Goal: Task Accomplishment & Management: Complete application form

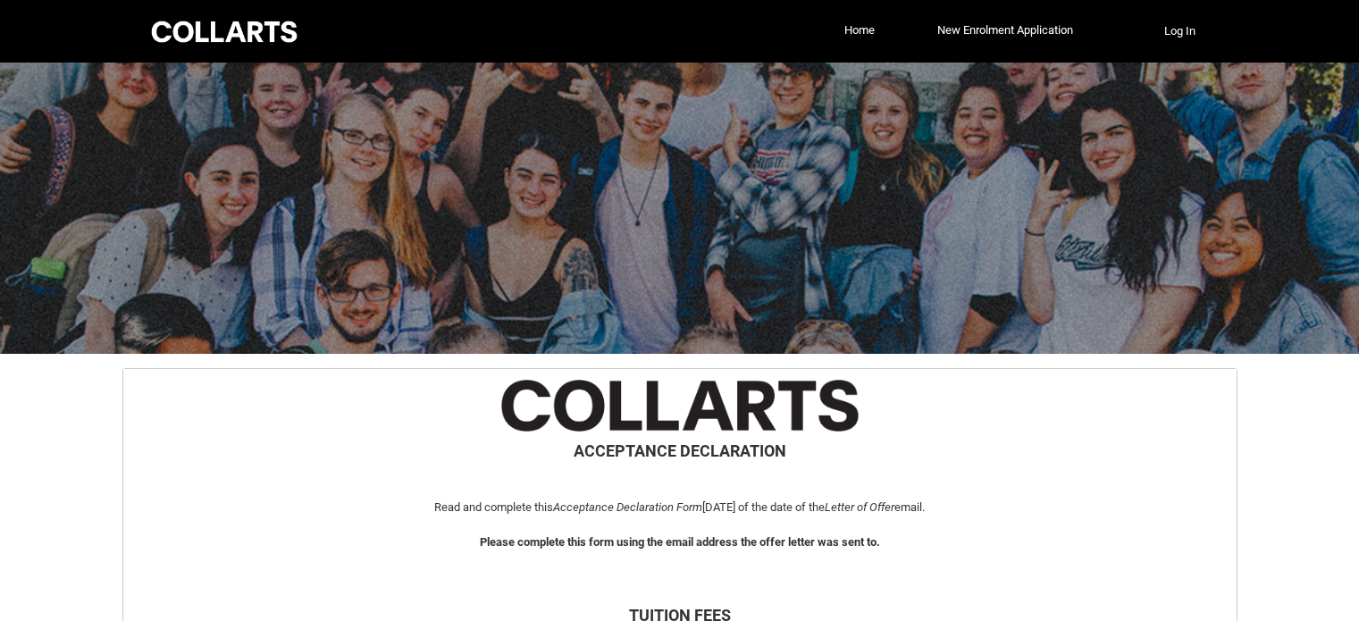
select select "Payment_Type_FEE_HELP"
select select "Study_Mode_FullTime"
select select "StudyMethod_OnCampus"
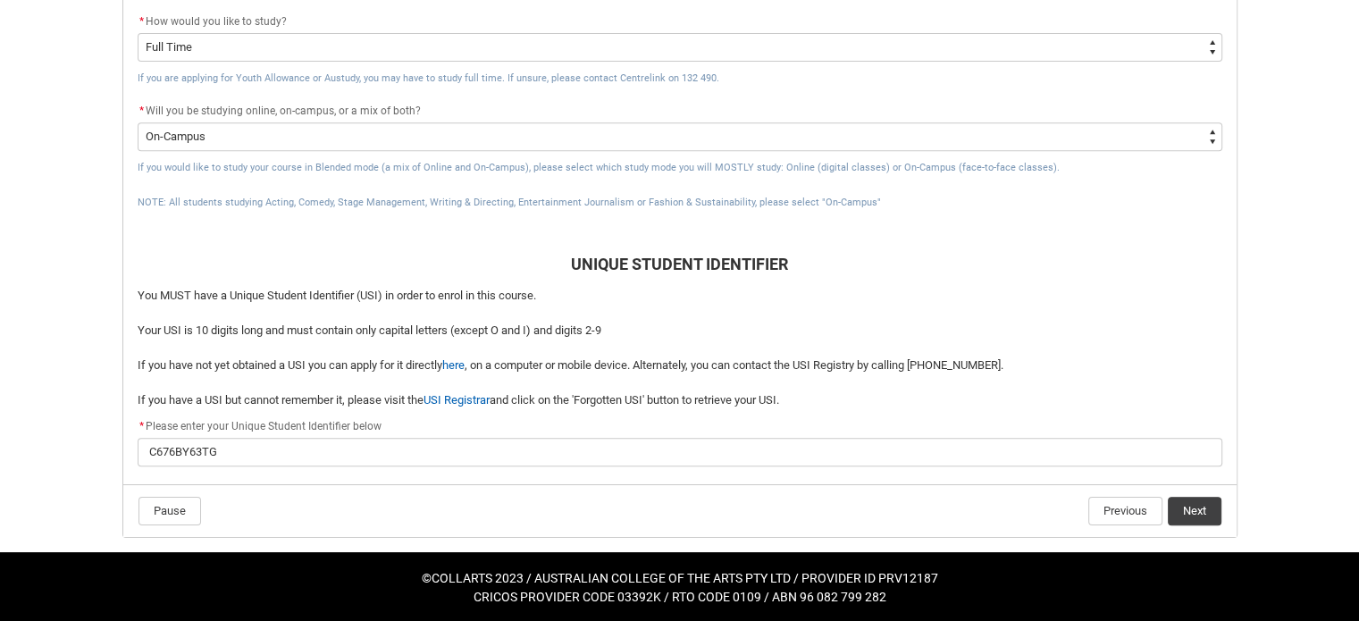
scroll to position [754, 0]
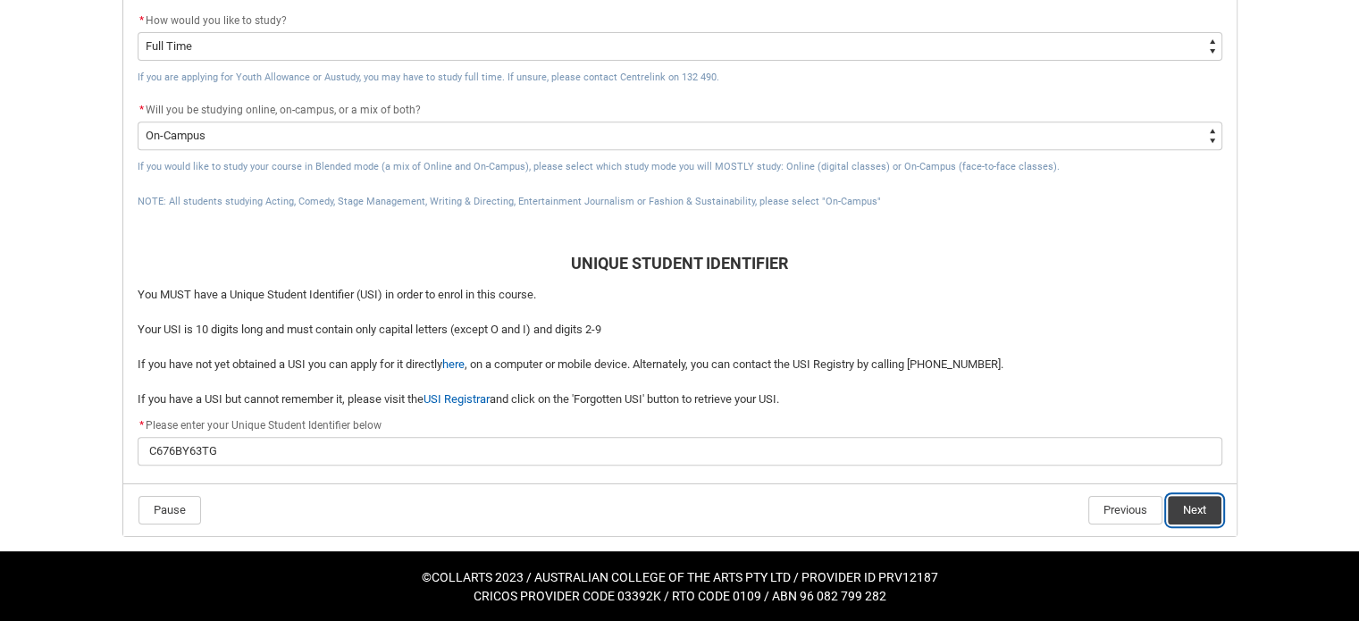
click at [1194, 502] on button "Next" at bounding box center [1195, 510] width 54 height 29
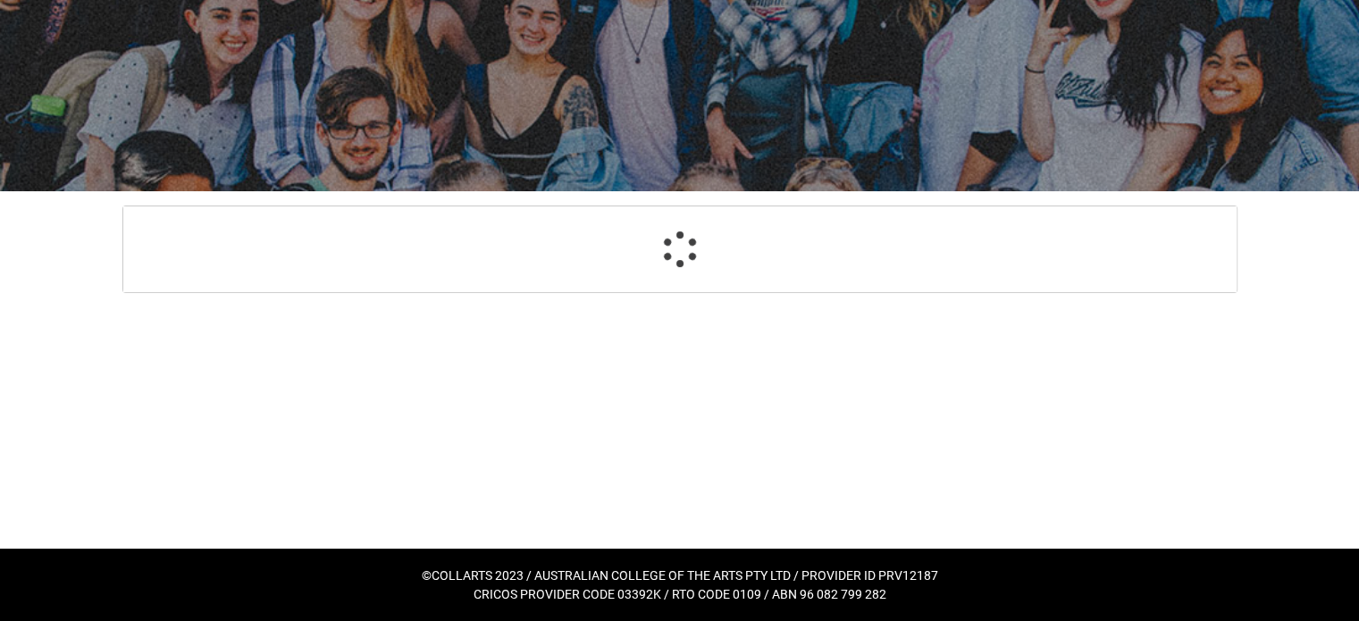
scroll to position [162, 0]
select select "CitizenshipStatus_Options.1"
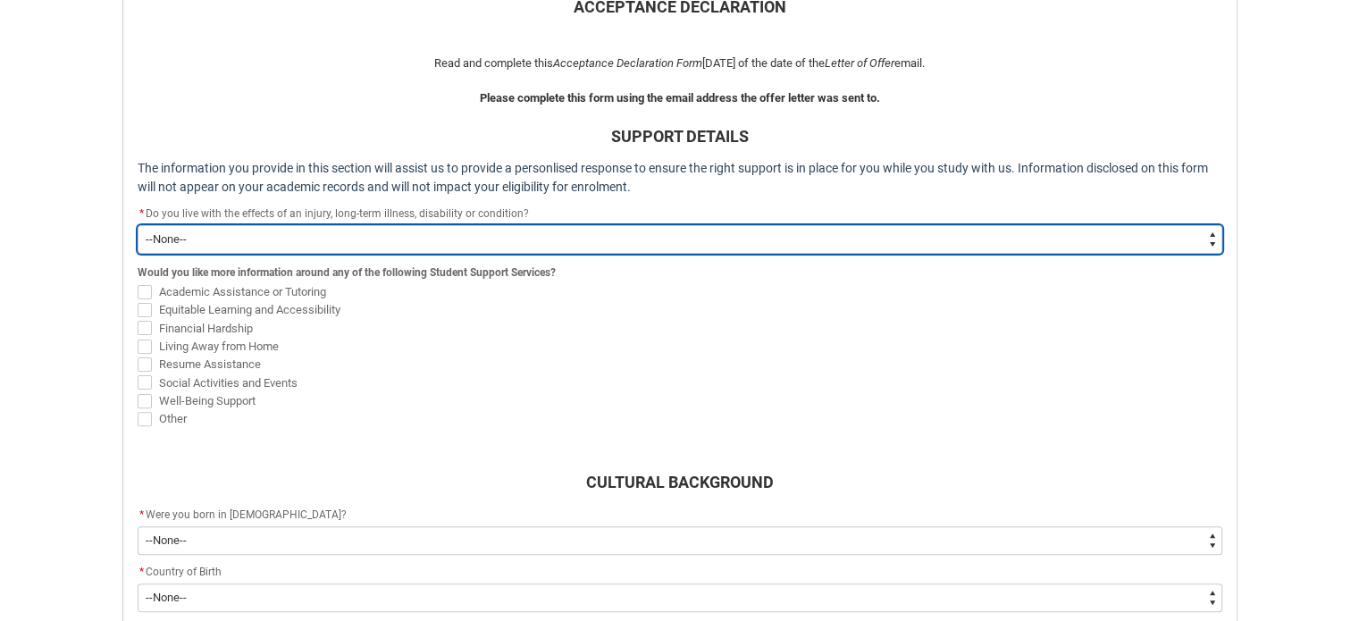
scroll to position [450, 0]
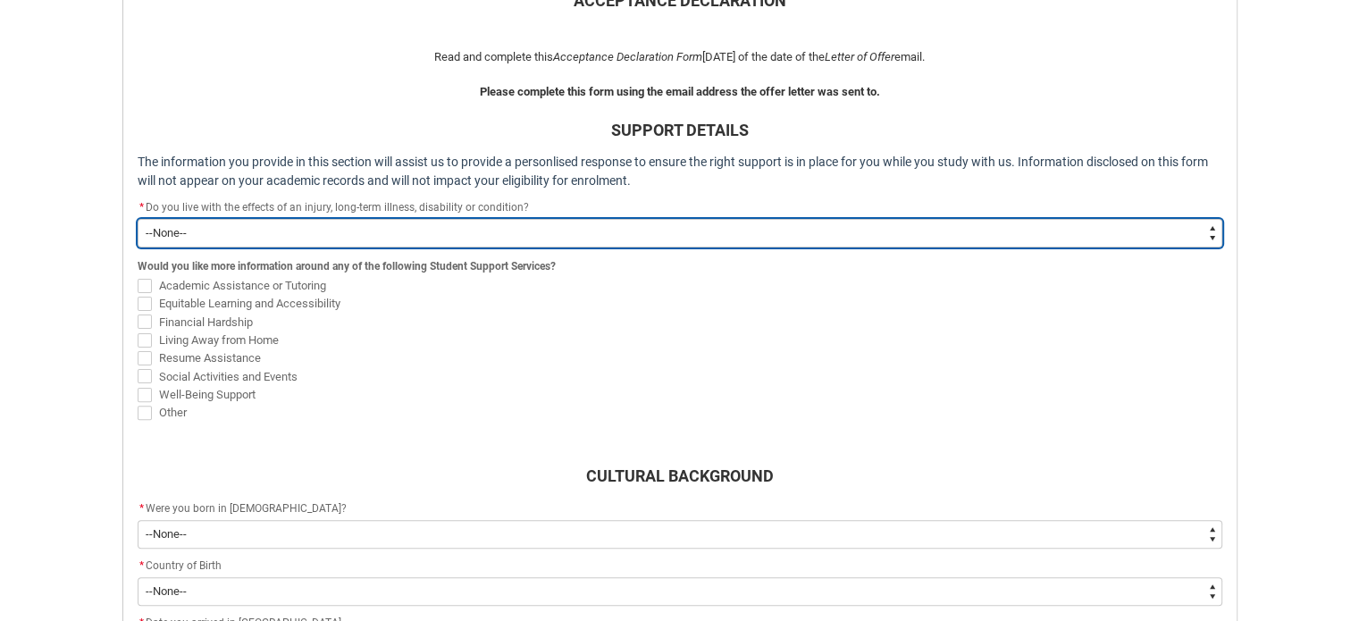
click at [550, 242] on select "--None-- Yes No" at bounding box center [680, 233] width 1085 height 29
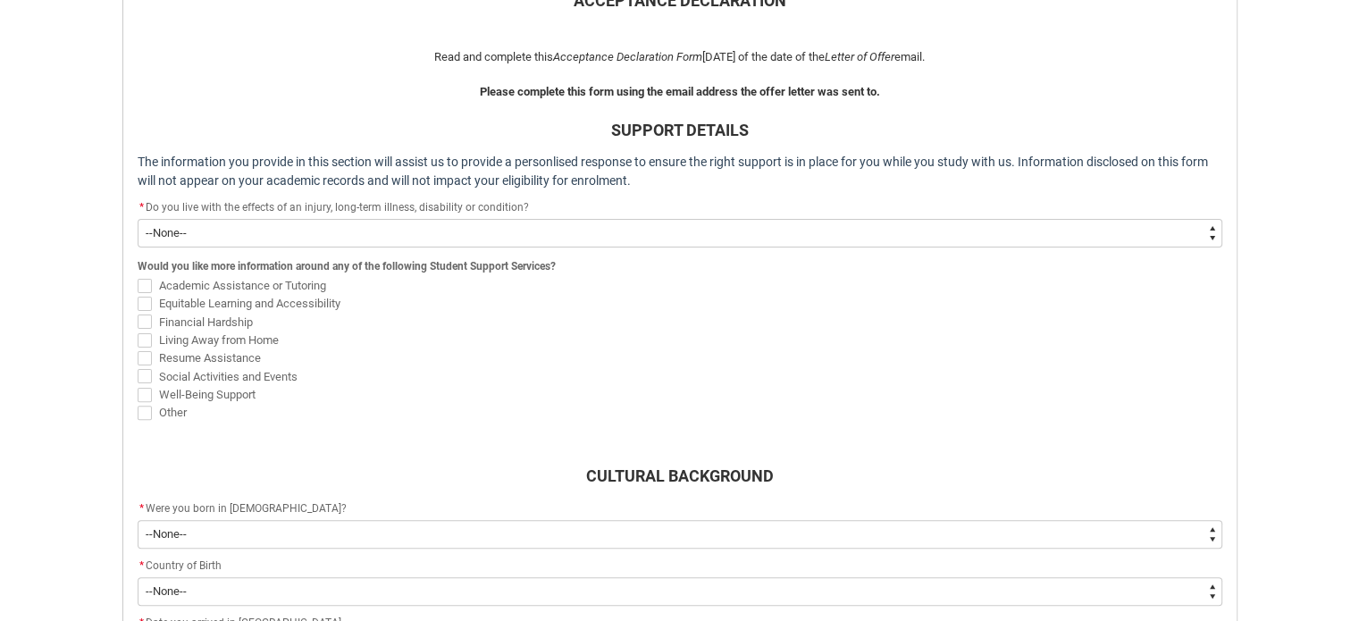
click at [496, 314] on span "Financial Hardship" at bounding box center [680, 322] width 1085 height 18
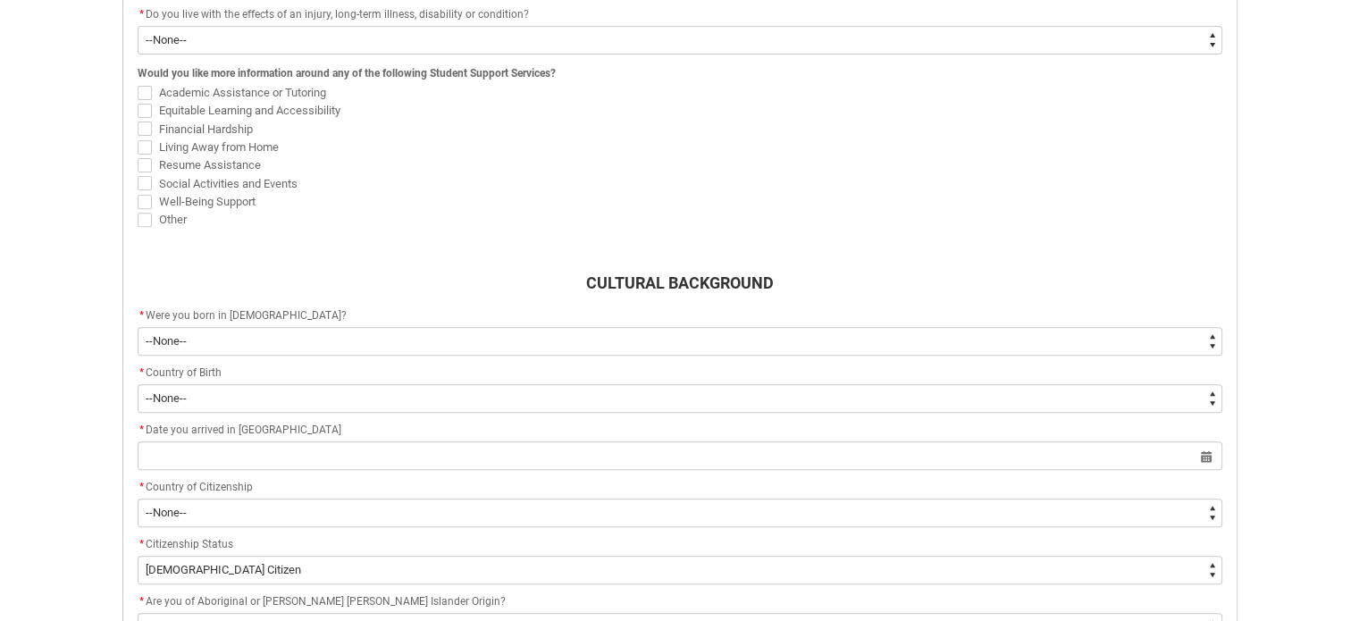
scroll to position [644, 0]
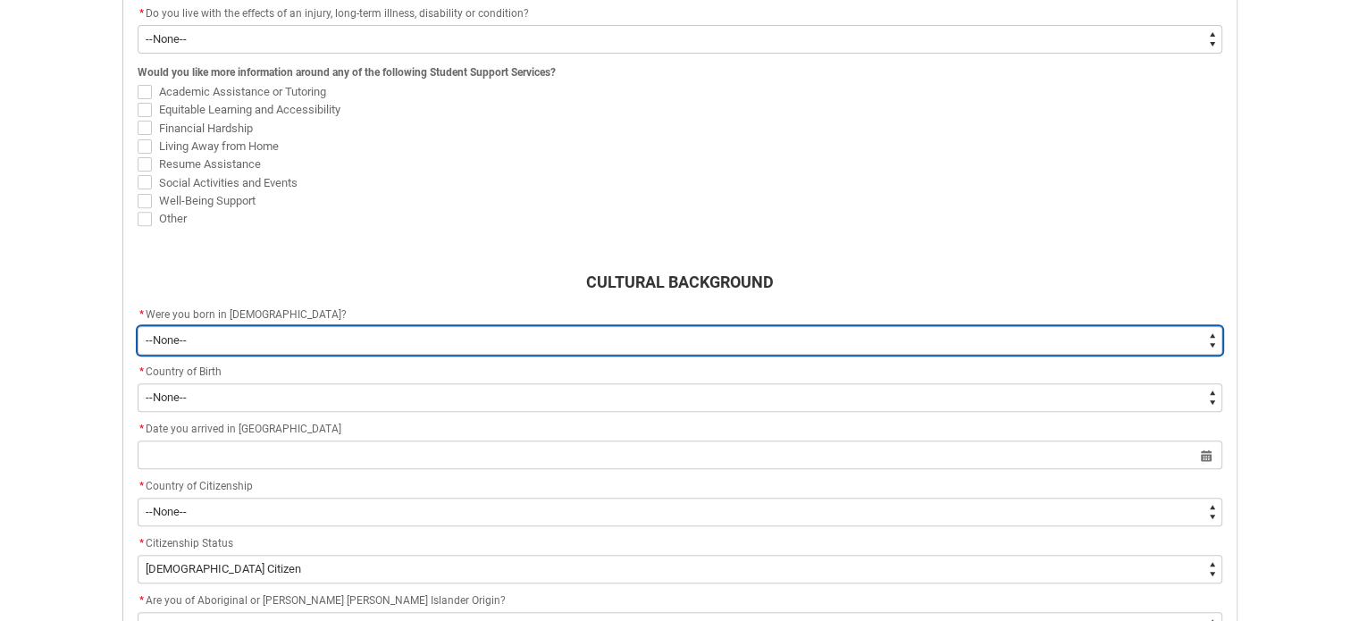
click at [341, 343] on select "--None-- Born in [DEMOGRAPHIC_DATA] Born outside [DEMOGRAPHIC_DATA]" at bounding box center [680, 340] width 1085 height 29
type lightning-select "Country_of_Birth_L1.1100"
click at [138, 326] on select "--None-- Born in [DEMOGRAPHIC_DATA] Born outside [DEMOGRAPHIC_DATA]" at bounding box center [680, 340] width 1085 height 29
select select "Country_of_Birth_L1.1100"
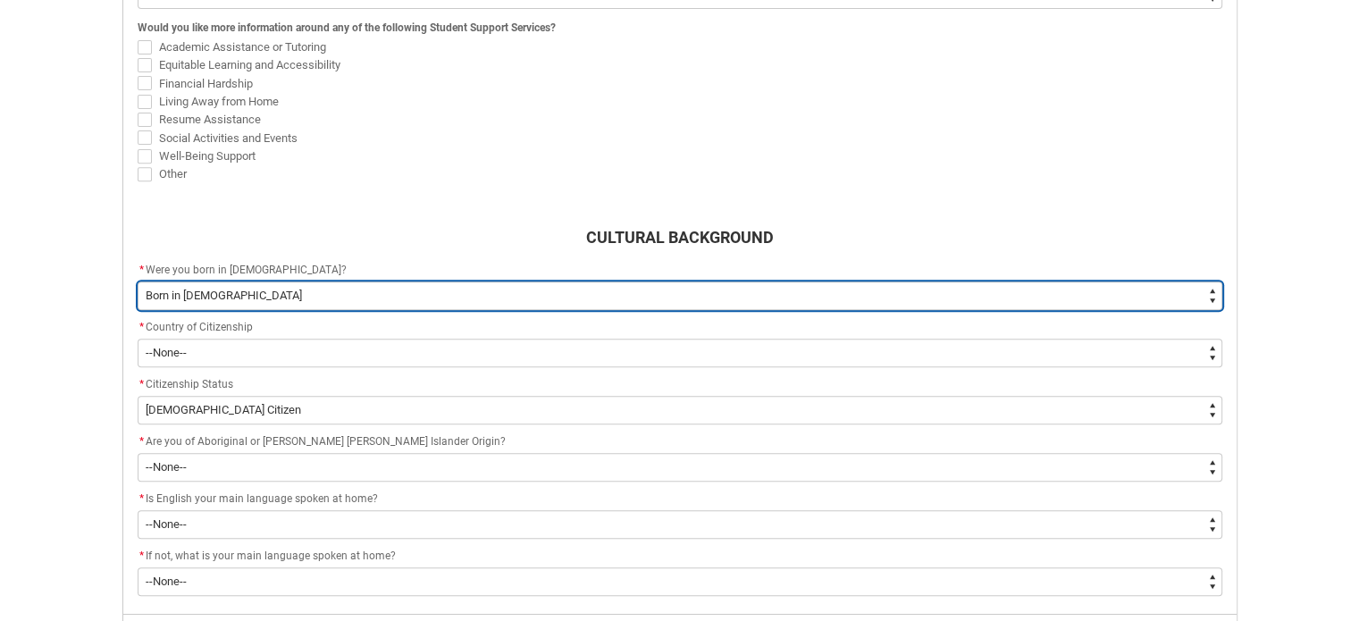
scroll to position [691, 0]
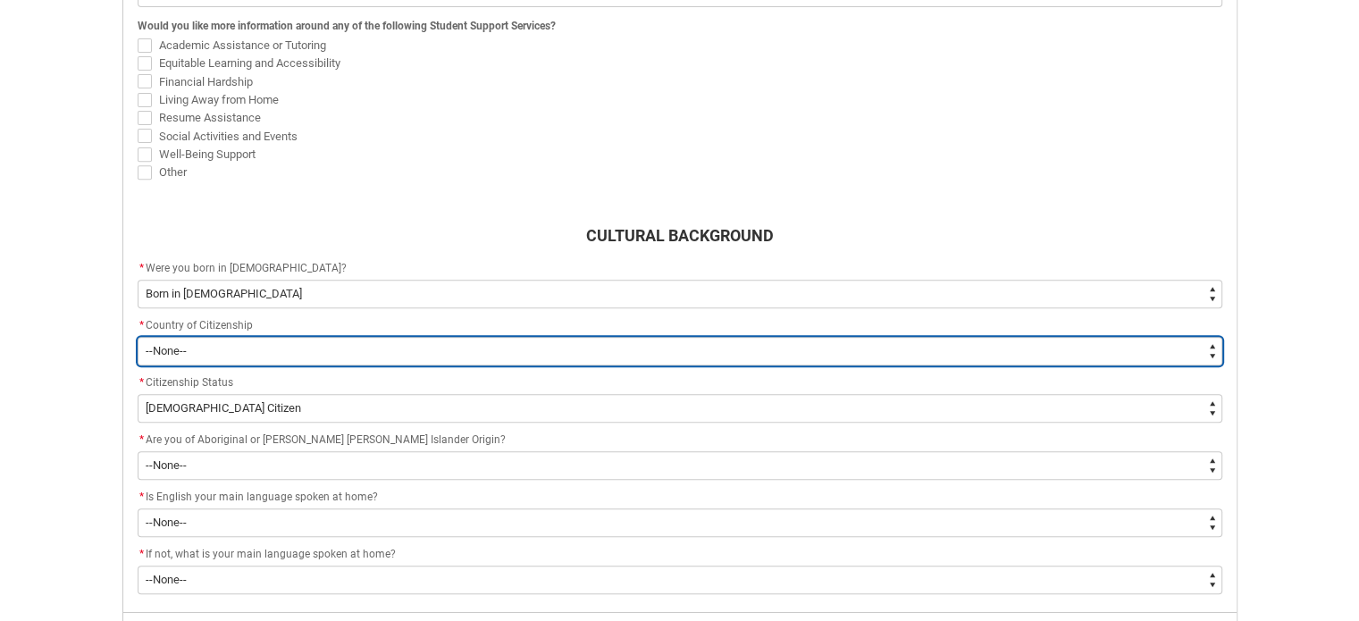
click at [337, 357] on select "--[GEOGRAPHIC_DATA]-- [GEOGRAPHIC_DATA] [GEOGRAPHIC_DATA] [GEOGRAPHIC_DATA] [GE…" at bounding box center [680, 351] width 1085 height 29
type lightning-select "Citizenship_Options.[DEMOGRAPHIC_DATA]"
click at [138, 337] on select "--[GEOGRAPHIC_DATA]-- [GEOGRAPHIC_DATA] [GEOGRAPHIC_DATA] [GEOGRAPHIC_DATA] [GE…" at bounding box center [680, 351] width 1085 height 29
select select "Citizenship_Options.[DEMOGRAPHIC_DATA]"
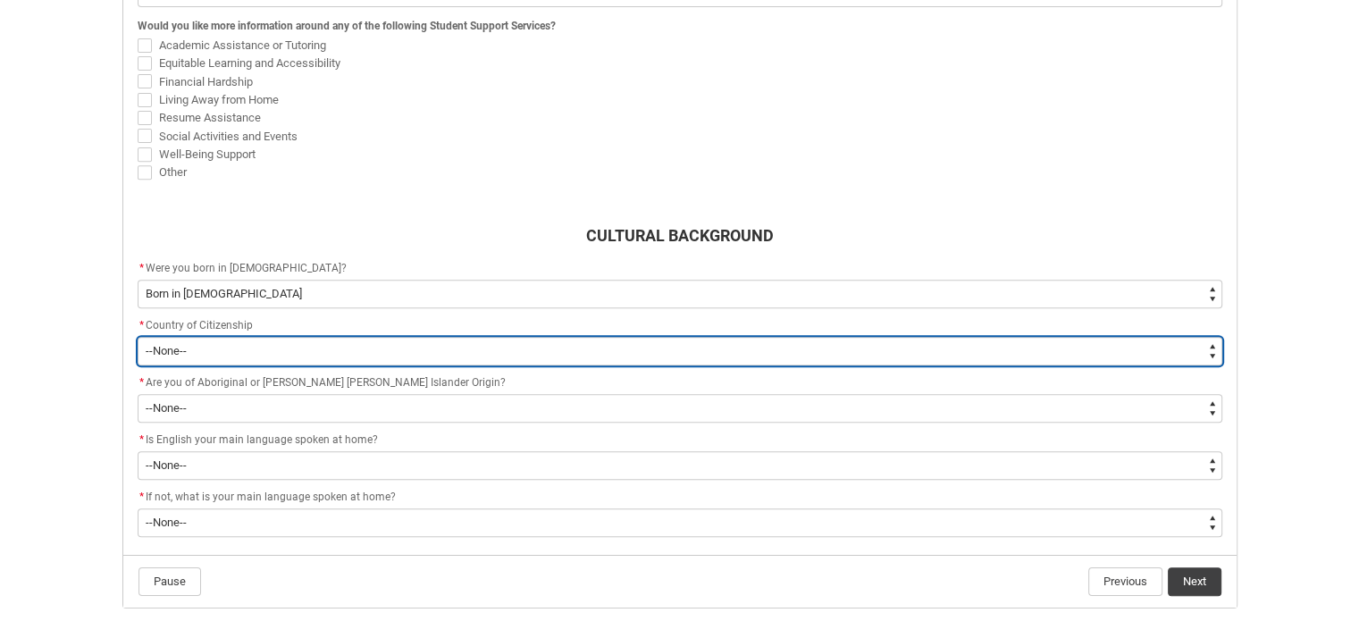
scroll to position [760, 0]
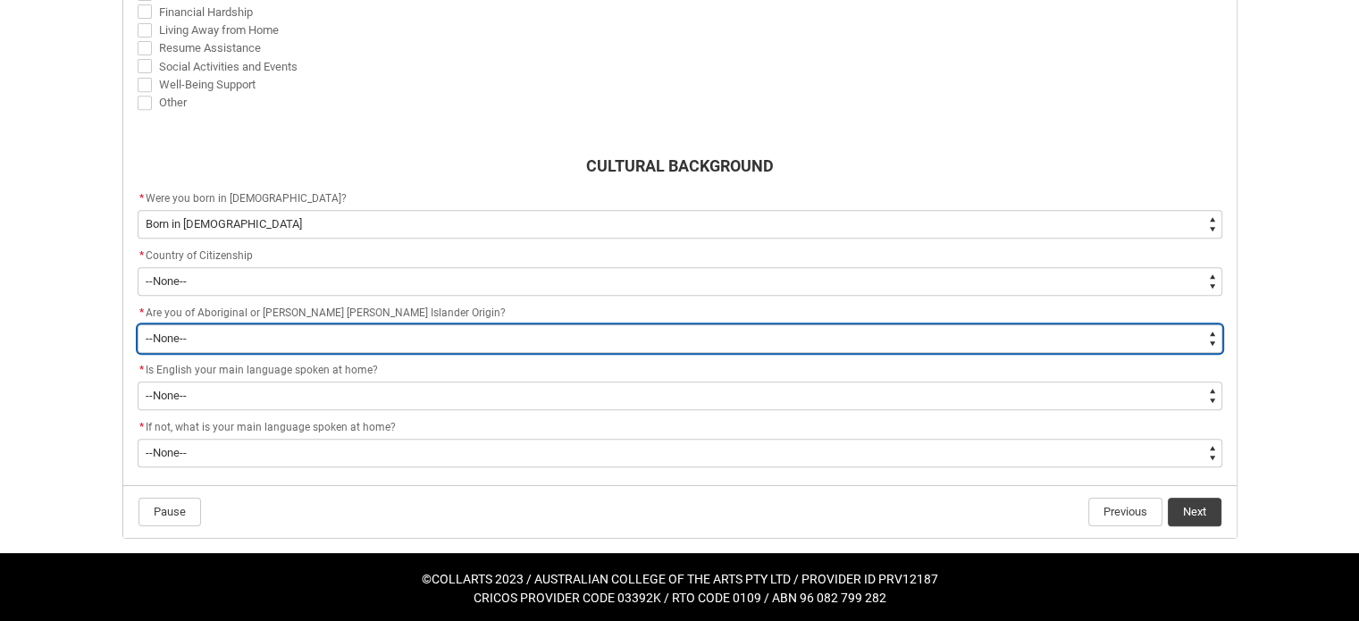
click at [338, 342] on select "--None-- Non indigenous – neither [DEMOGRAPHIC_DATA] nor [PERSON_NAME] [PERSON_…" at bounding box center [680, 338] width 1085 height 29
type lightning-select "aboriginalTorresStraitIslander_Options.2"
click at [138, 324] on select "--None-- Non indigenous – neither [DEMOGRAPHIC_DATA] nor [PERSON_NAME] [PERSON_…" at bounding box center [680, 338] width 1085 height 29
select select "aboriginalTorresStraitIslander_Options.2"
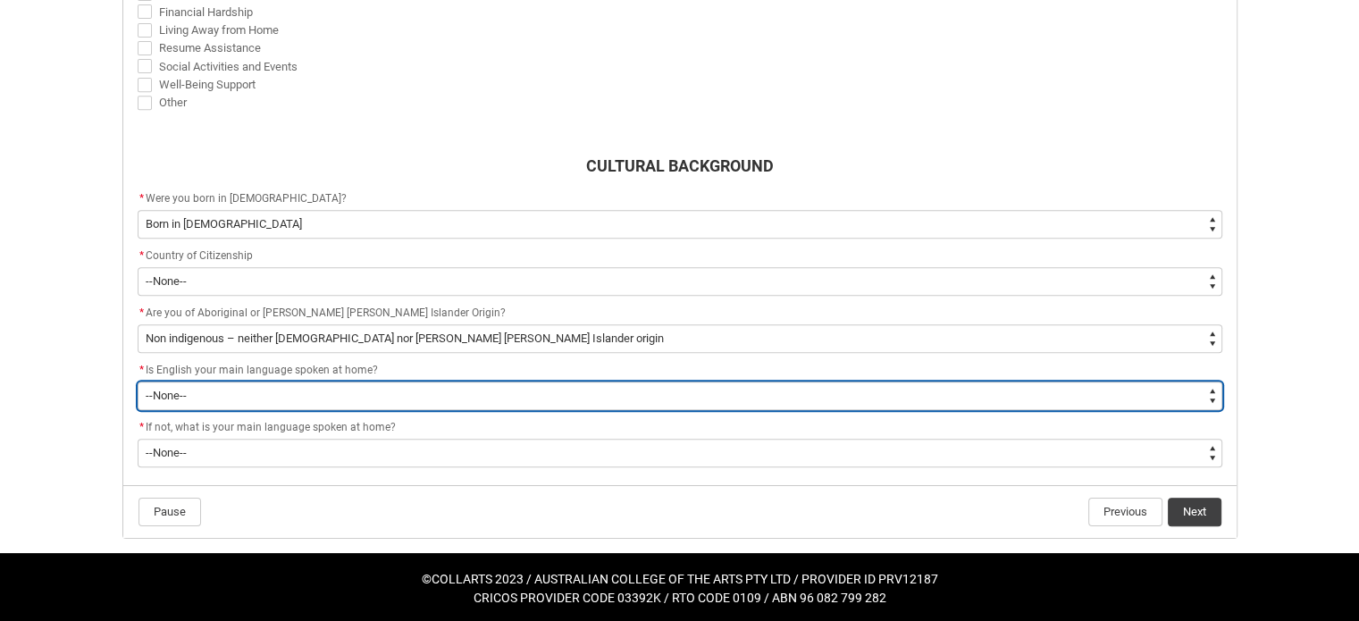
click at [361, 394] on select "--None-- Student/Applicant/Staff speaks only English at permanent home residenc…" at bounding box center [680, 396] width 1085 height 29
type lightning-select "ContactLanguageSpokenAtHome.0001"
click at [138, 382] on select "--None-- Student/Applicant/Staff speaks only English at permanent home residenc…" at bounding box center [680, 396] width 1085 height 29
select select "ContactLanguageSpokenAtHome.0001"
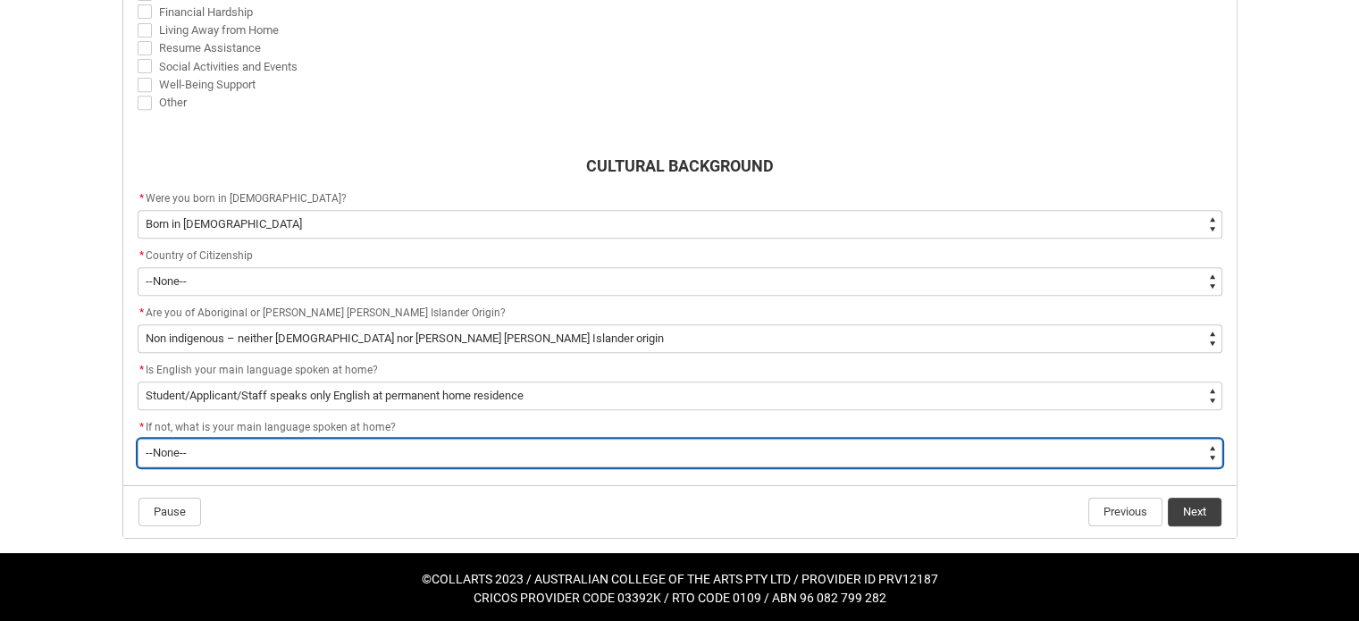
click at [374, 450] on select "--None-- 1101 Gaelic ([GEOGRAPHIC_DATA]) 1102 Irish 1103 Welsh 1199 Celtic, nec…" at bounding box center [680, 453] width 1085 height 29
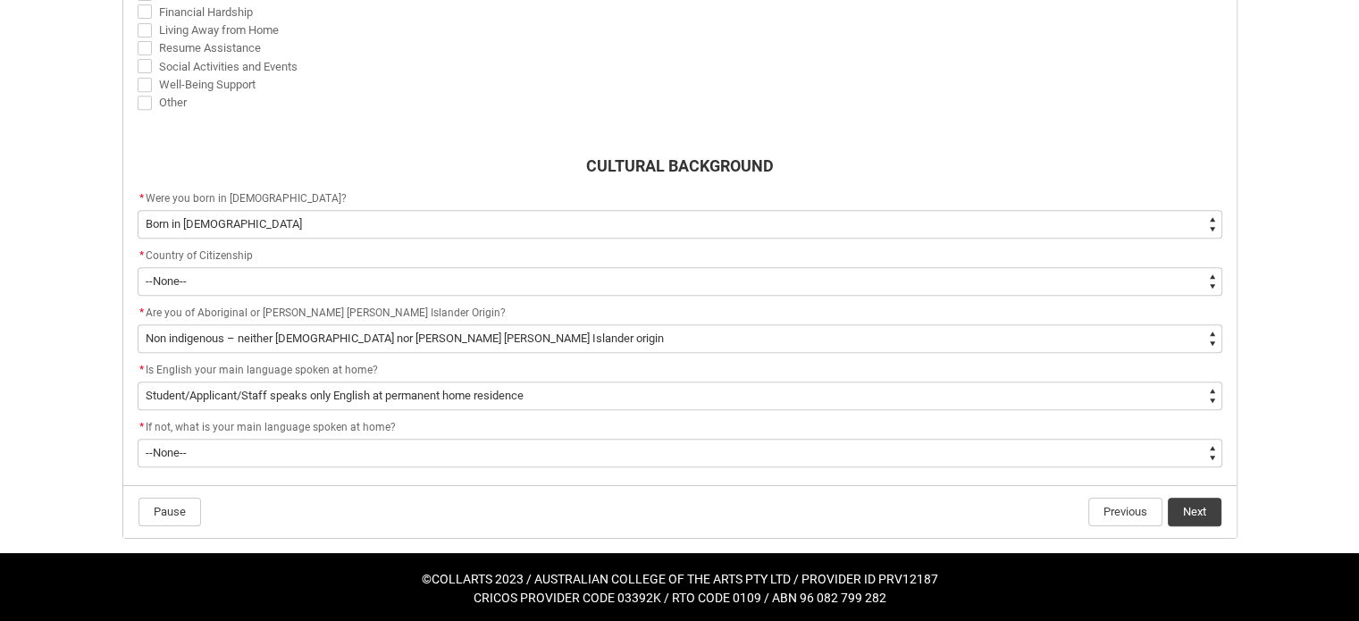
click at [362, 515] on footer "Pause Previous Next" at bounding box center [680, 512] width 1085 height 30
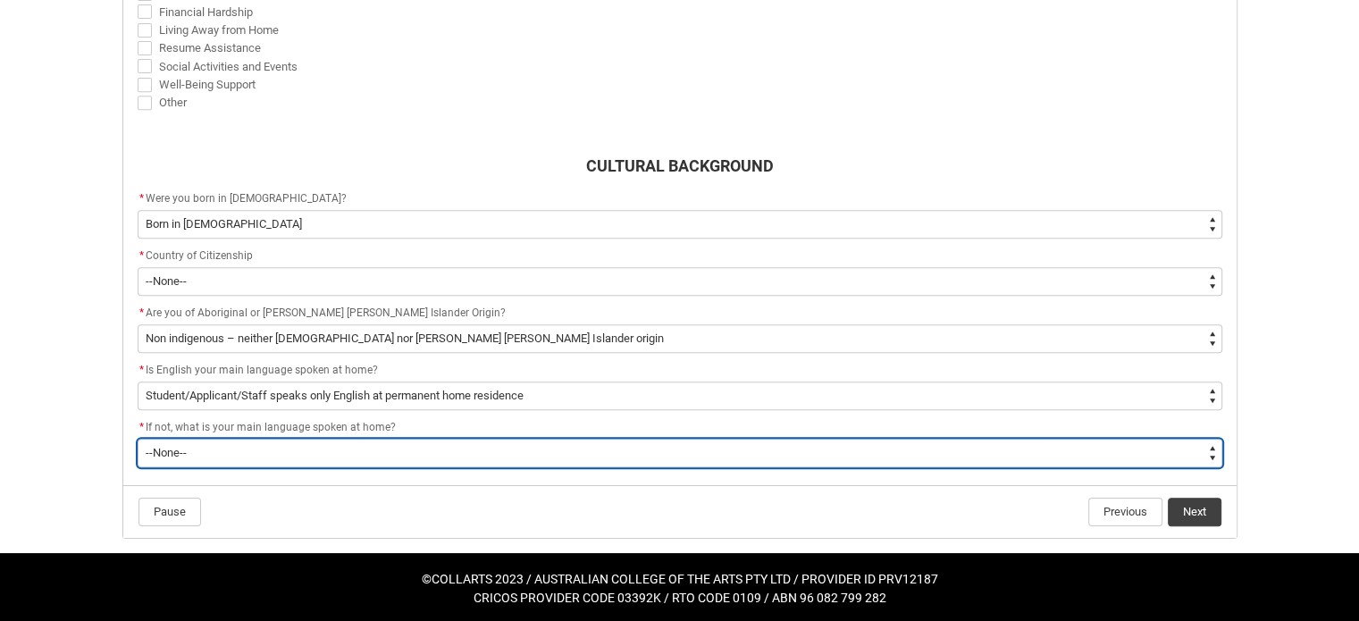
click at [320, 447] on select "--None-- 1101 Gaelic ([GEOGRAPHIC_DATA]) 1102 Irish 1103 Welsh 1199 Celtic, nec…" at bounding box center [680, 453] width 1085 height 29
click at [138, 439] on select "--None-- 1101 Gaelic ([GEOGRAPHIC_DATA]) 1102 Irish 1103 Welsh 1199 Celtic, nec…" at bounding box center [680, 453] width 1085 height 29
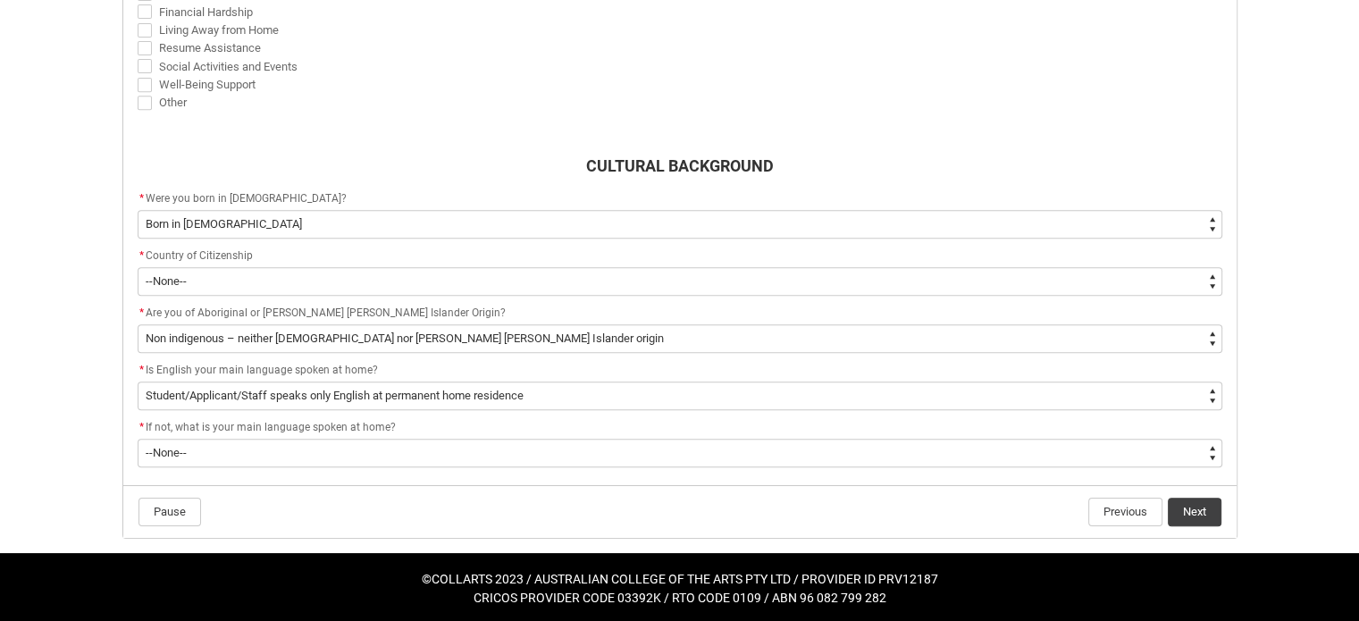
click at [643, 521] on footer "Pause Previous Next" at bounding box center [680, 512] width 1085 height 30
click at [1176, 515] on button "Next" at bounding box center [1195, 512] width 54 height 29
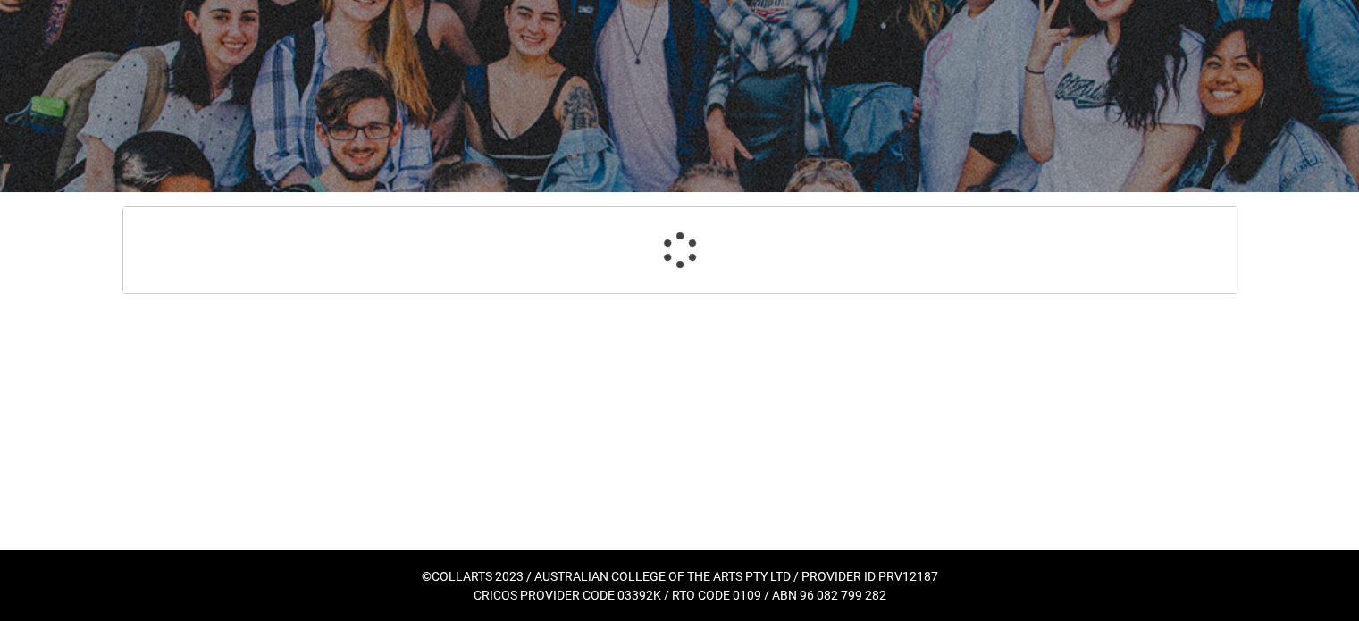
select select "Country_of_Birth_L1.1100"
select select "Citizenship_Options.[DEMOGRAPHIC_DATA]"
select select "aboriginalTorresStraitIslander_Options.2"
select select "ContactLanguageSpokenAtHome.0001"
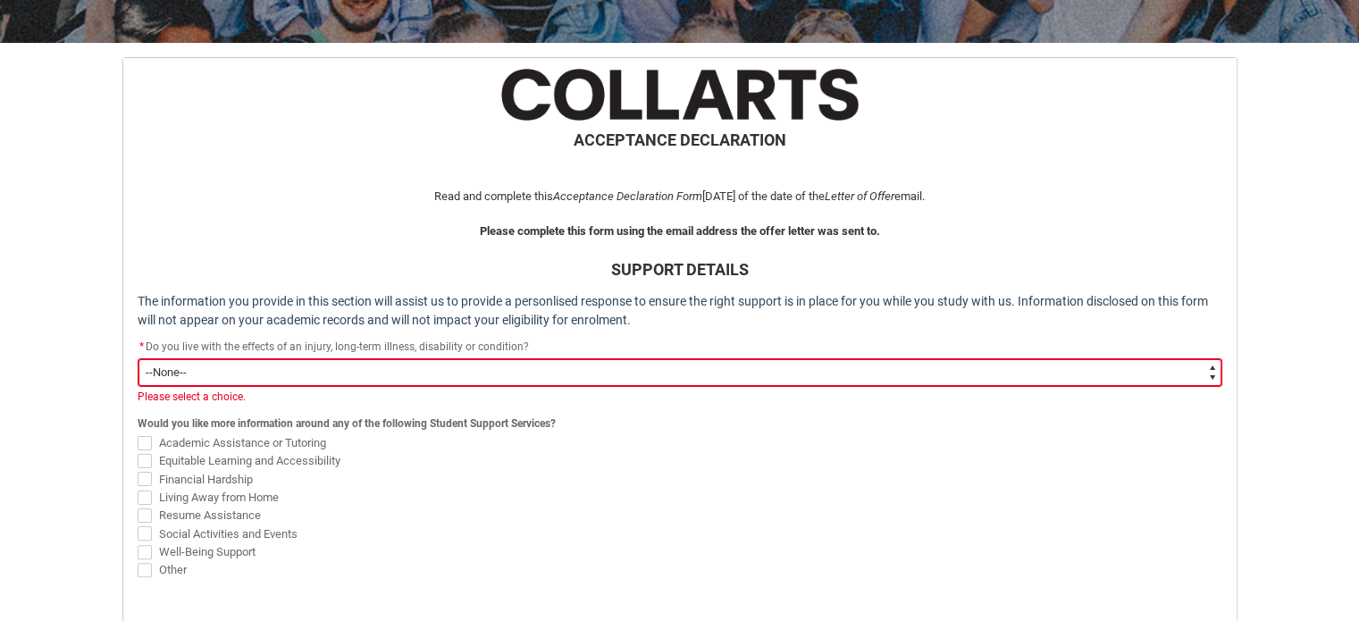
scroll to position [311, 0]
click at [526, 366] on select "--None-- Yes No" at bounding box center [680, 372] width 1085 height 29
type lightning-select "Choice_No"
click at [138, 358] on select "--None-- Yes No" at bounding box center [680, 372] width 1085 height 29
select select "Choice_No"
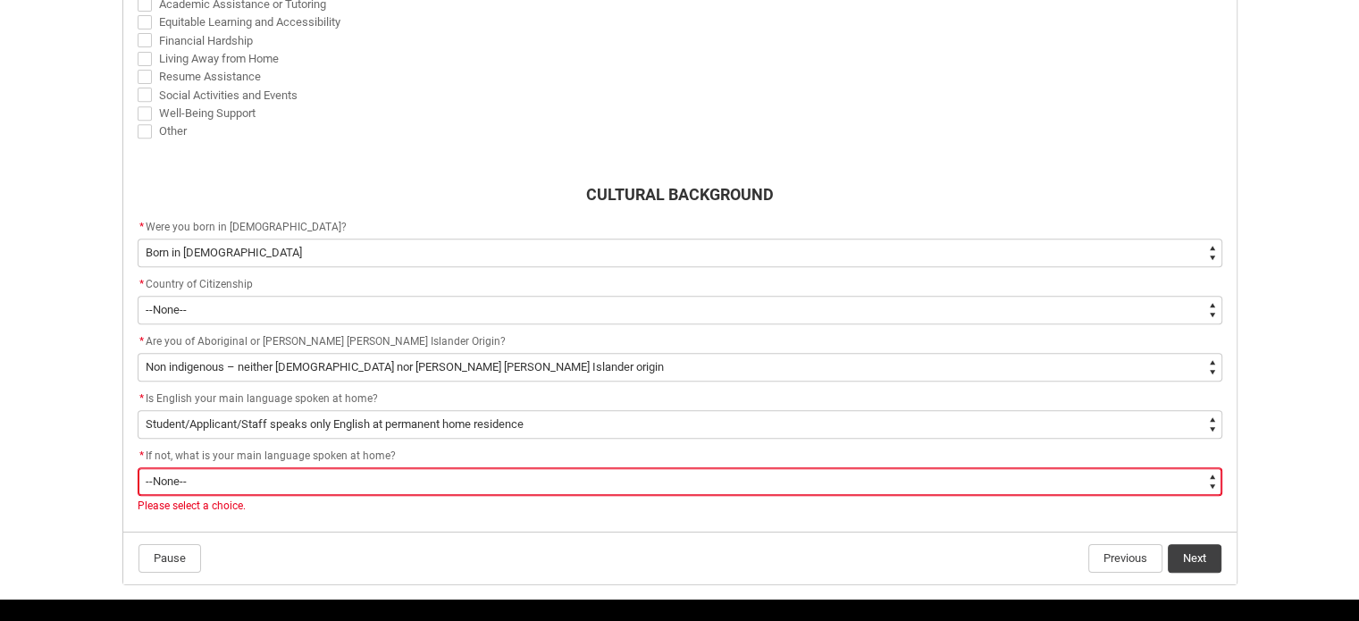
scroll to position [751, 0]
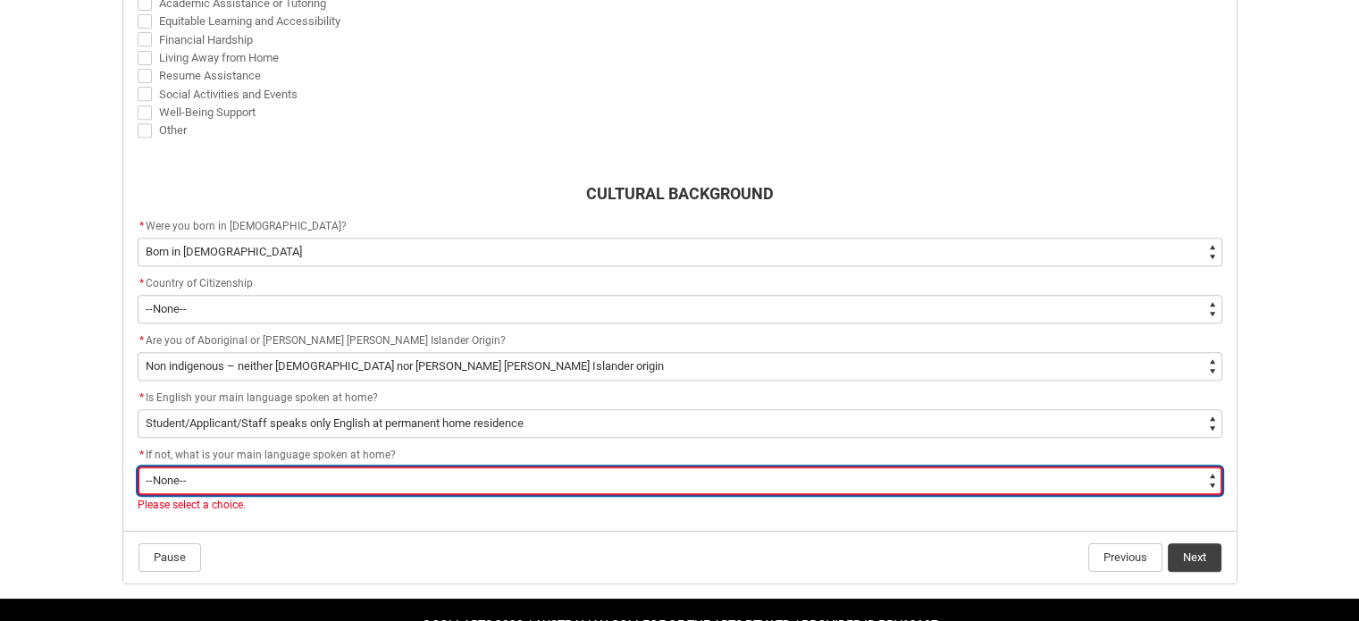
click at [899, 480] on select "--None-- 1101 Gaelic ([GEOGRAPHIC_DATA]) 1102 Irish 1103 Welsh 1199 Celtic, nec…" at bounding box center [680, 480] width 1085 height 29
type lightning-select "L3PicklistChoice.1201"
click at [138, 466] on select "--None-- 1101 Gaelic ([GEOGRAPHIC_DATA]) 1102 Irish 1103 Welsh 1199 Celtic, nec…" at bounding box center [680, 480] width 1085 height 29
select select "L3PicklistChoice.1201"
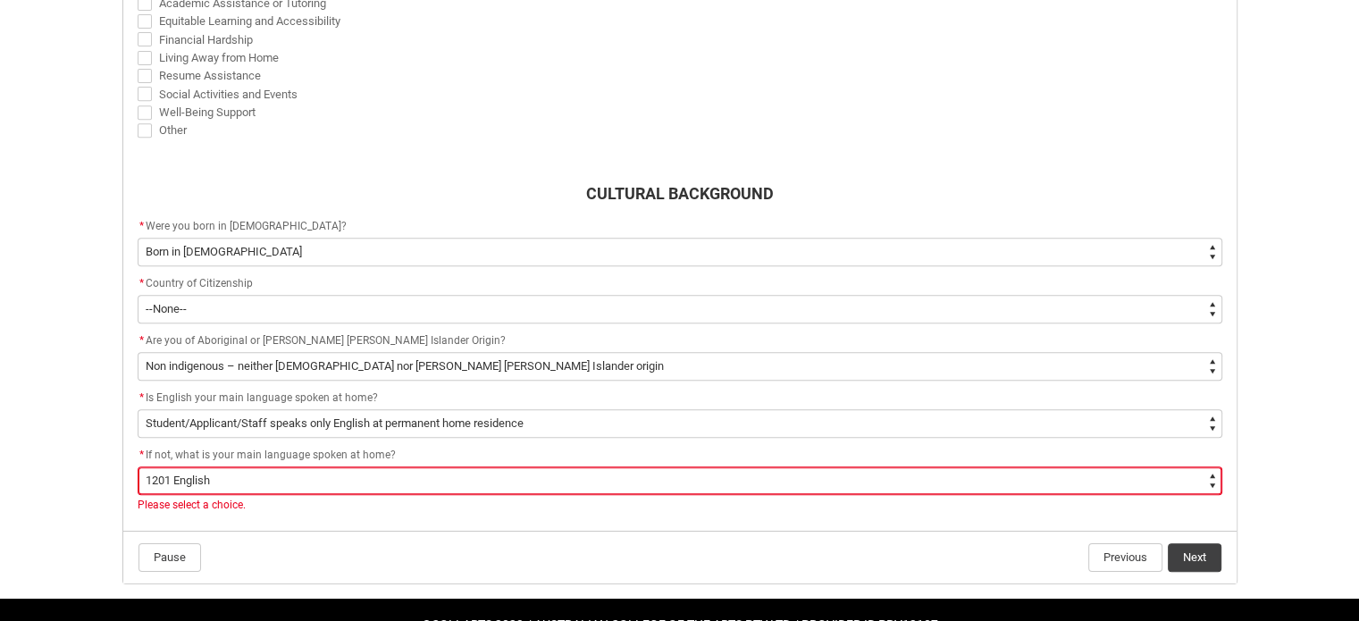
click at [483, 515] on flowruntime-screen-field "* If not, what is your main language spoken at home? * --None-- 1101 Gaelic ([G…" at bounding box center [680, 482] width 1106 height 75
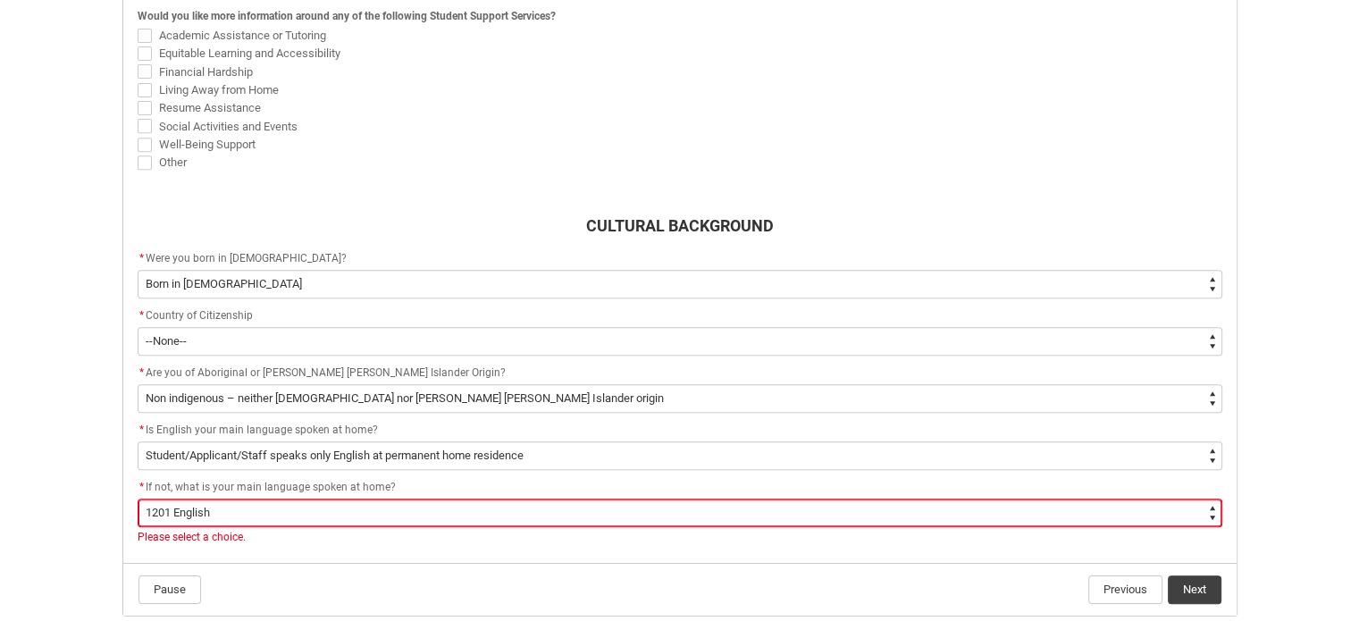
scroll to position [796, 0]
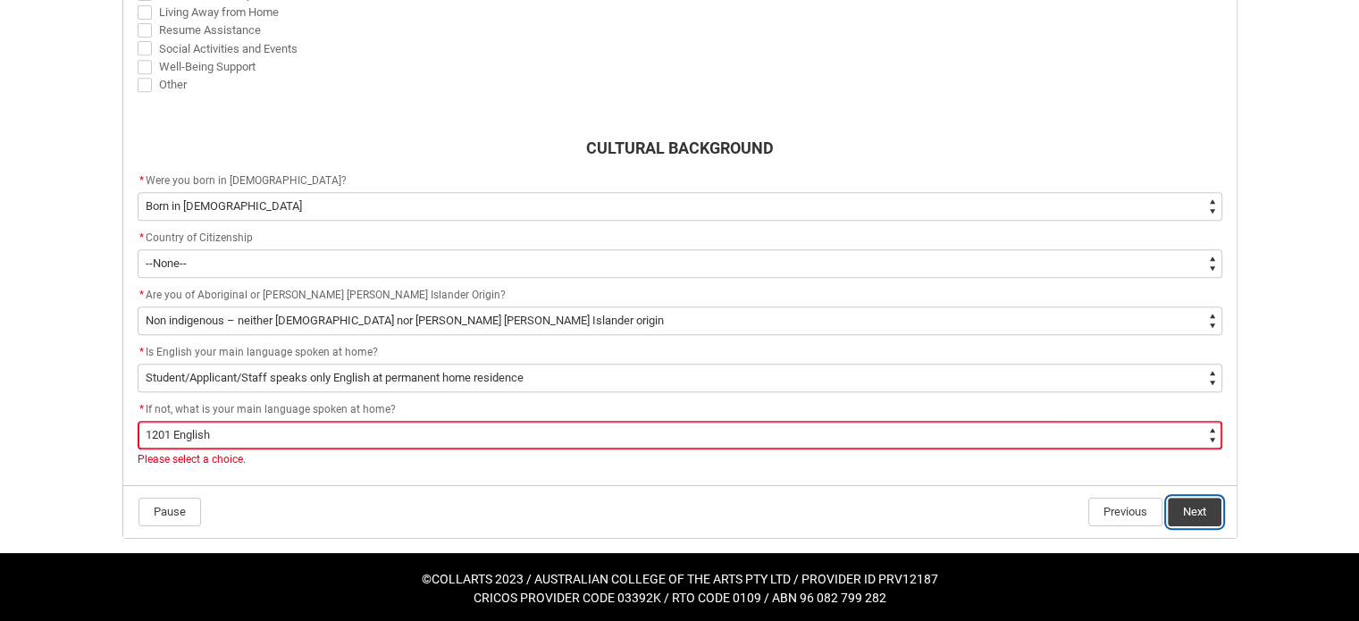
click at [1183, 506] on button "Next" at bounding box center [1195, 512] width 54 height 29
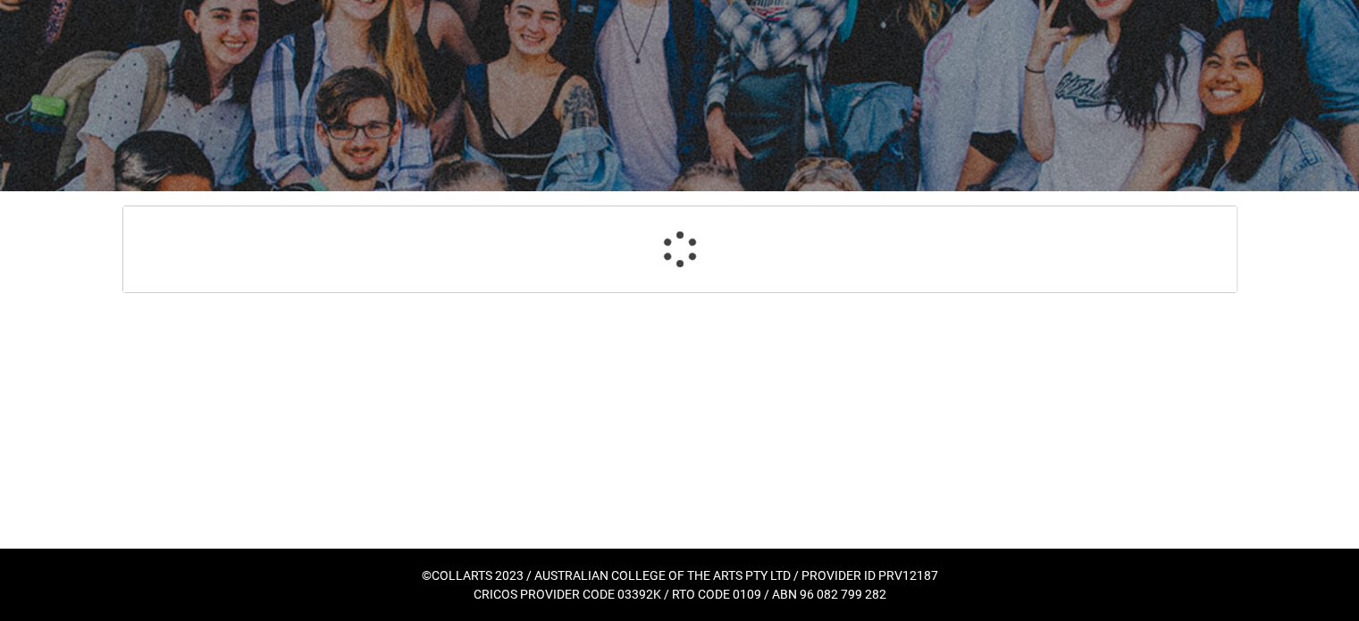
scroll to position [162, 0]
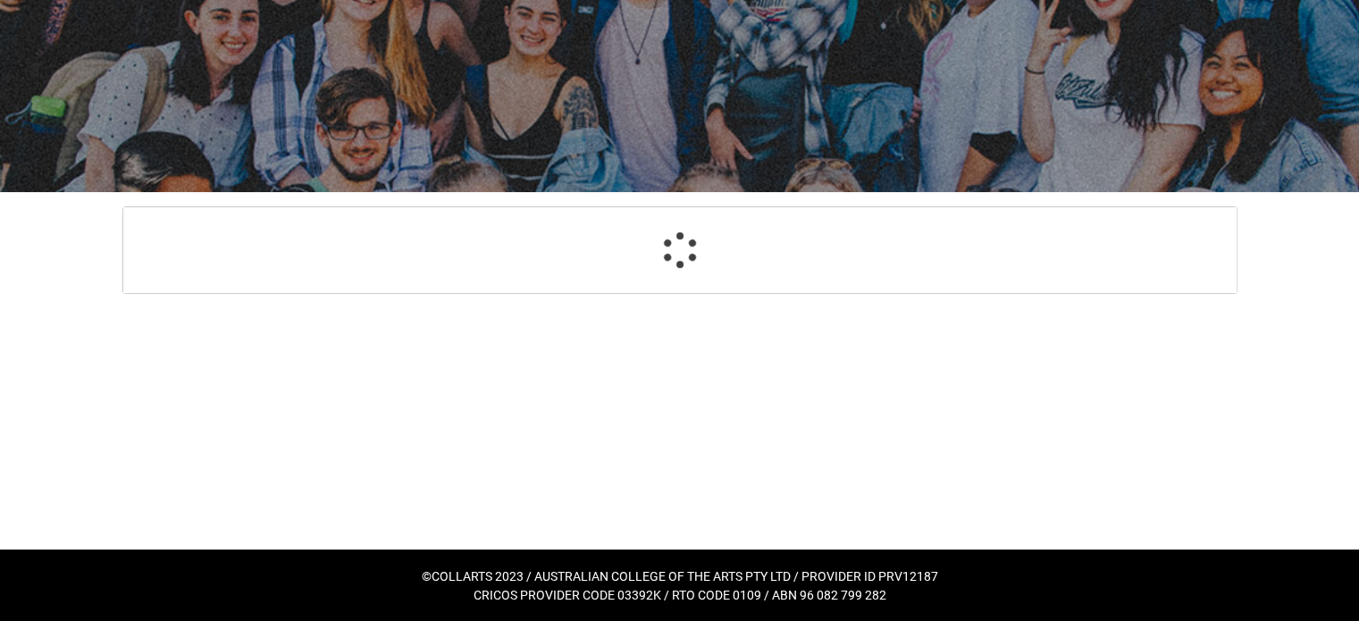
select select "HeardCollarts_Options.Word of mouth"
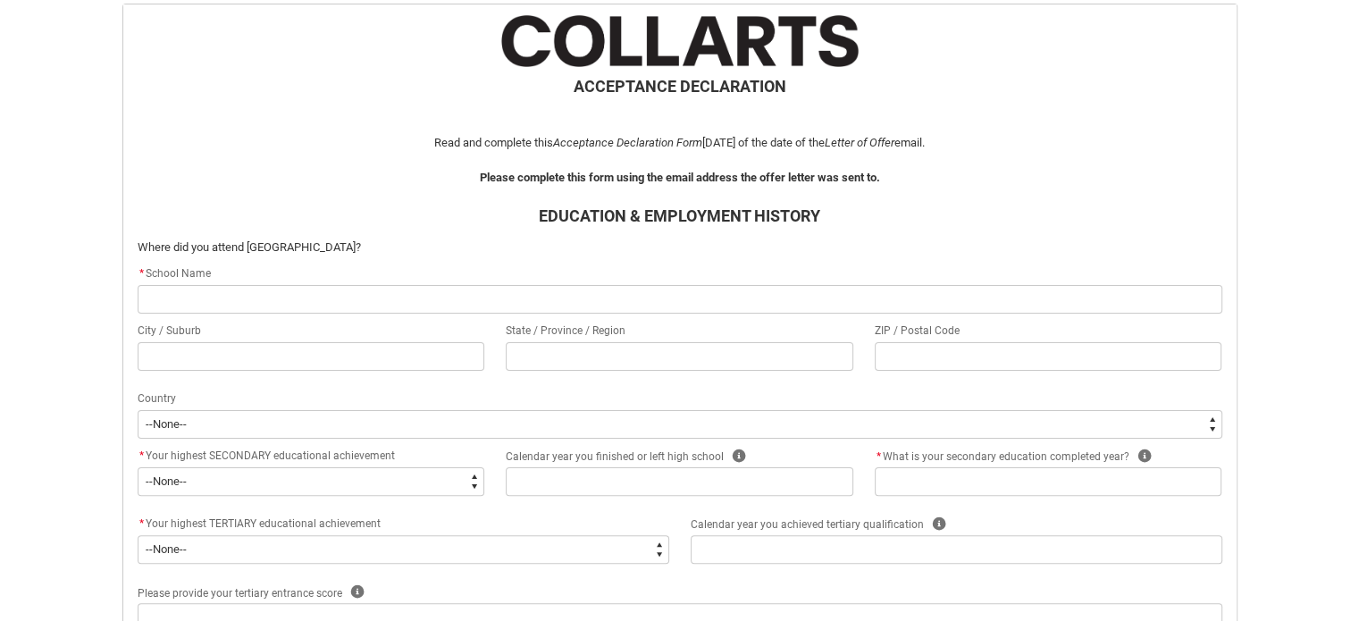
scroll to position [372, 0]
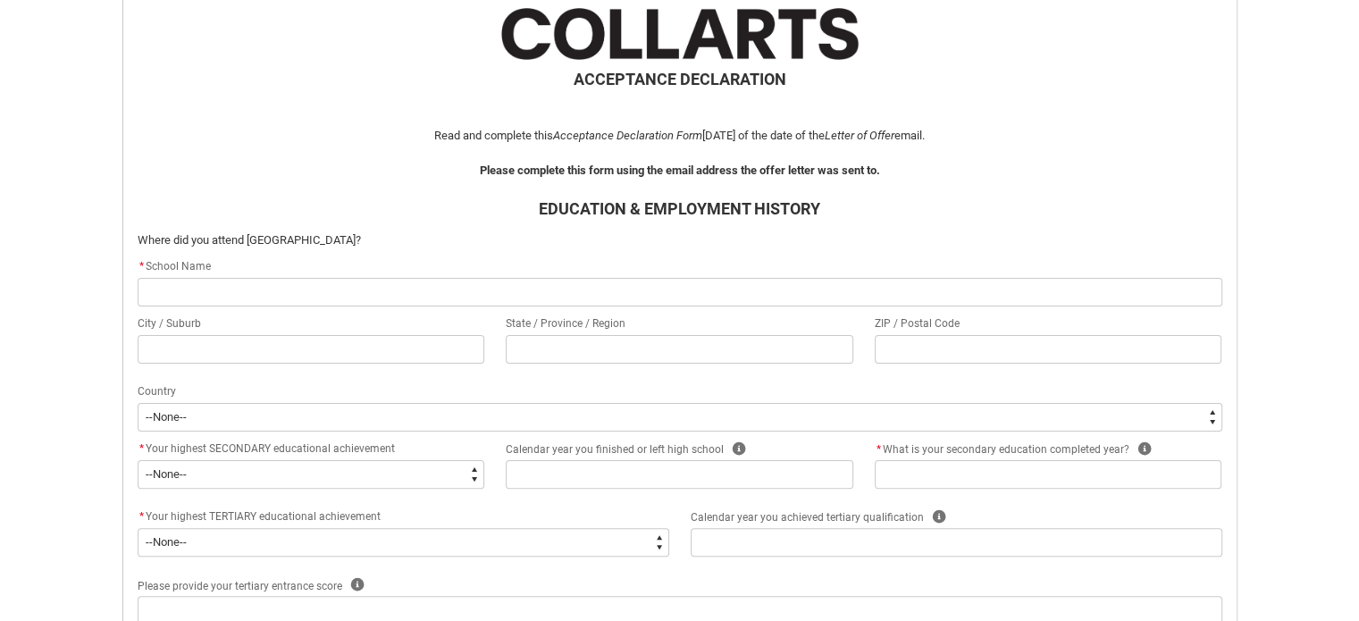
click at [339, 300] on input "REDU_Acceptance_Declaration flow" at bounding box center [680, 292] width 1085 height 29
type lightning-primitive-input-simple "s"
type input "s"
type lightning-primitive-input-simple "st"
type input "st"
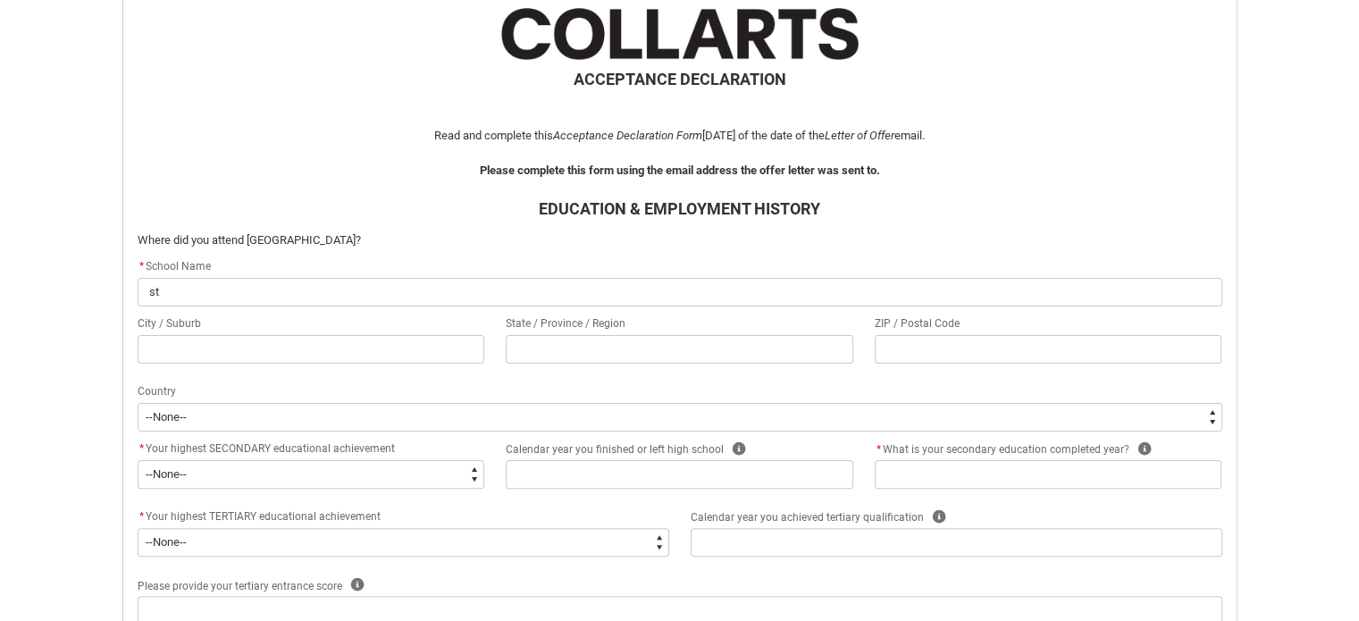
type lightning-primitive-input-simple "st"
type input "st"
type lightning-primitive-input-simple "st b"
type input "st b"
type lightning-primitive-input-simple "st be"
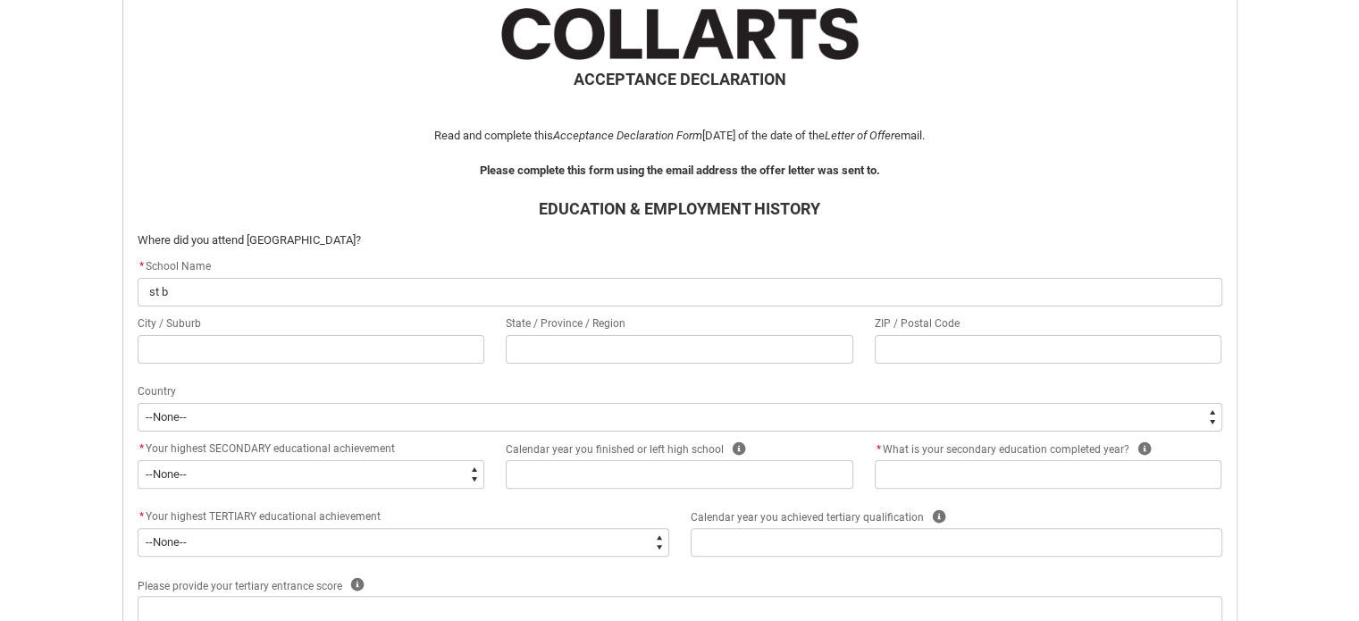
type input "st be"
type lightning-primitive-input-simple "st bed"
type input "st bed"
type lightning-primitive-input-simple "st bede"
type input "st bede"
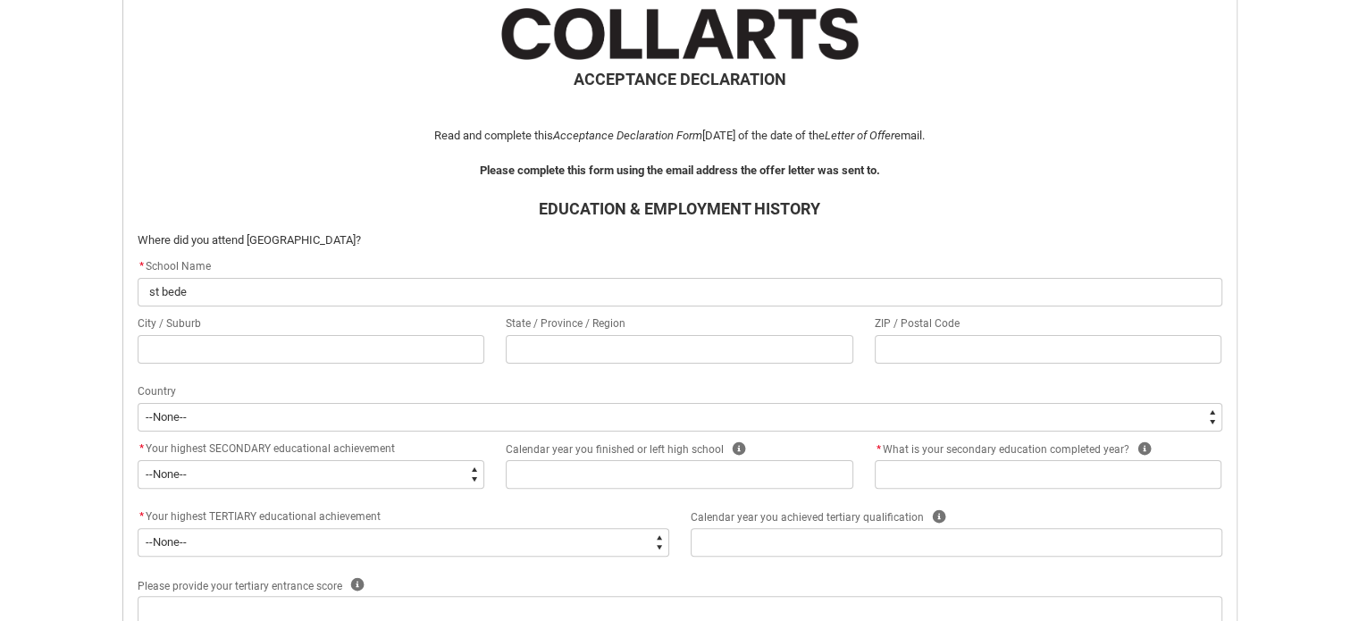
type lightning-primitive-input-simple "st bedes"
type input "st bedes"
type lightning-primitive-input-simple "st bedes"
type input "st bedes"
type lightning-primitive-input-simple "st bedes c"
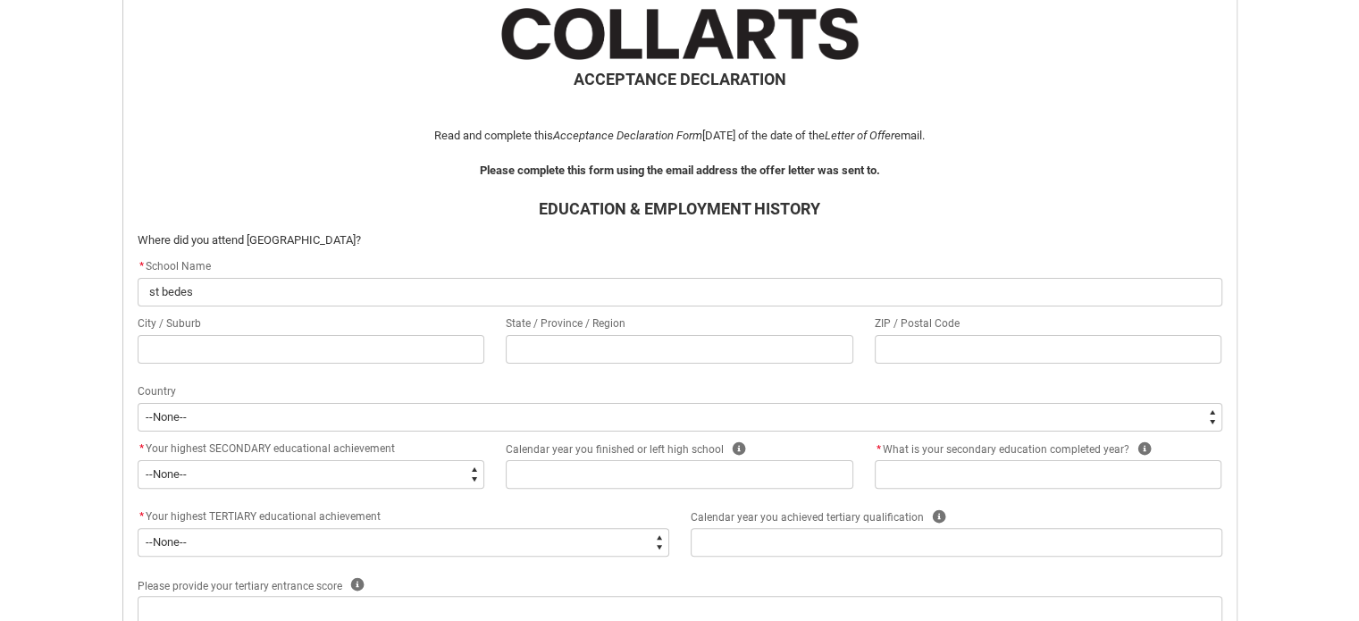
type input "st bedes c"
type lightning-primitive-input-simple "st bedes"
type input "st bedes"
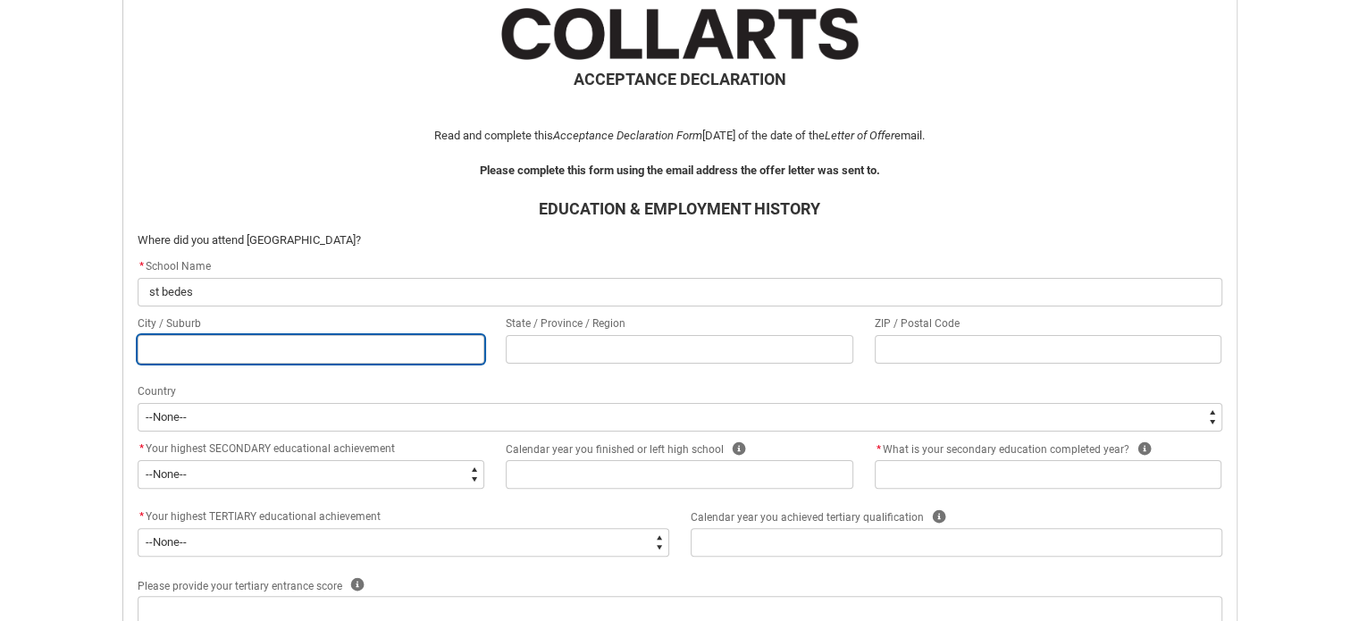
click at [341, 339] on input "REDU_Acceptance_Declaration flow" at bounding box center [312, 349] width 348 height 29
type lightning-primitive-input-simple "m"
type input "m"
type lightning-primitive-input-simple "me"
type input "me"
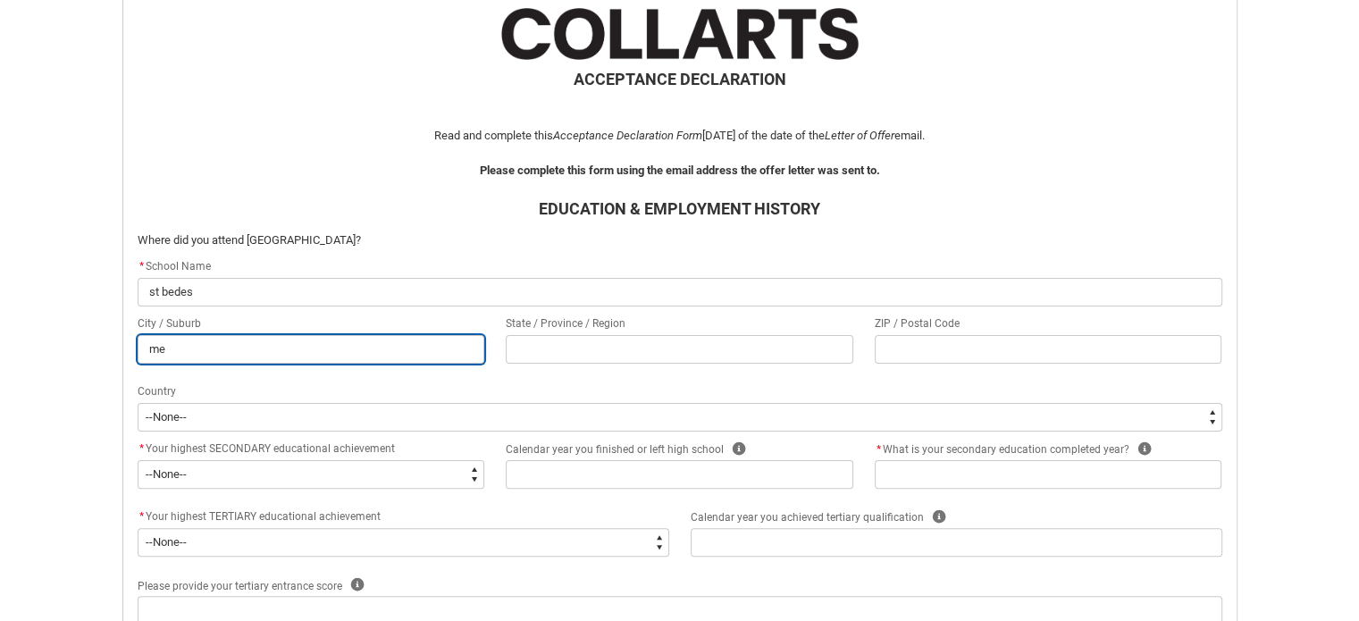
type lightning-primitive-input-simple "men"
type input "men"
type lightning-primitive-input-simple "ment"
type input "ment"
type lightning-primitive-input-simple "[PERSON_NAME]"
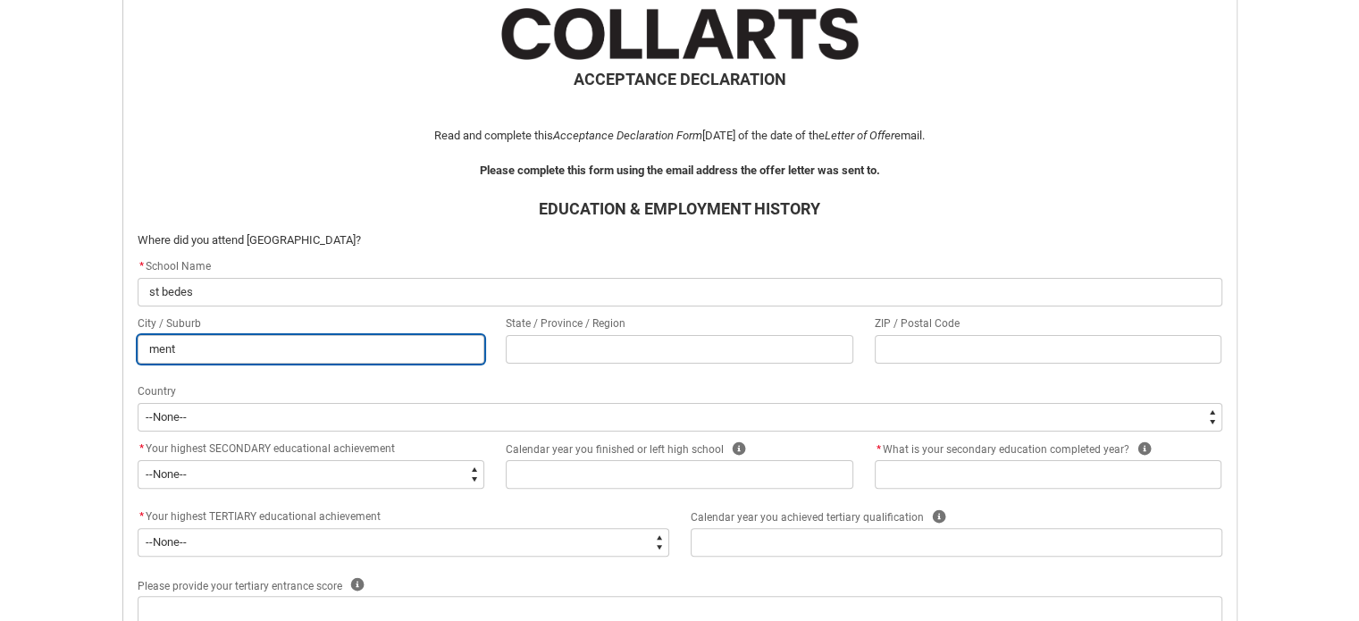
type input "[PERSON_NAME]"
type lightning-primitive-input-simple "menton"
type input "menton"
type lightning-primitive-input-simple "mentone"
type input "mentone"
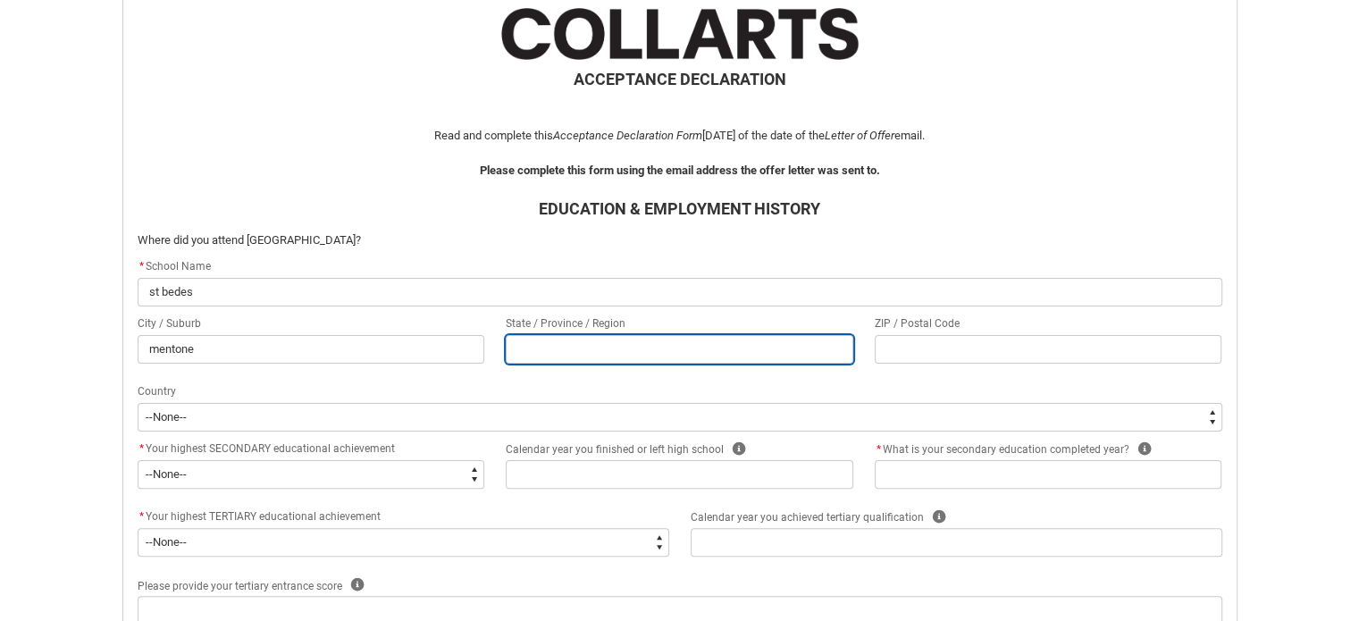
click at [549, 345] on input "REDU_Acceptance_Declaration flow" at bounding box center [680, 349] width 348 height 29
type lightning-primitive-input-simple "v"
type input "v"
type lightning-primitive-input-simple "vi"
type input "vi"
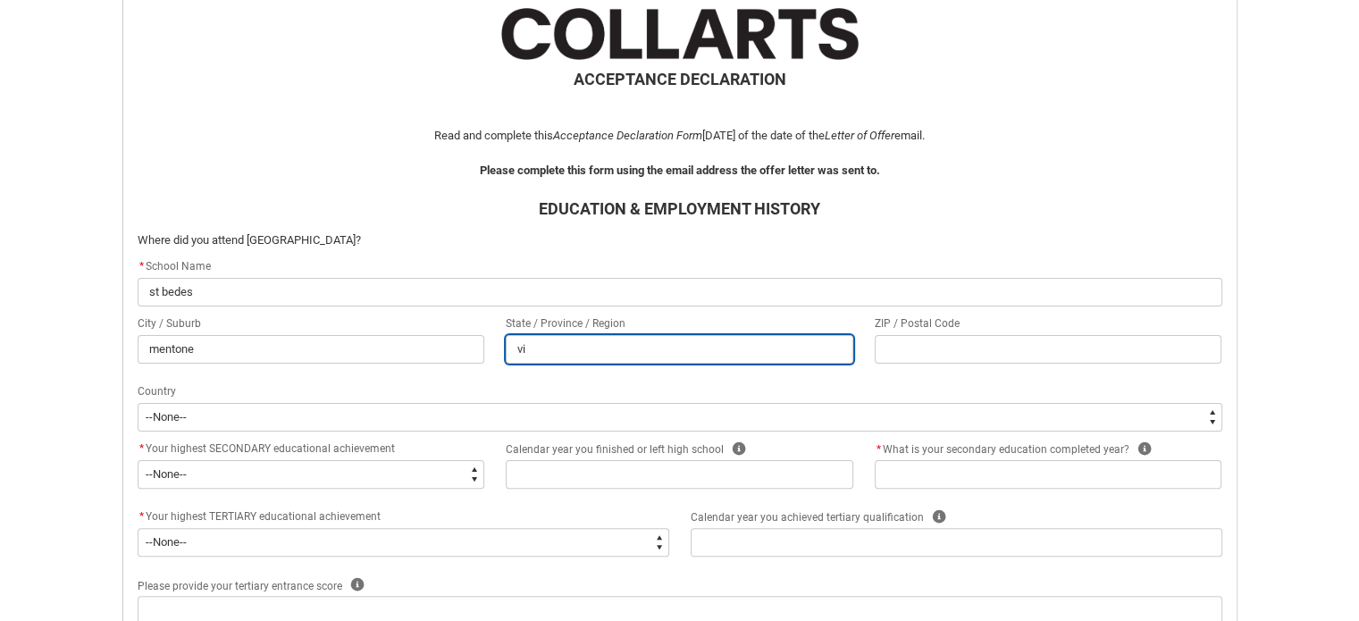
type lightning-primitive-input-simple "vic"
type input "vic"
type lightning-primitive-input-simple "vict"
type input "vict"
type lightning-primitive-input-simple "victo"
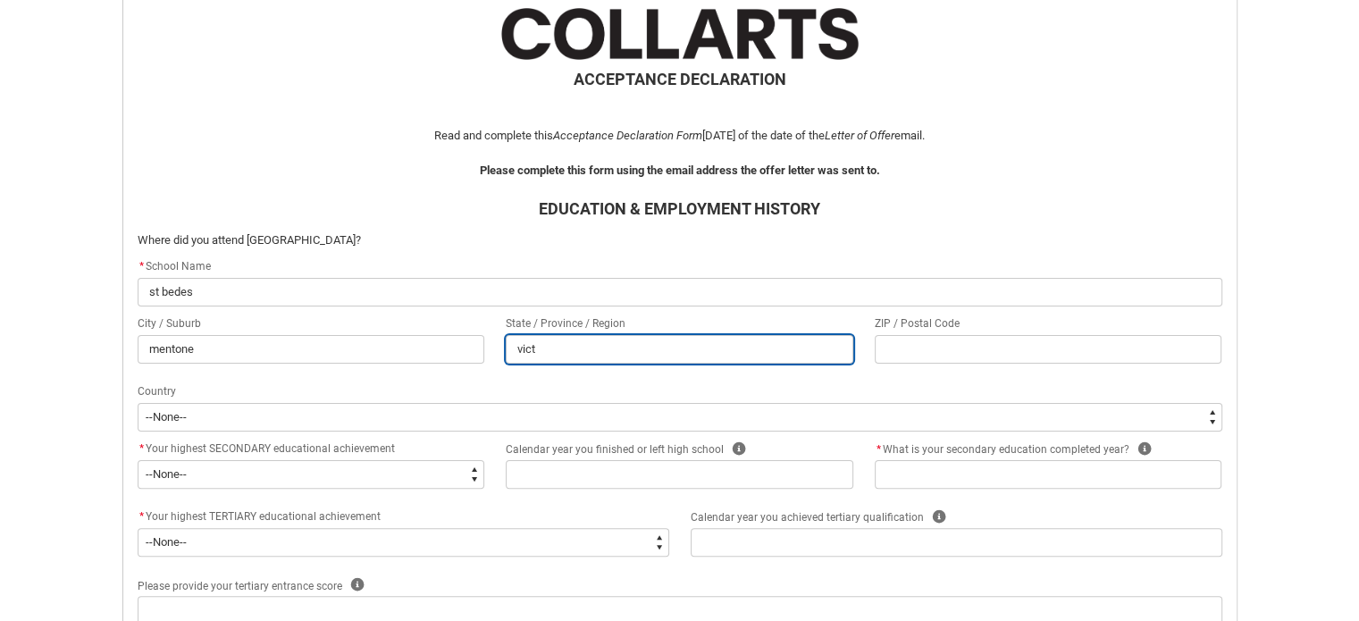
type input "victo"
type lightning-primitive-input-simple "[PERSON_NAME]"
type input "[PERSON_NAME]"
type lightning-primitive-input-simple "victori"
type input "victori"
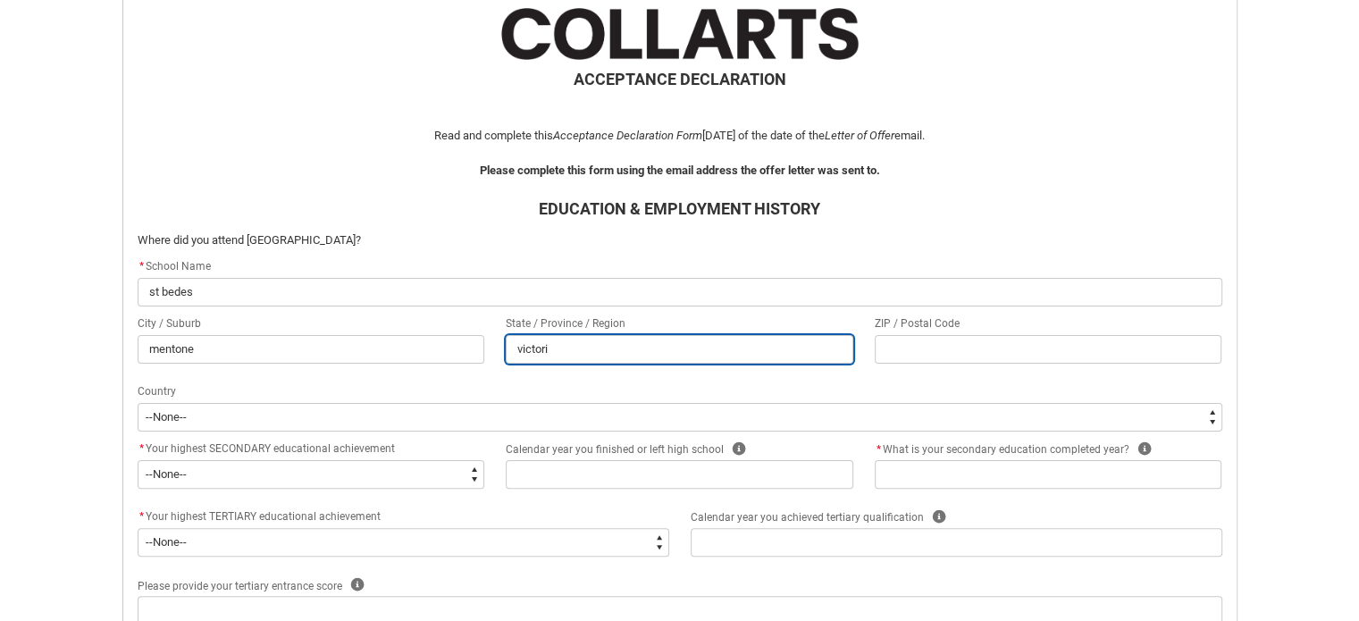
type lightning-primitive-input-simple "victoria"
type input "victoria"
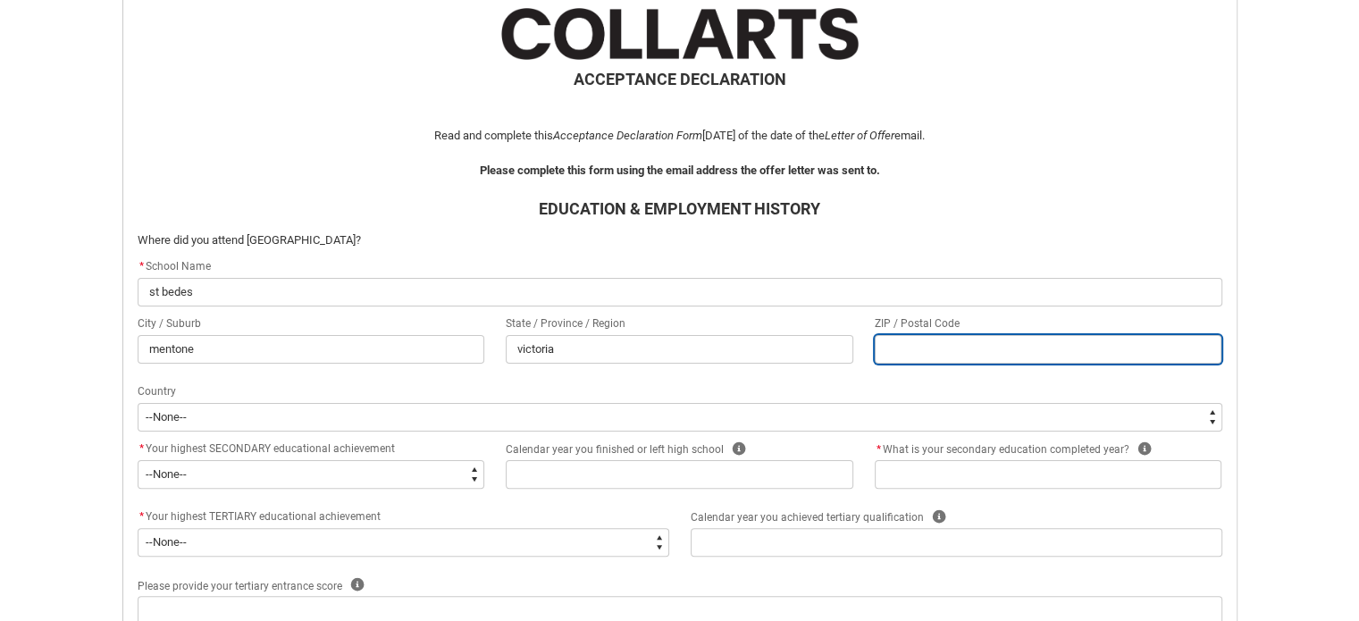
click at [908, 343] on input "REDU_Acceptance_Declaration flow" at bounding box center [1049, 349] width 348 height 29
type lightning-primitive-input-simple "3"
type input "3"
type lightning-primitive-input-simple "31"
type input "31"
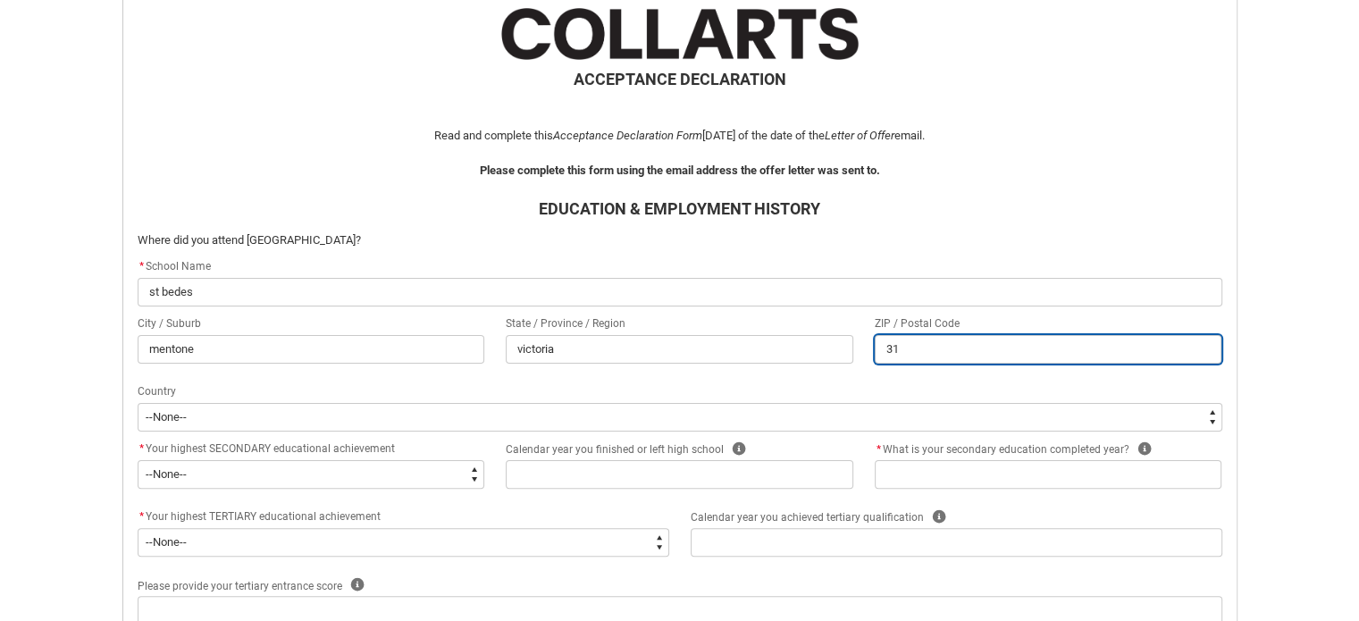
type lightning-primitive-input-simple "319"
type input "319"
type lightning-primitive-input-simple "3194"
type input "3194"
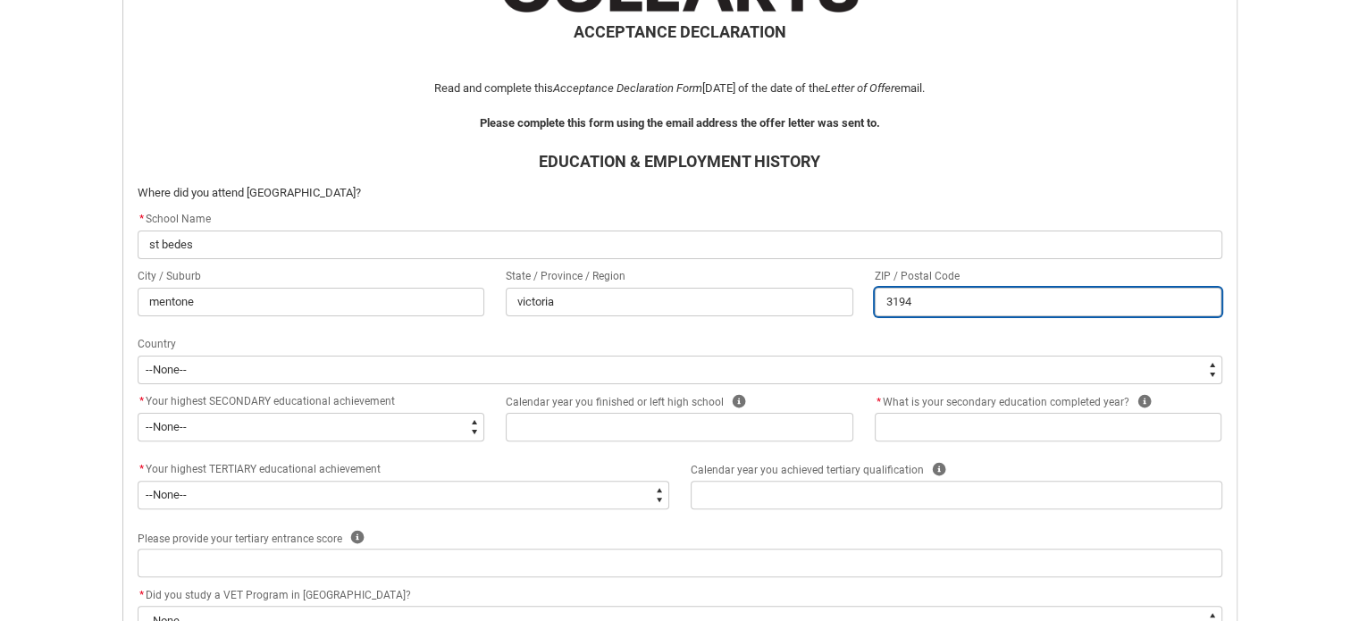
scroll to position [421, 0]
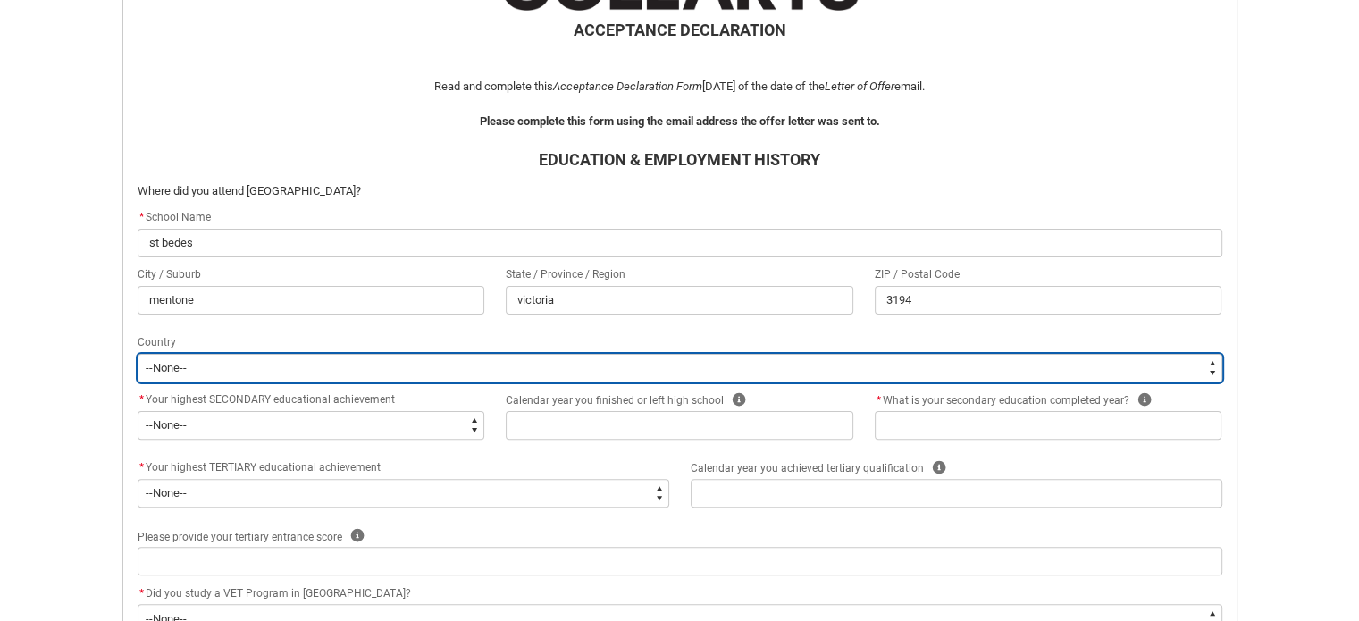
click at [363, 371] on select "--[GEOGRAPHIC_DATA]-- [GEOGRAPHIC_DATA] [GEOGRAPHIC_DATA] [GEOGRAPHIC_DATA] [GE…" at bounding box center [680, 368] width 1085 height 29
type lightning-select "CountryOptions.[GEOGRAPHIC_DATA]"
click at [138, 354] on select "--[GEOGRAPHIC_DATA]-- [GEOGRAPHIC_DATA] [GEOGRAPHIC_DATA] [GEOGRAPHIC_DATA] [GE…" at bounding box center [680, 368] width 1085 height 29
select select "CountryOptions.[GEOGRAPHIC_DATA]"
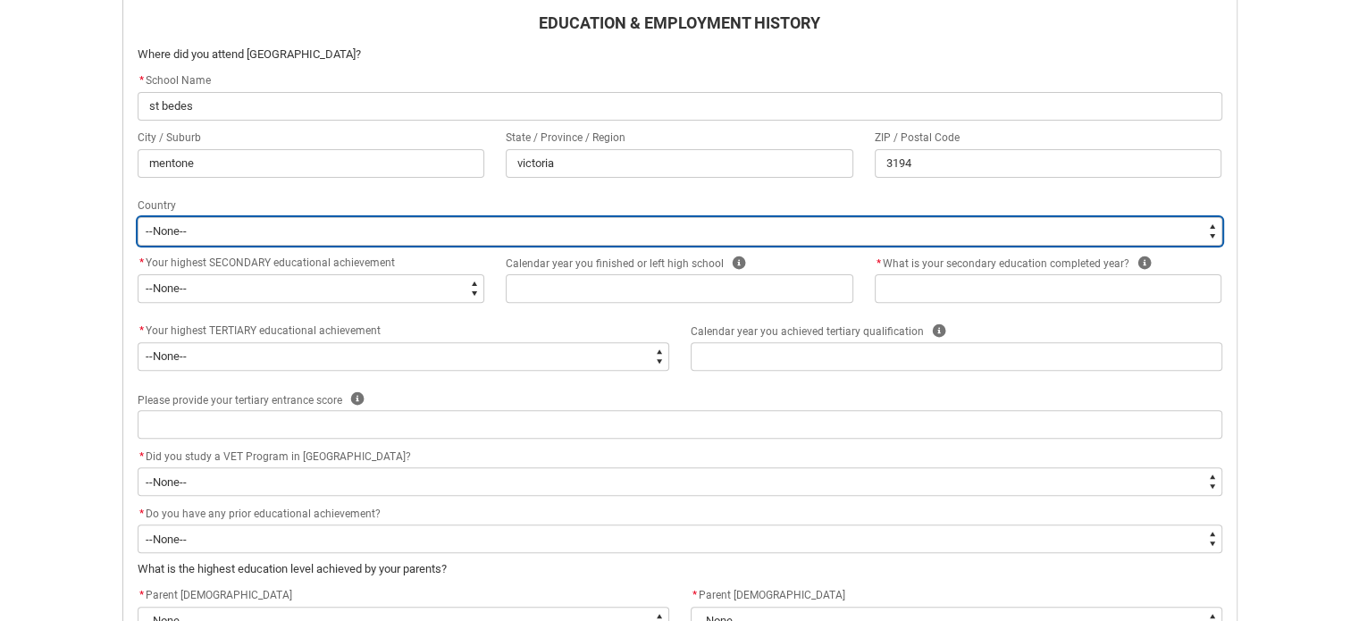
scroll to position [560, 0]
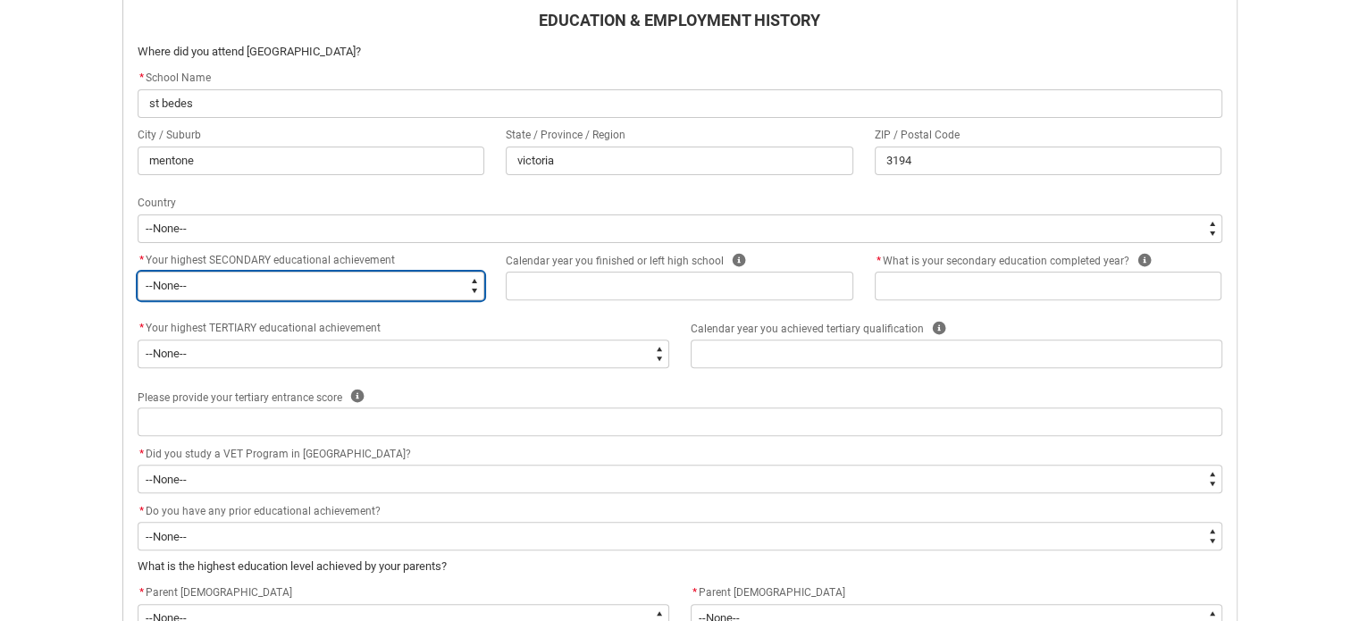
click at [394, 288] on select "--None-- Did not go to school Year 8 or below Year 9 or equivalent Completed Ye…" at bounding box center [312, 286] width 348 height 29
type lightning-select "HighestSchoolLevel_12"
click at [138, 272] on select "--None-- Did not go to school Year 8 or below Year 9 or equivalent Completed Ye…" at bounding box center [312, 286] width 348 height 29
select select "HighestSchoolLevel_12"
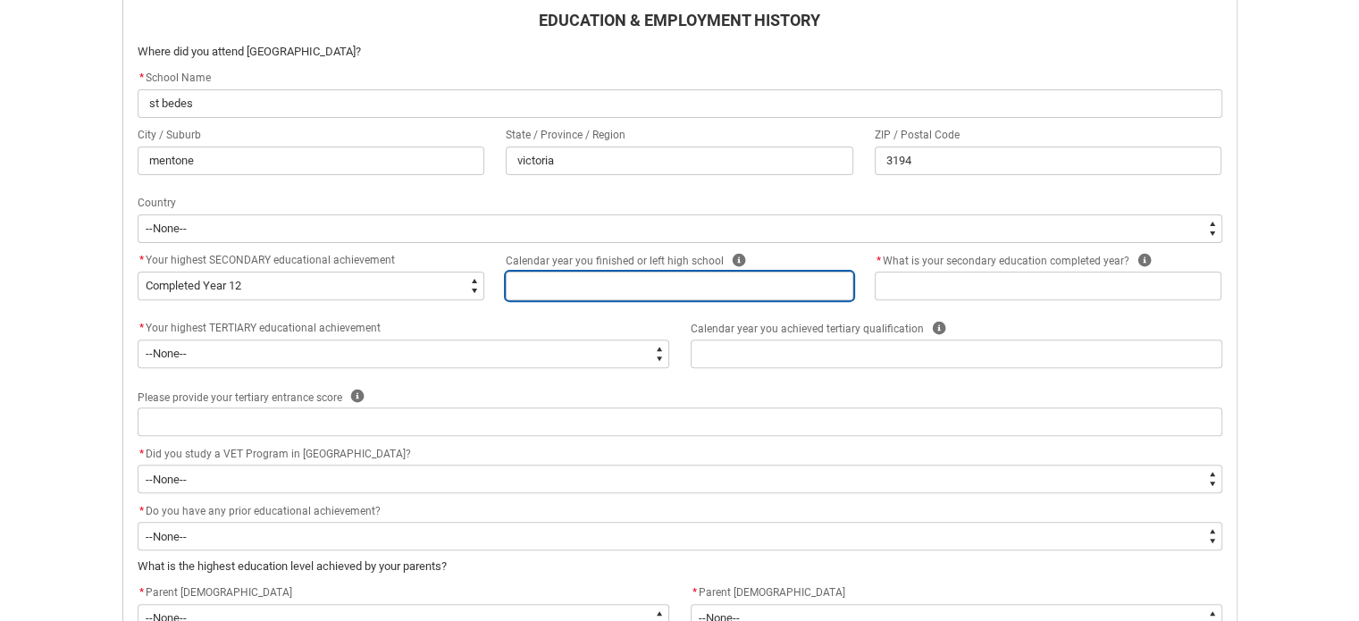
click at [622, 291] on input "REDU_Acceptance_Declaration flow" at bounding box center [680, 286] width 348 height 29
type lightning-primitive-input-simple "2"
type input "2"
type lightning-primitive-input-simple "20"
type input "20"
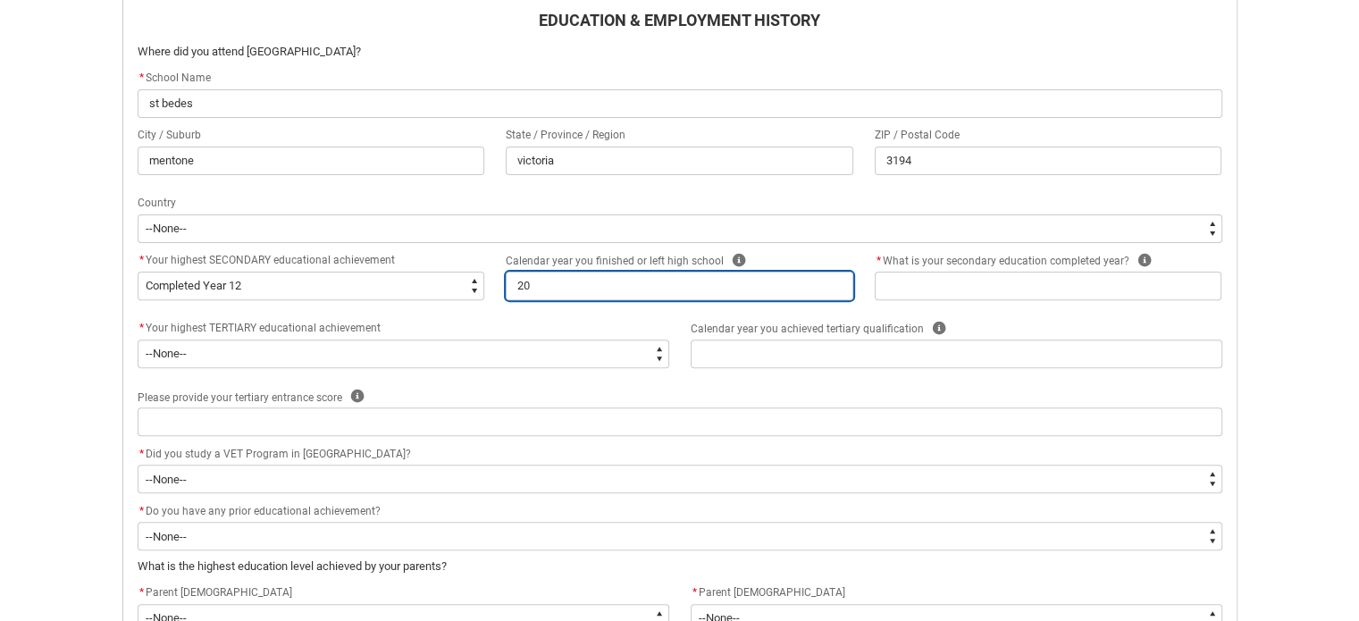
type lightning-primitive-input-simple "202"
type input "202"
type lightning-primitive-input-simple "2022"
type input "2022"
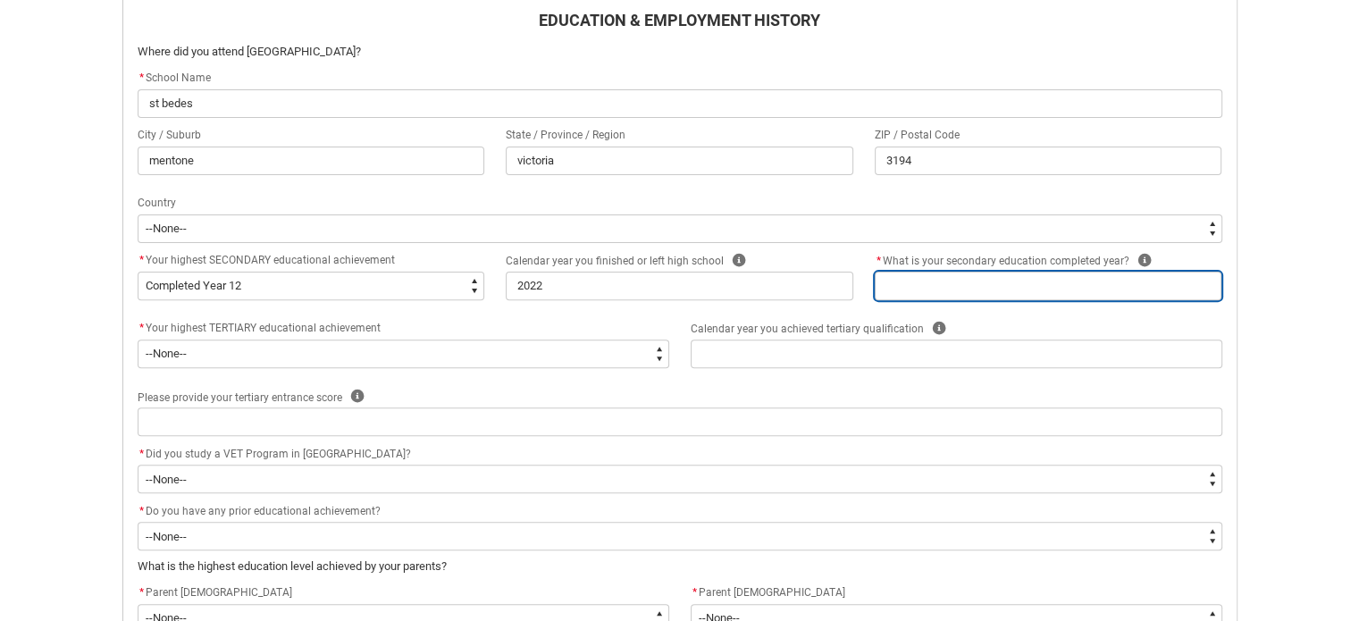
click at [979, 293] on input "REDU_Acceptance_Declaration flow" at bounding box center [1049, 286] width 348 height 29
click at [1142, 260] on icon "REDU_Acceptance_Declaration flow" at bounding box center [1144, 260] width 13 height 13
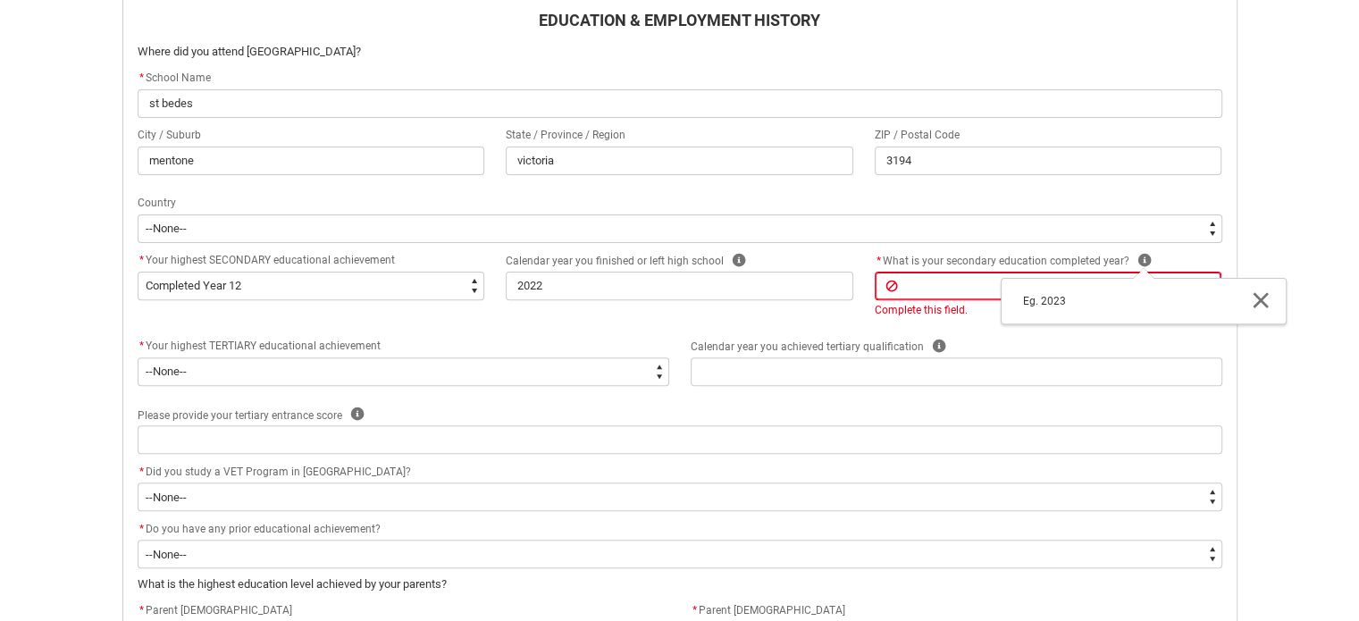
click at [1257, 305] on icon "REDU_Acceptance_Declaration flow" at bounding box center [1260, 300] width 21 height 21
click at [1017, 331] on div "* Your highest SECONDARY educational achievement * --None-- Did not go to schoo…" at bounding box center [680, 293] width 1106 height 86
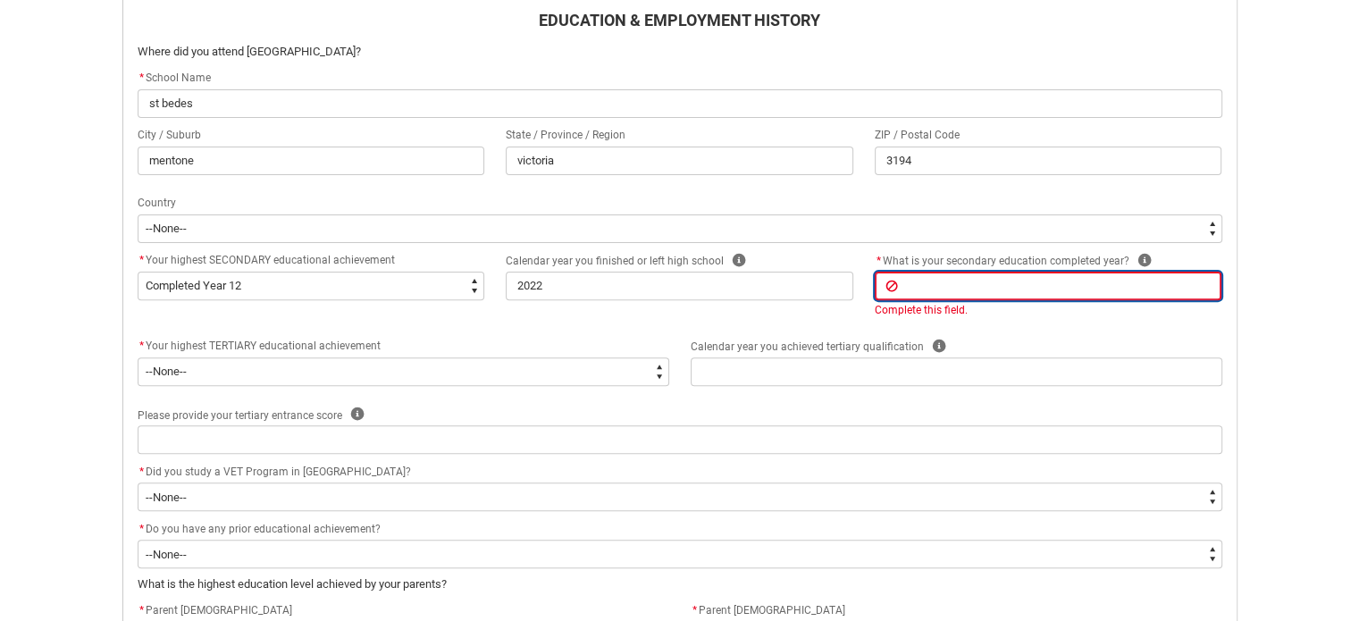
click at [978, 284] on input "REDU_Acceptance_Declaration flow" at bounding box center [1049, 286] width 348 height 29
type lightning-primitive-input-simple "1"
type input "1"
type lightning-primitive-input-simple "12"
type input "12"
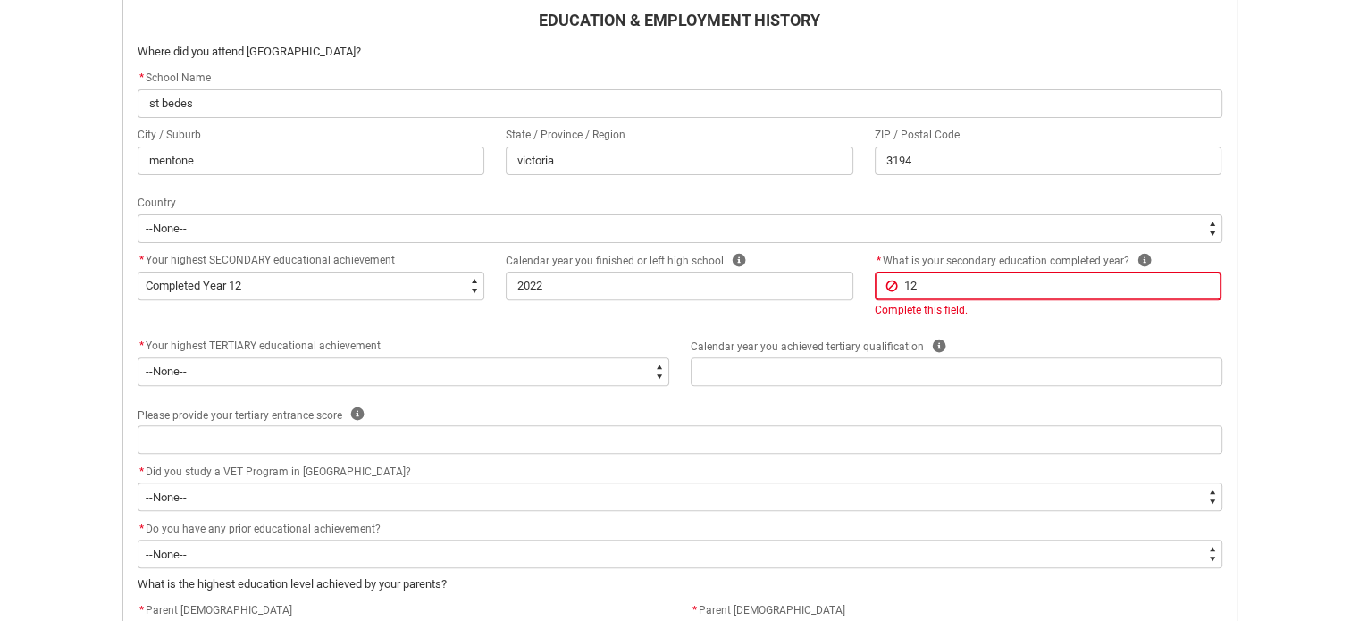
click at [567, 314] on div "* Your highest SECONDARY educational achievement * --None-- Did not go to schoo…" at bounding box center [680, 293] width 1106 height 86
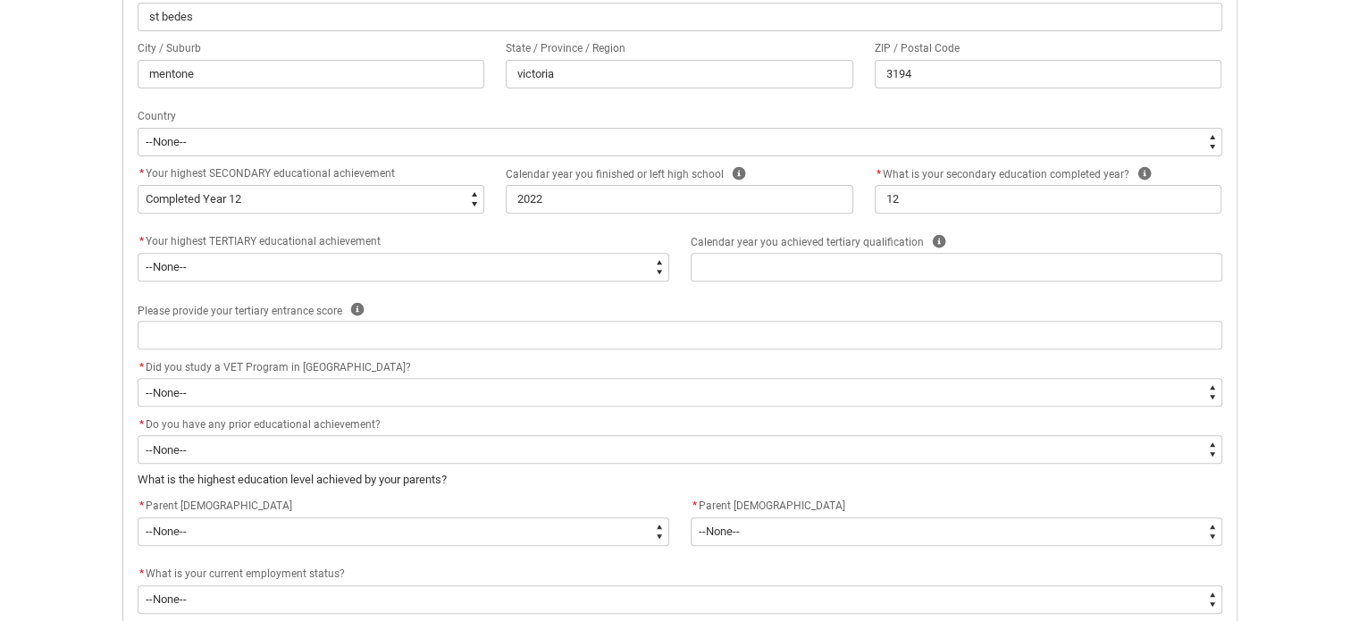
scroll to position [648, 0]
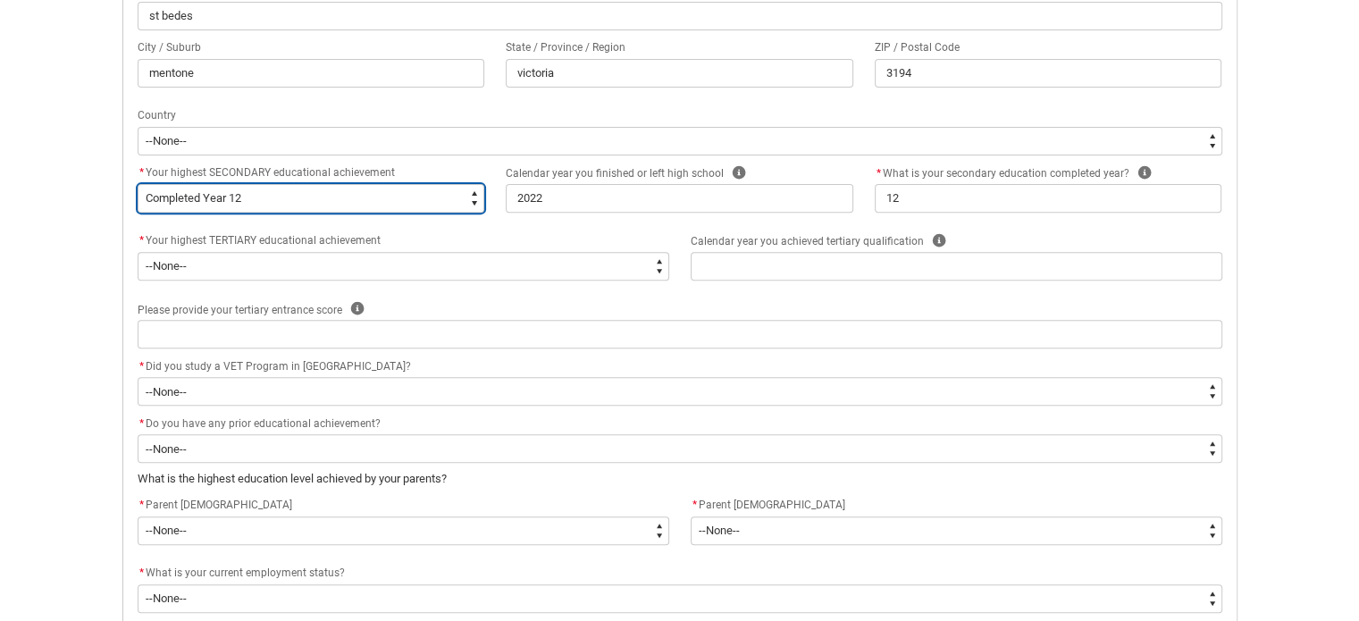
click at [354, 204] on select "--None-- Did not go to school Year 8 or below Year 9 or equivalent Completed Ye…" at bounding box center [312, 198] width 348 height 29
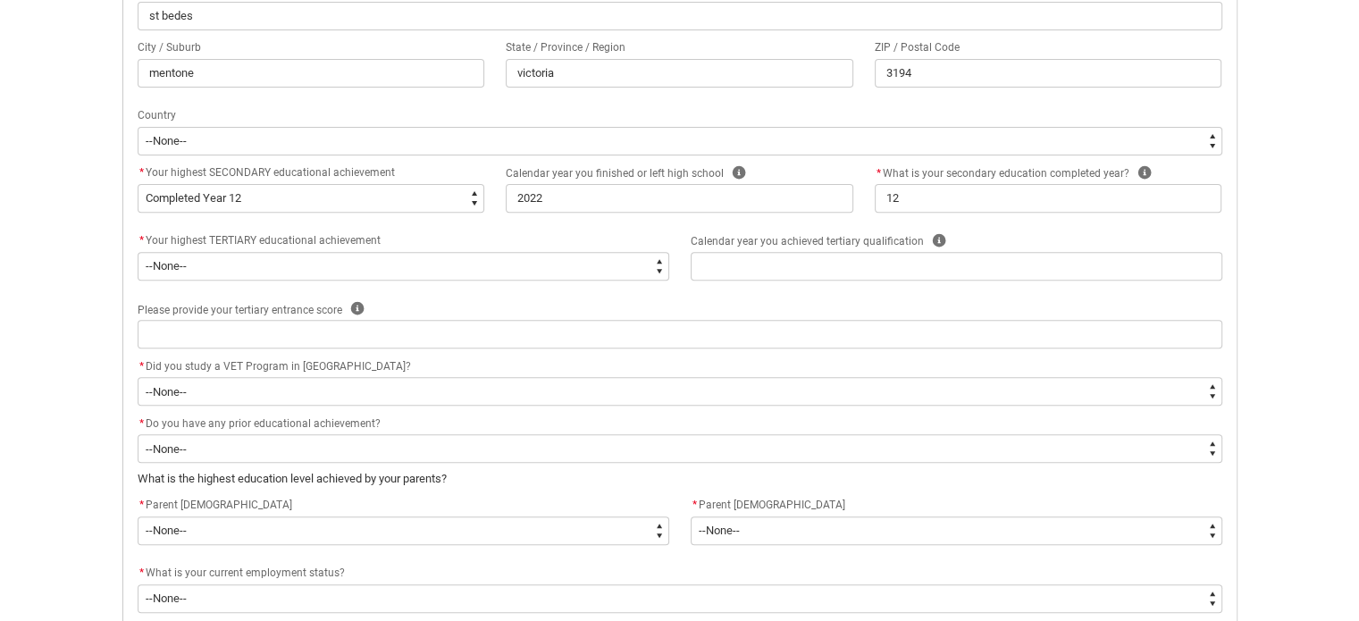
click at [549, 231] on div "* Your highest TERTIARY educational achievement" at bounding box center [404, 241] width 532 height 21
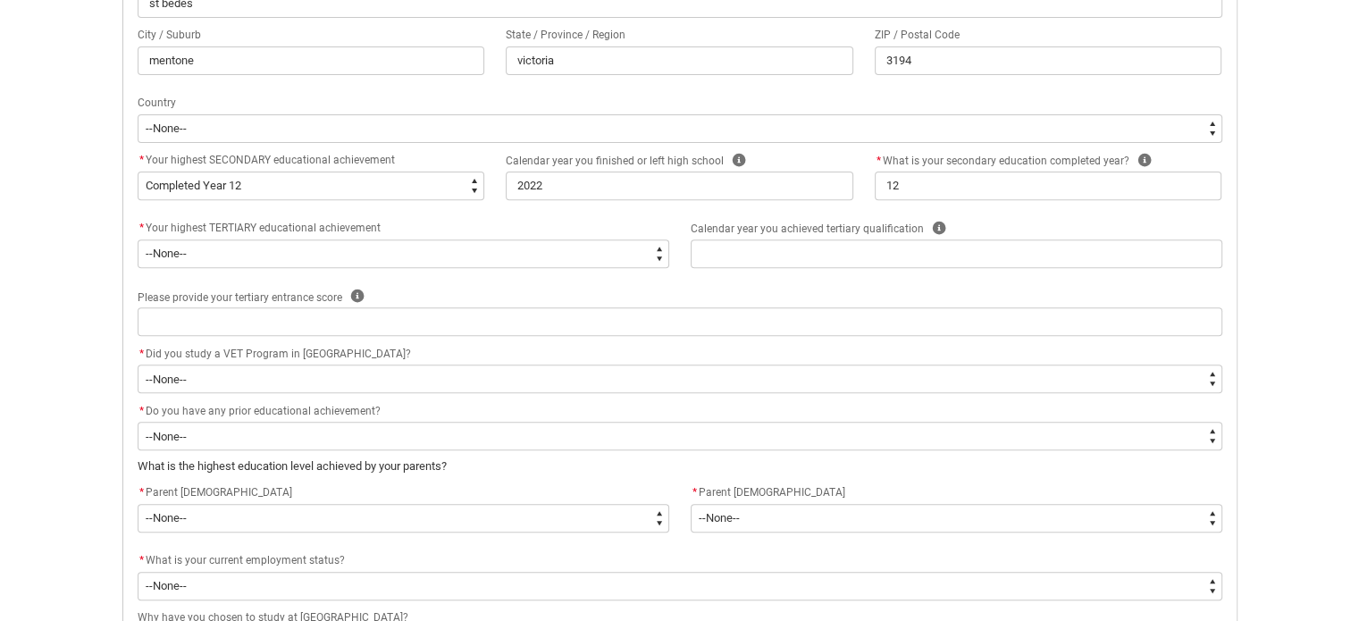
scroll to position [661, 0]
click at [1138, 162] on icon "REDU_Acceptance_Declaration flow" at bounding box center [1144, 159] width 13 height 13
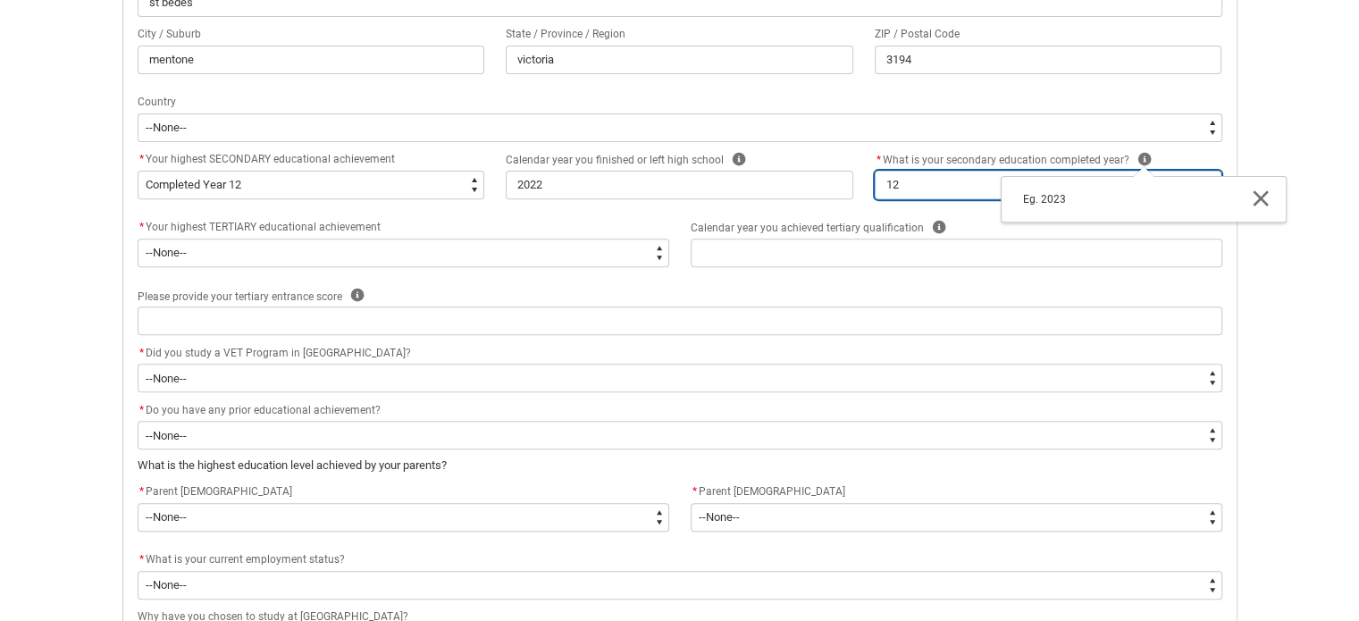
click at [947, 185] on input "12" at bounding box center [1049, 185] width 348 height 29
type lightning-primitive-input-simple "1"
type input "1"
type lightning-primitive-input-simple "2"
type input "2"
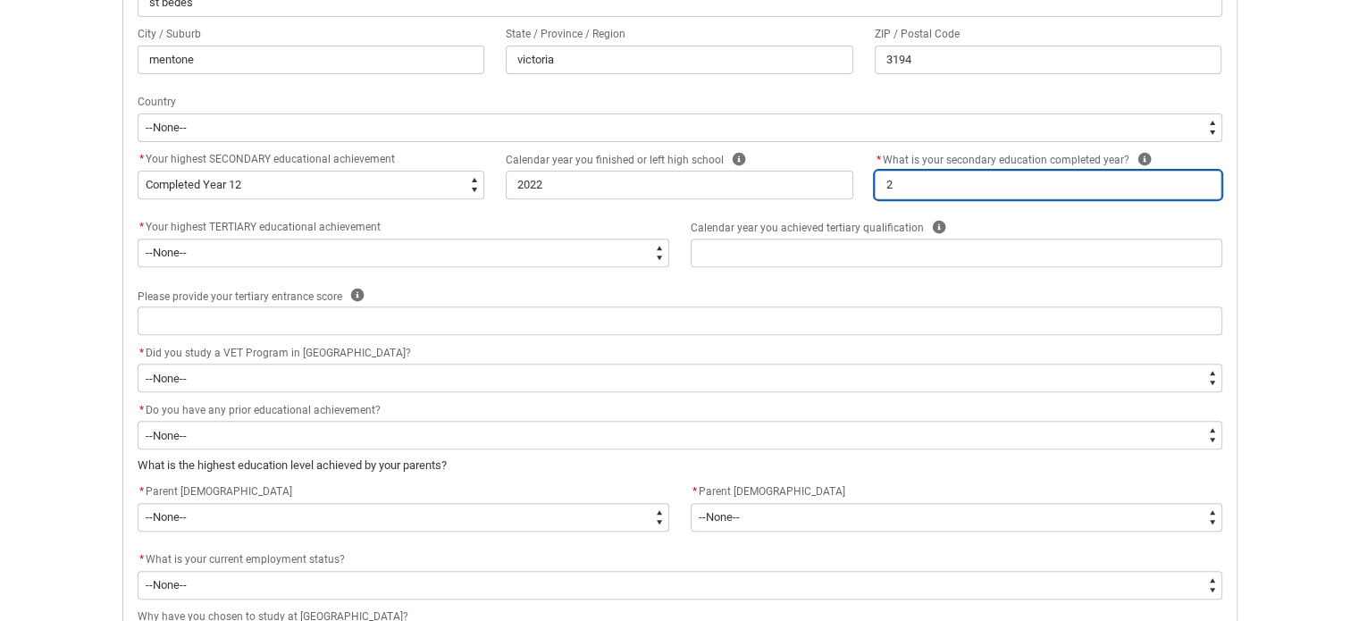
type lightning-primitive-input-simple "20"
type input "20"
type lightning-primitive-input-simple "202"
type input "202"
type lightning-primitive-input-simple "2022"
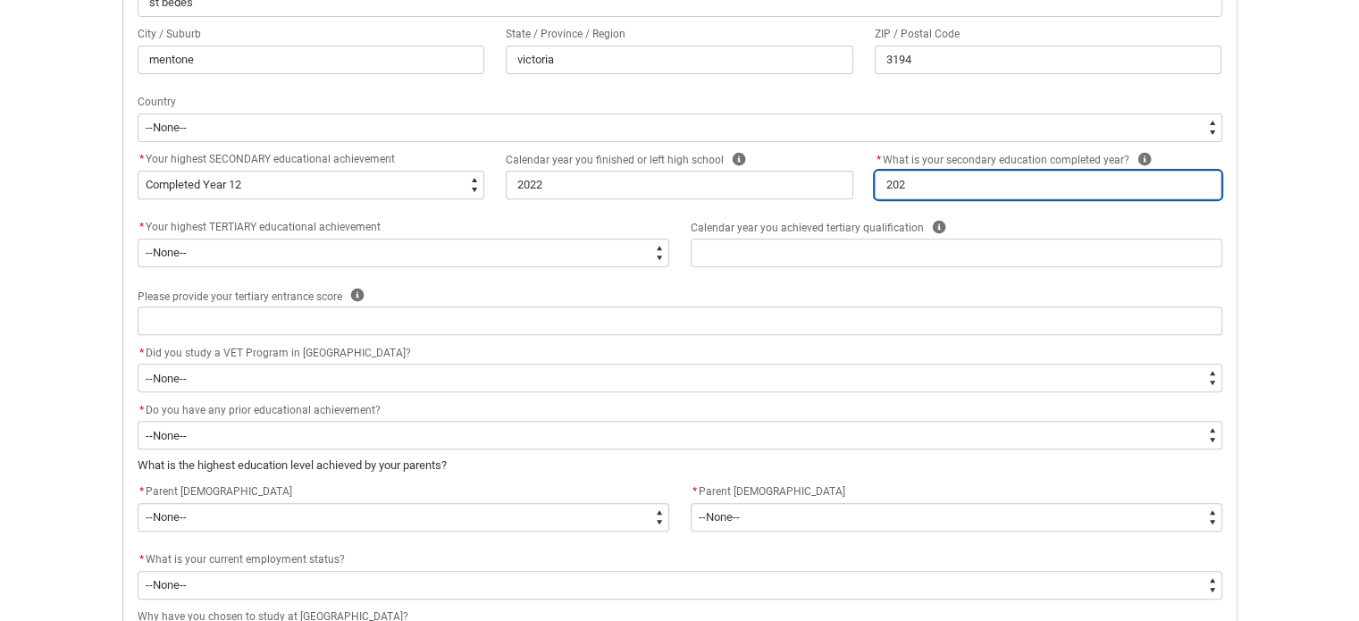
type input "2022"
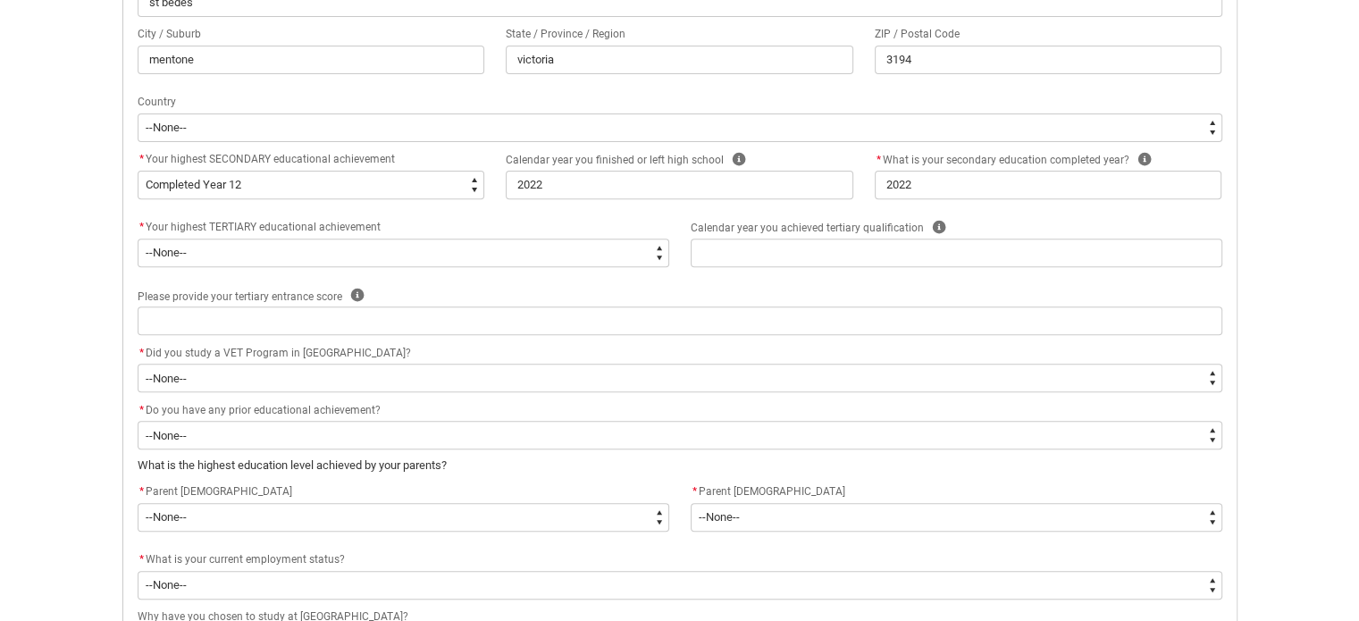
click at [1004, 231] on div "Calendar year you achieved tertiary qualification Help" at bounding box center [957, 227] width 532 height 21
click at [733, 153] on icon "REDU_Acceptance_Declaration flow" at bounding box center [739, 159] width 13 height 13
click at [851, 201] on icon "REDU_Acceptance_Declaration flow" at bounding box center [854, 198] width 21 height 21
click at [1144, 155] on icon "REDU_Acceptance_Declaration flow" at bounding box center [1144, 159] width 13 height 13
click at [1257, 197] on icon "REDU_Acceptance_Declaration flow" at bounding box center [1260, 197] width 15 height 15
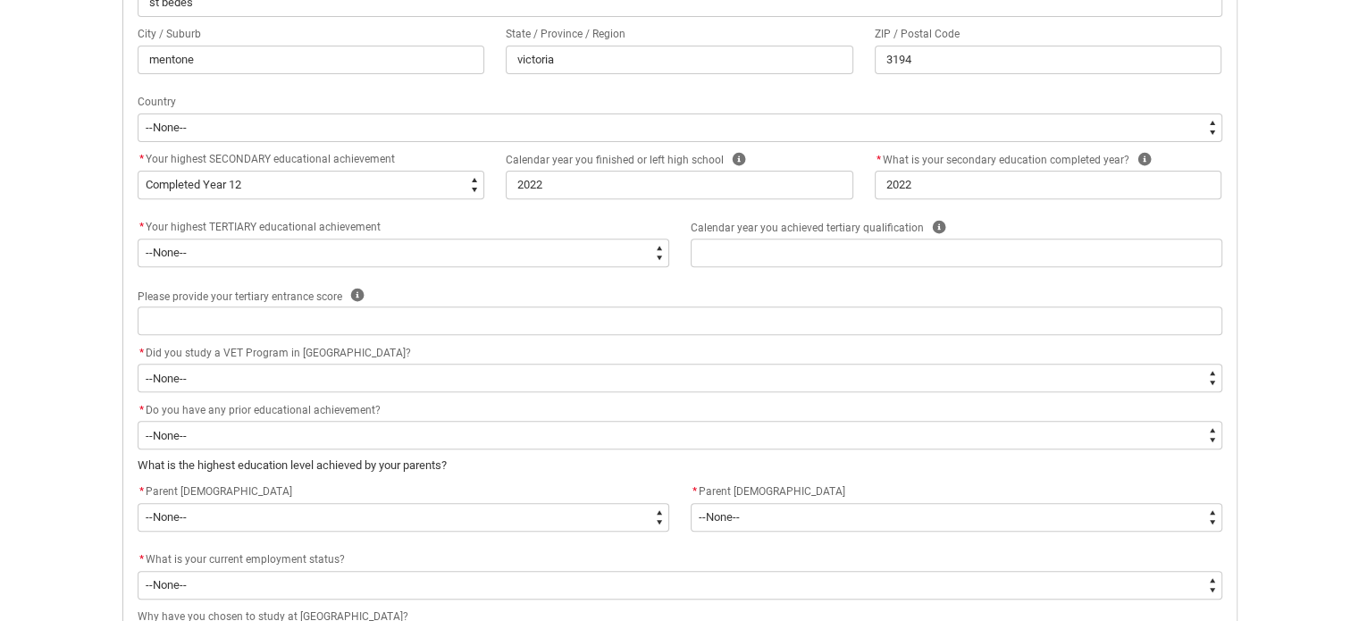
click at [617, 223] on div "* Your highest TERTIARY educational achievement" at bounding box center [404, 227] width 532 height 21
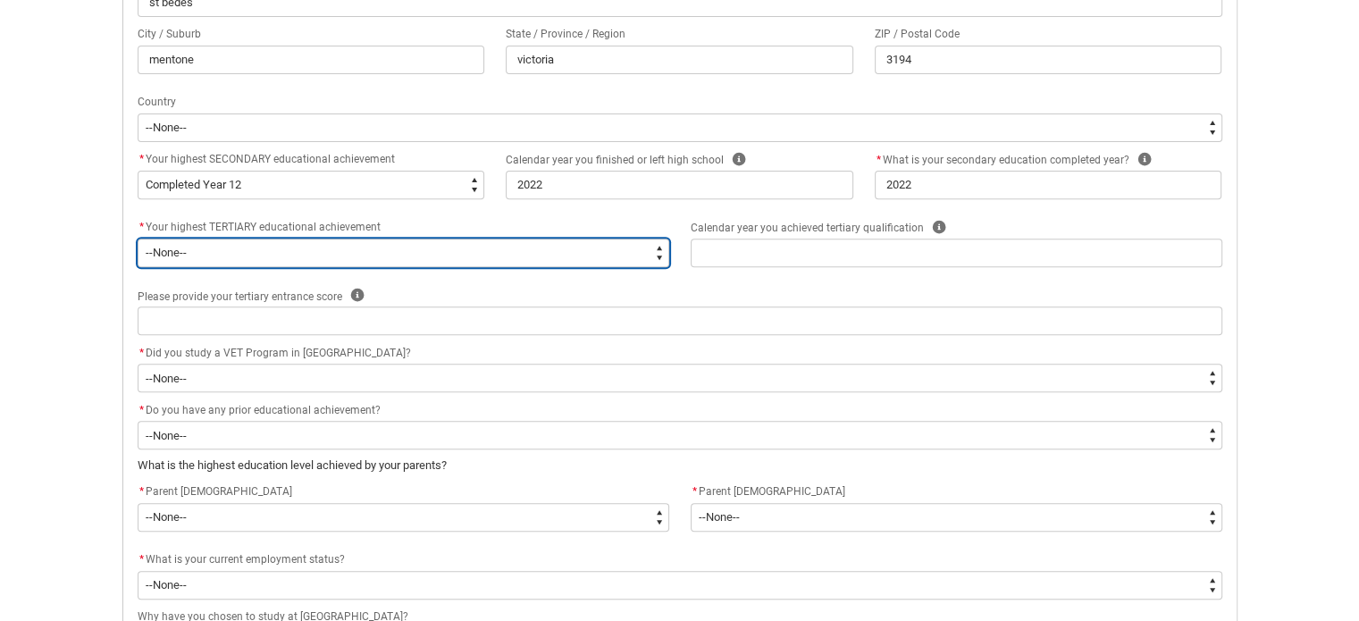
click at [486, 261] on select "--None-- A Complete Final Year of Secondary Education at School A Complete VET …" at bounding box center [404, 253] width 532 height 29
click at [629, 256] on select "--None-- A Complete Final Year of Secondary Education at School A Complete VET …" at bounding box center [404, 253] width 532 height 29
type lightning-select "TertiaryEducation_Options.An Incomplete Higher Education Course"
click at [138, 239] on select "--None-- A Complete Final Year of Secondary Education at School A Complete VET …" at bounding box center [404, 253] width 532 height 29
select select "TertiaryEducation_Options.An Incomplete Higher Education Course"
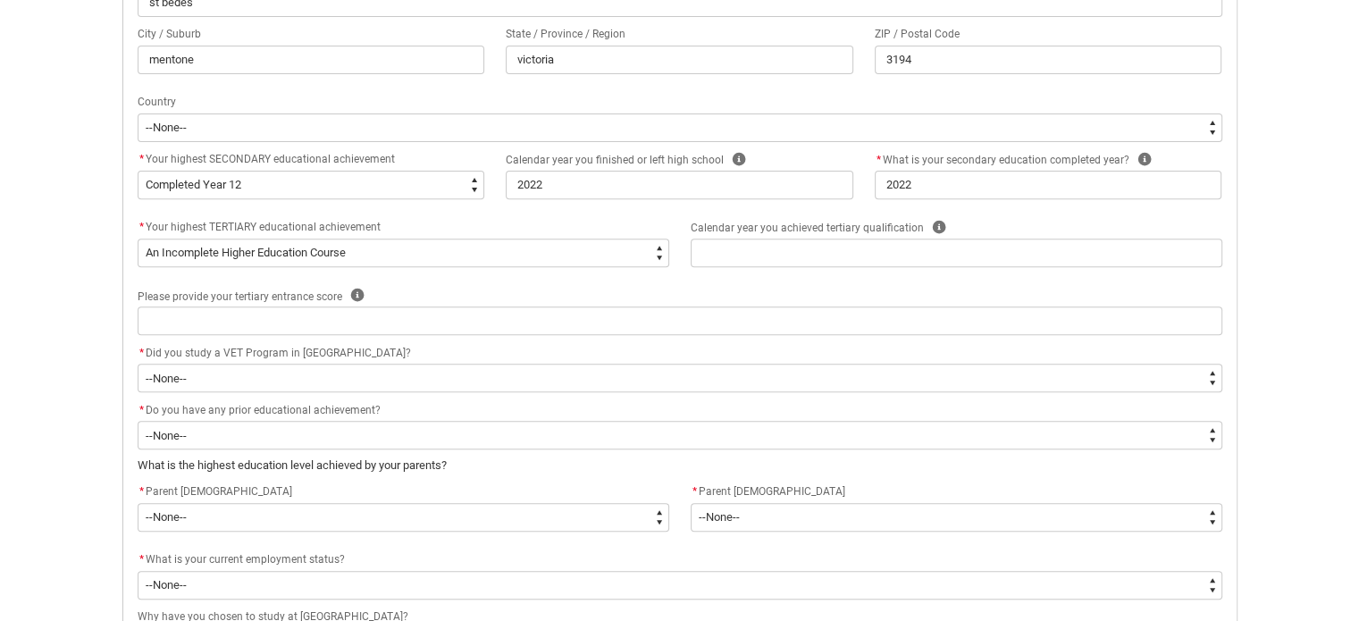
click at [579, 286] on div "Please provide your tertiary entrance score Help" at bounding box center [680, 295] width 1085 height 21
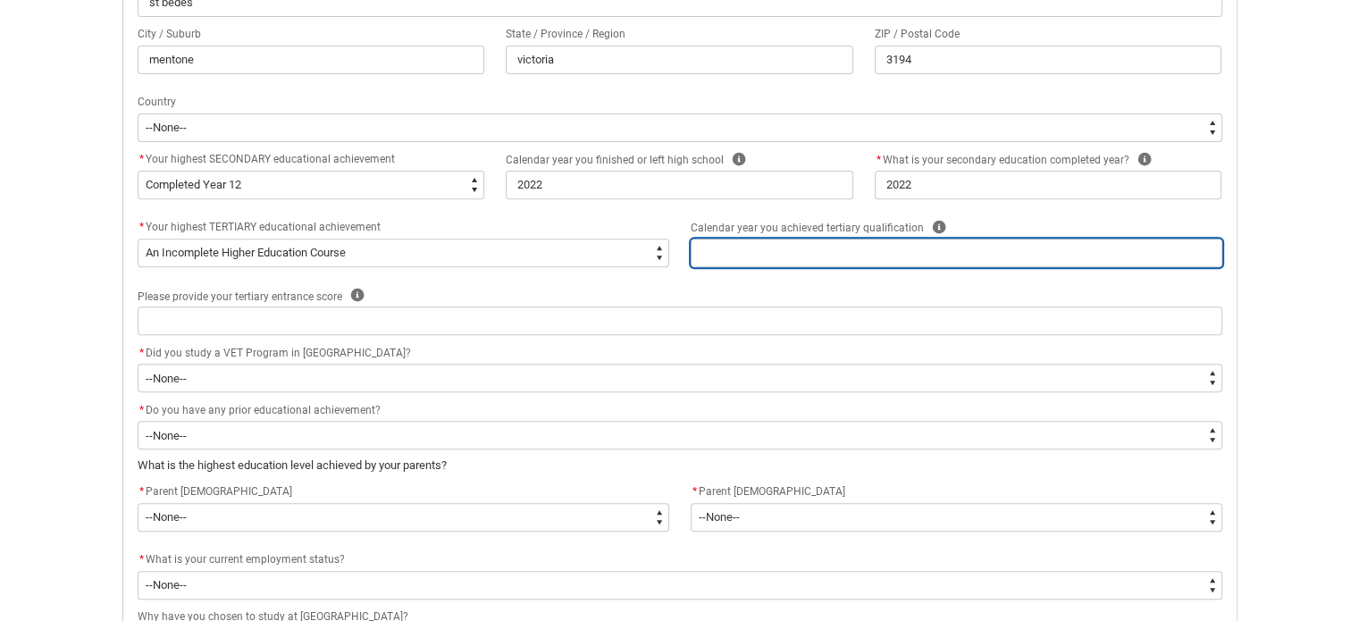
click at [865, 253] on input "REDU_Acceptance_Declaration flow" at bounding box center [957, 253] width 532 height 29
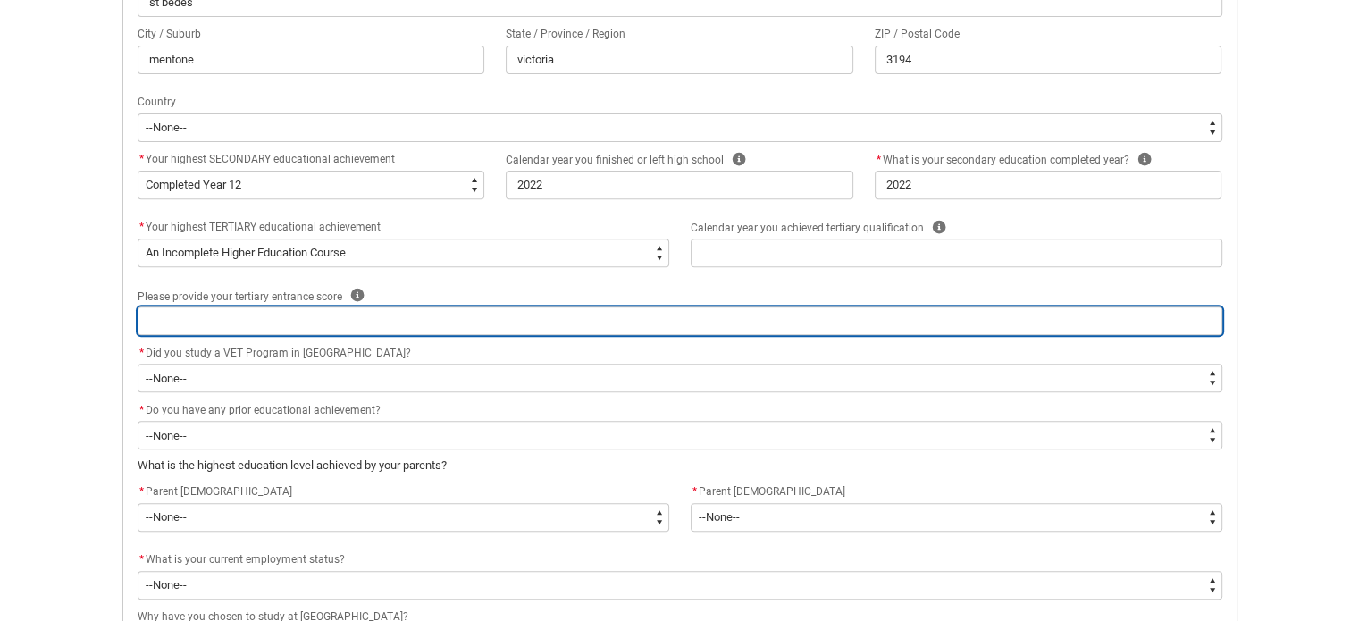
click at [857, 308] on input "REDU_Acceptance_Declaration flow" at bounding box center [680, 321] width 1085 height 29
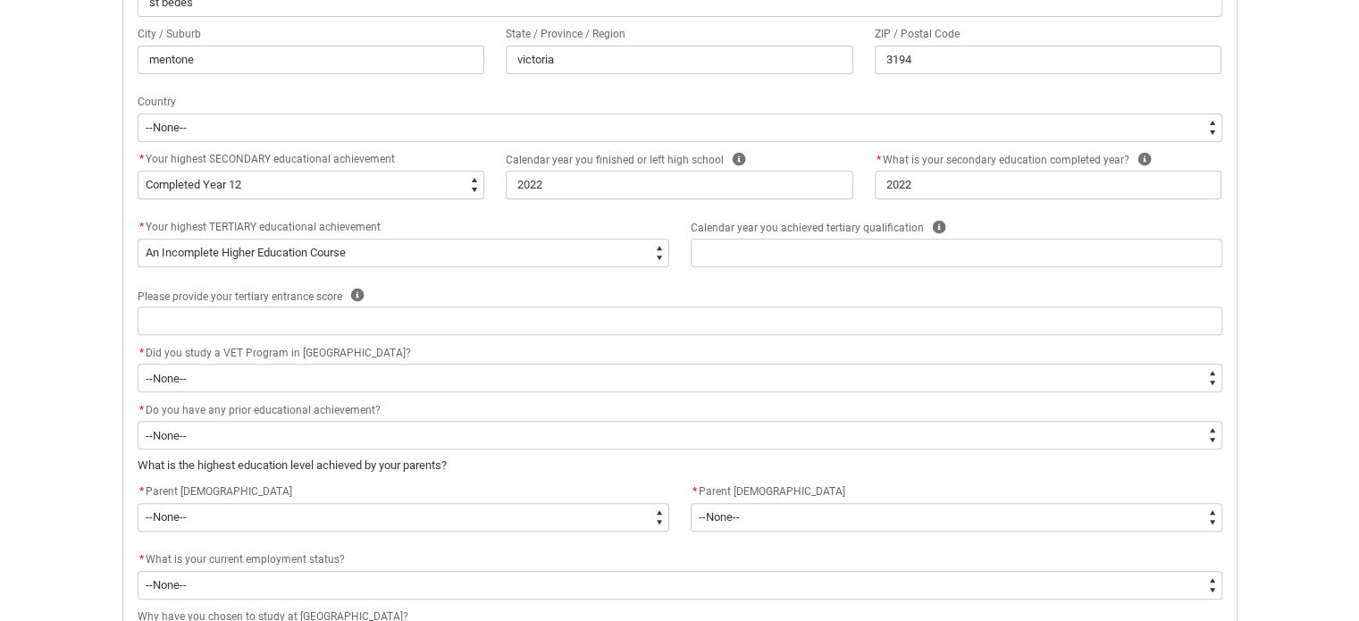
click at [689, 289] on div "Please provide your tertiary entrance score Help" at bounding box center [680, 295] width 1085 height 21
click at [935, 227] on icon "REDU_Acceptance_Declaration flow" at bounding box center [938, 227] width 13 height 13
click at [1037, 262] on p "e.g. 2022" at bounding box center [939, 267] width 241 height 16
click at [1057, 269] on icon "REDU_Acceptance_Declaration flow" at bounding box center [1056, 266] width 21 height 21
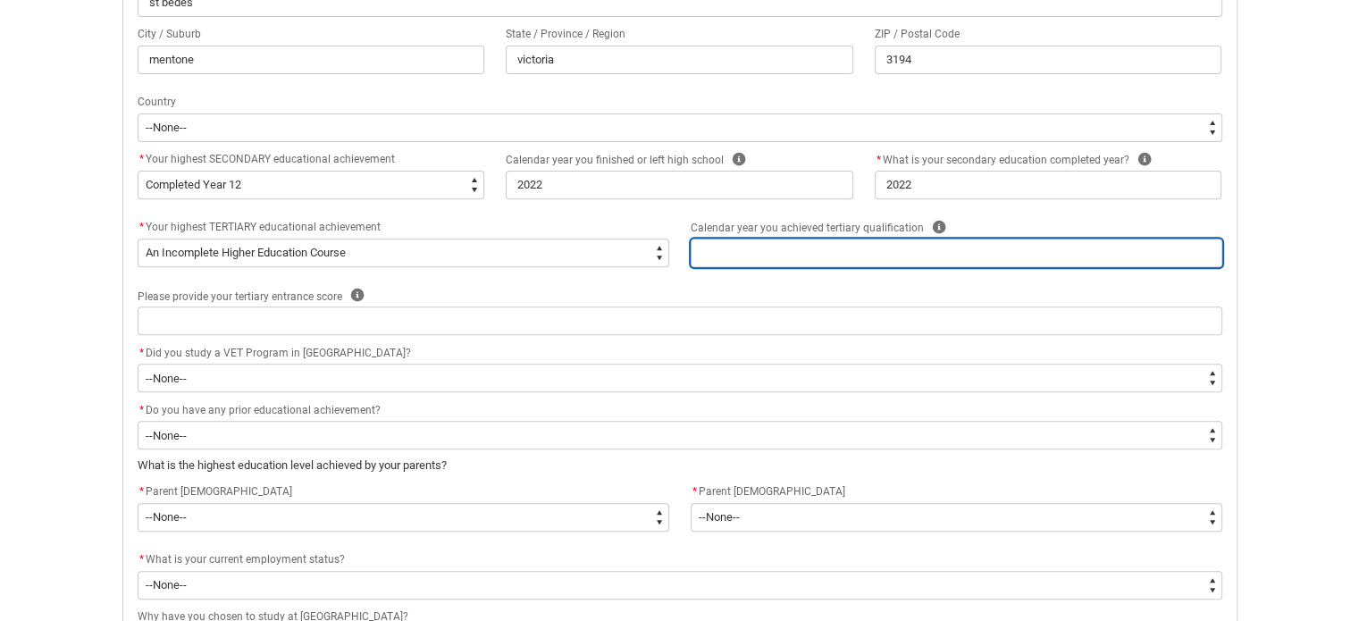
click at [808, 256] on input "REDU_Acceptance_Declaration flow" at bounding box center [957, 253] width 532 height 29
type lightning-primitive-input-simple "2"
type input "2"
type lightning-primitive-input-simple "20"
type input "20"
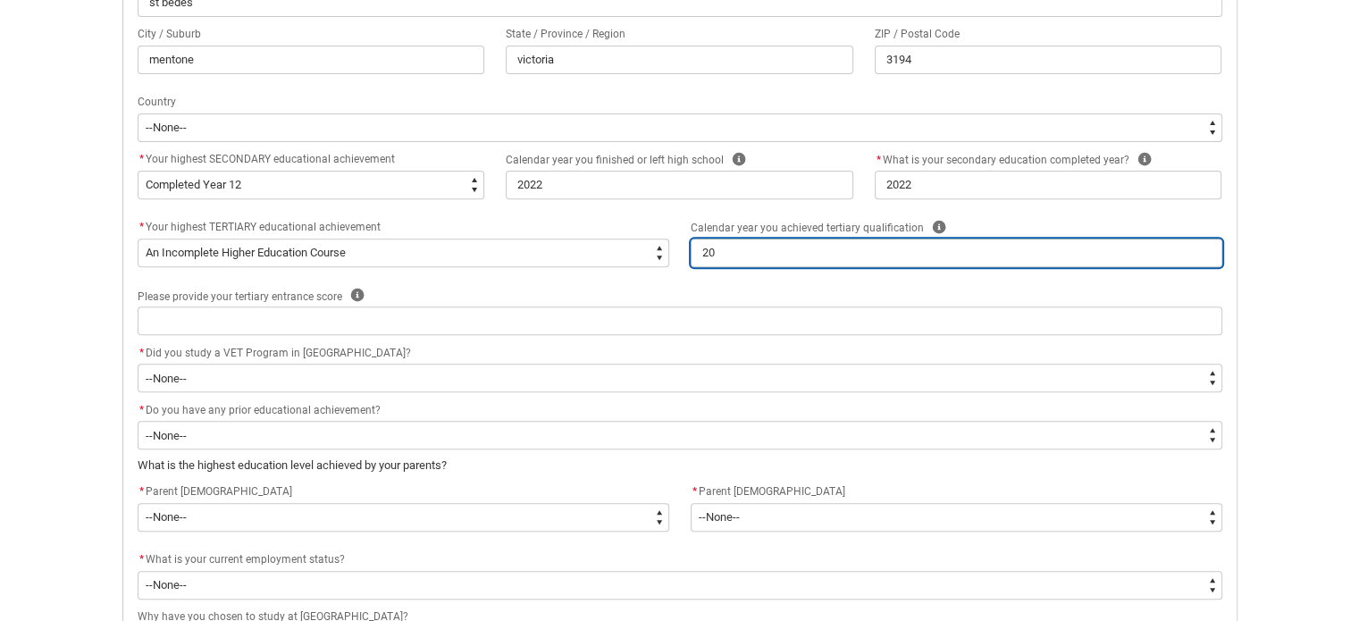
type lightning-primitive-input-simple "202"
type input "202"
type lightning-primitive-input-simple "2023"
type input "2023"
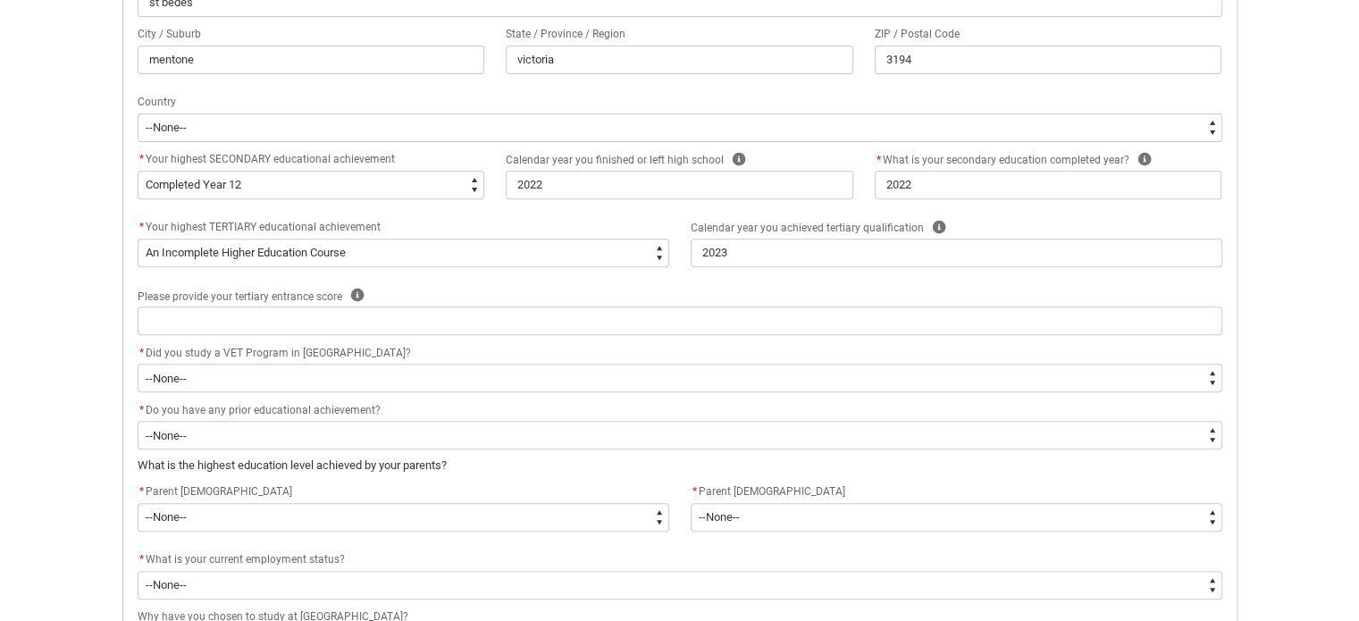
click at [767, 285] on div "Please provide your tertiary entrance score Help" at bounding box center [680, 295] width 1085 height 21
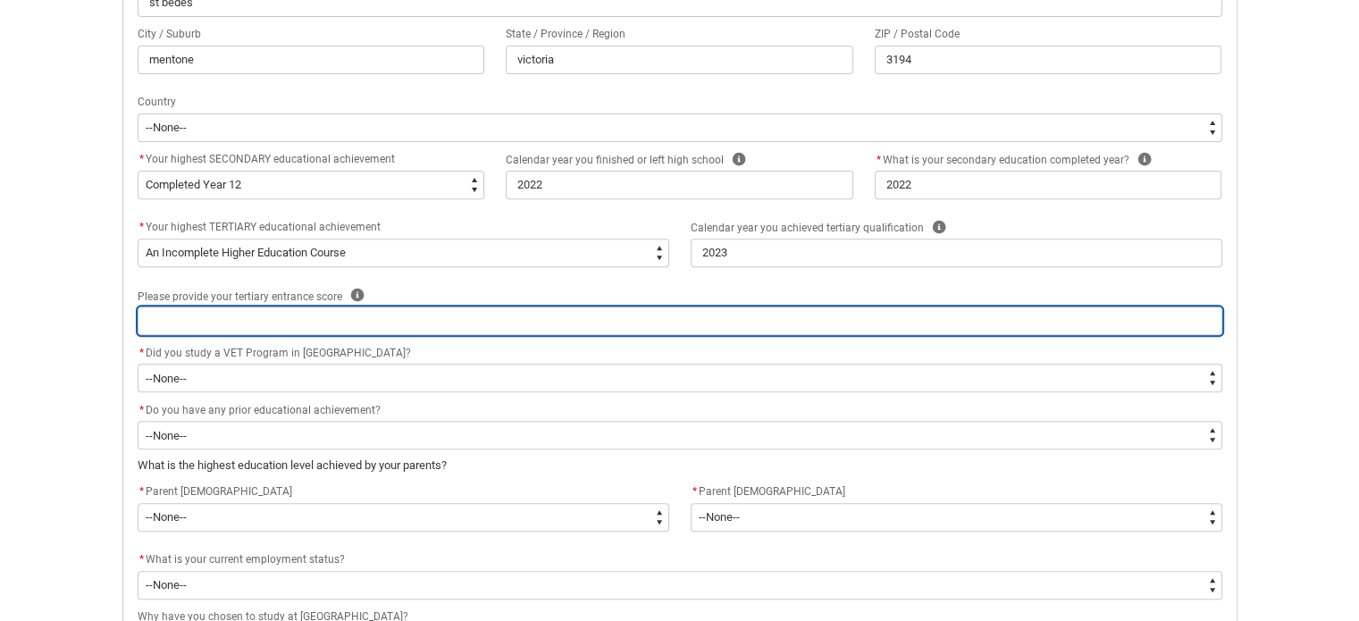
click at [543, 332] on input "REDU_Acceptance_Declaration flow" at bounding box center [680, 321] width 1085 height 29
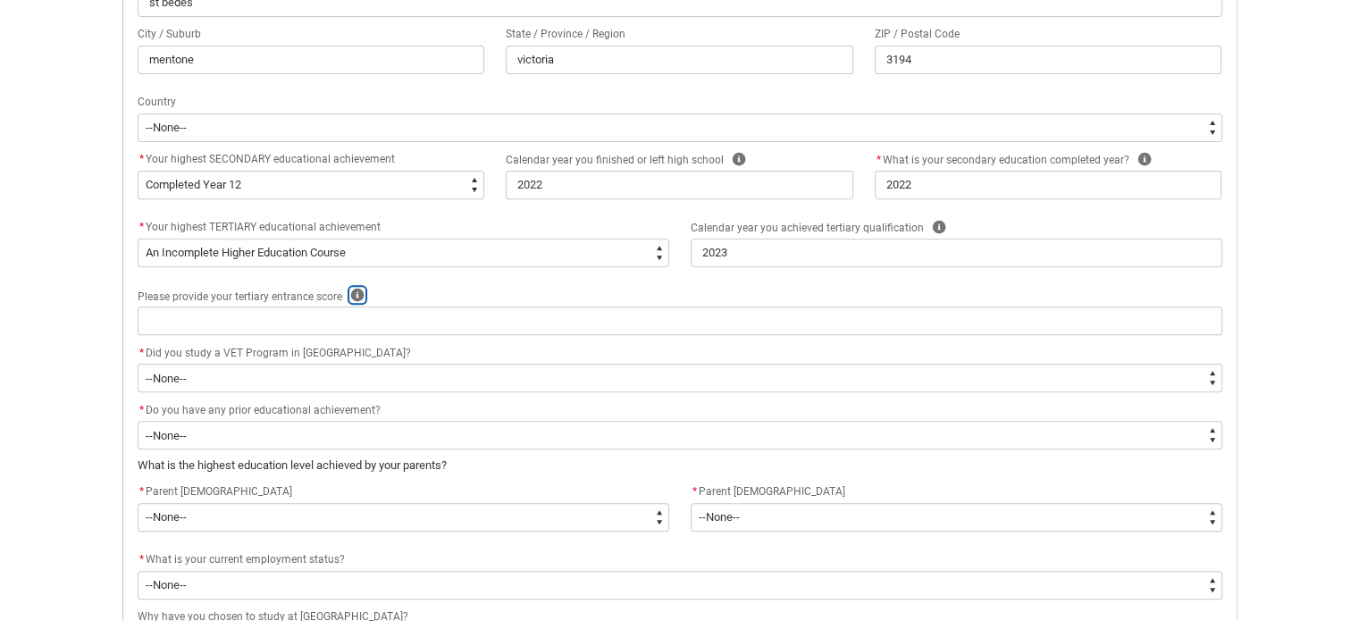
click at [358, 295] on icon "REDU_Acceptance_Declaration flow" at bounding box center [356, 295] width 13 height 13
click at [466, 339] on icon "REDU_Acceptance_Declaration flow" at bounding box center [473, 334] width 15 height 15
click at [475, 344] on div "* Did you study a VET Program in [GEOGRAPHIC_DATA]?" at bounding box center [680, 352] width 1085 height 21
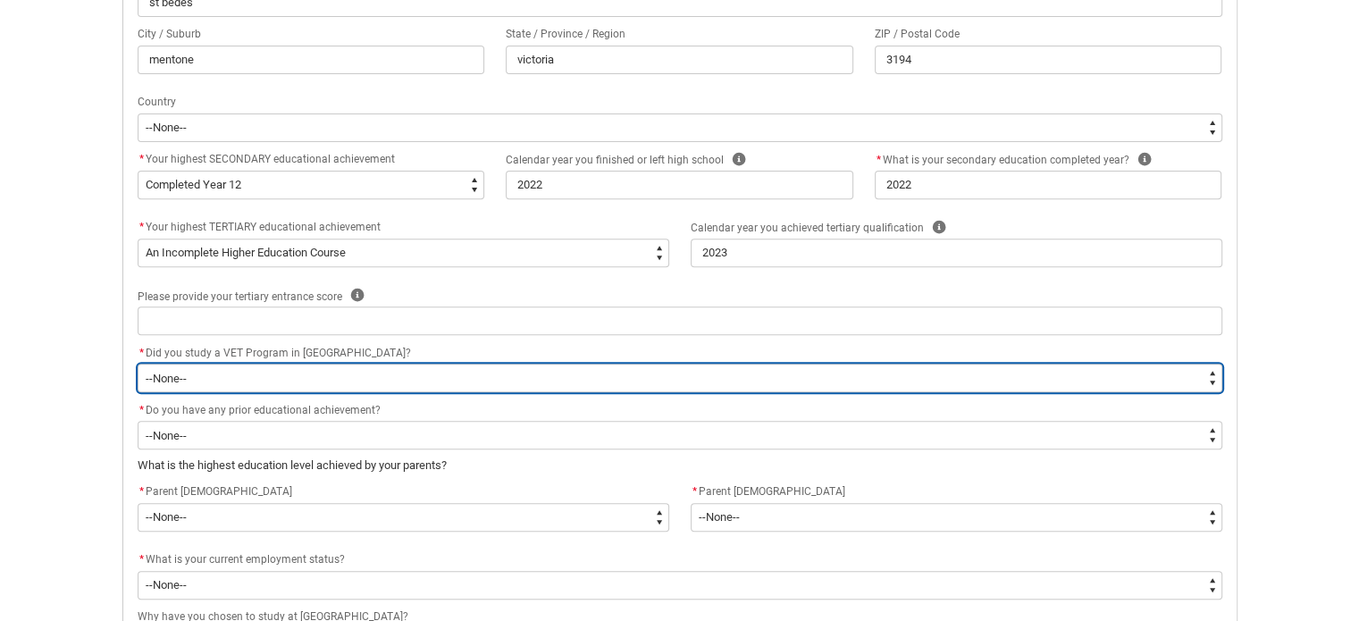
click at [440, 377] on select "--None-- Yes No" at bounding box center [680, 378] width 1085 height 29
type lightning-select "Choice_No"
click at [138, 364] on select "--None-- Yes No" at bounding box center [680, 378] width 1085 height 29
select select "Choice_No"
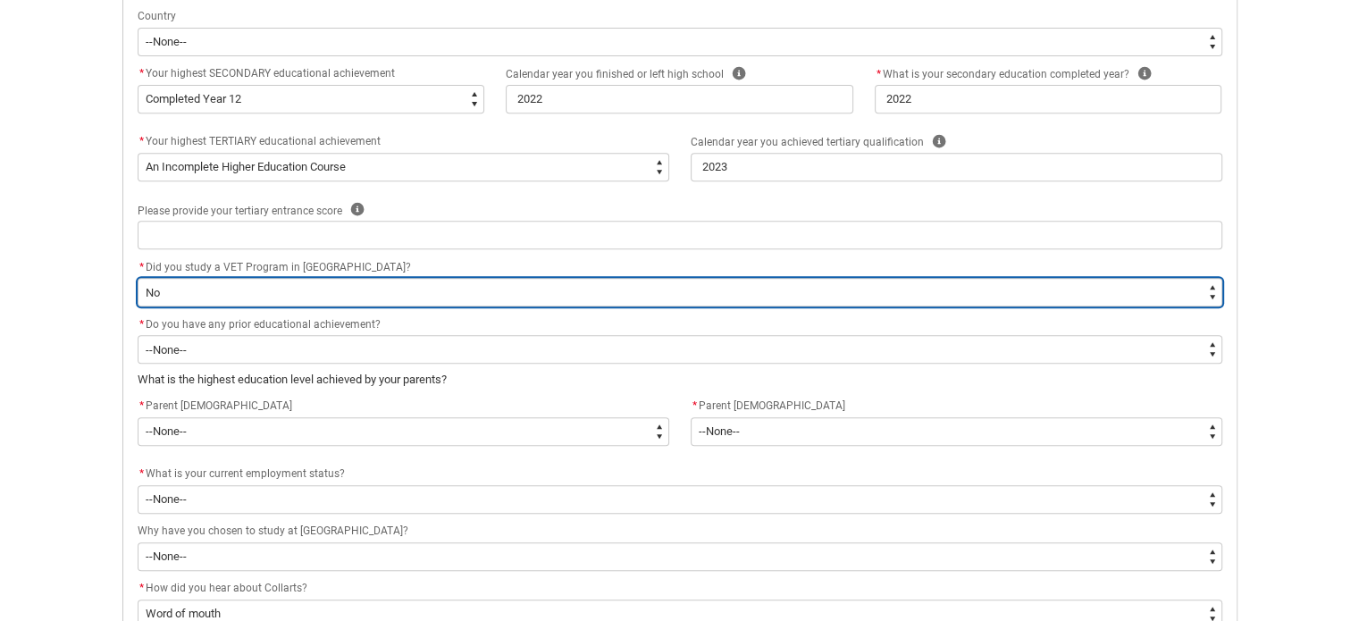
scroll to position [748, 0]
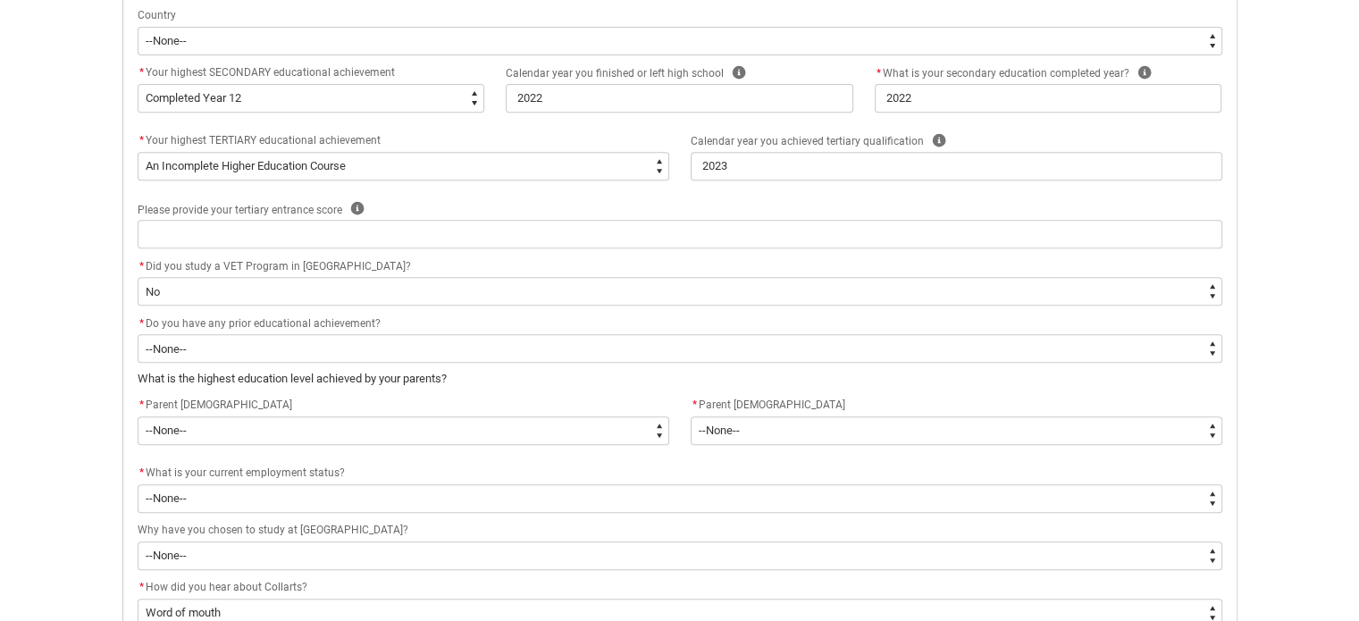
click at [496, 325] on div "* Do you have any prior educational achievement?" at bounding box center [680, 323] width 1085 height 21
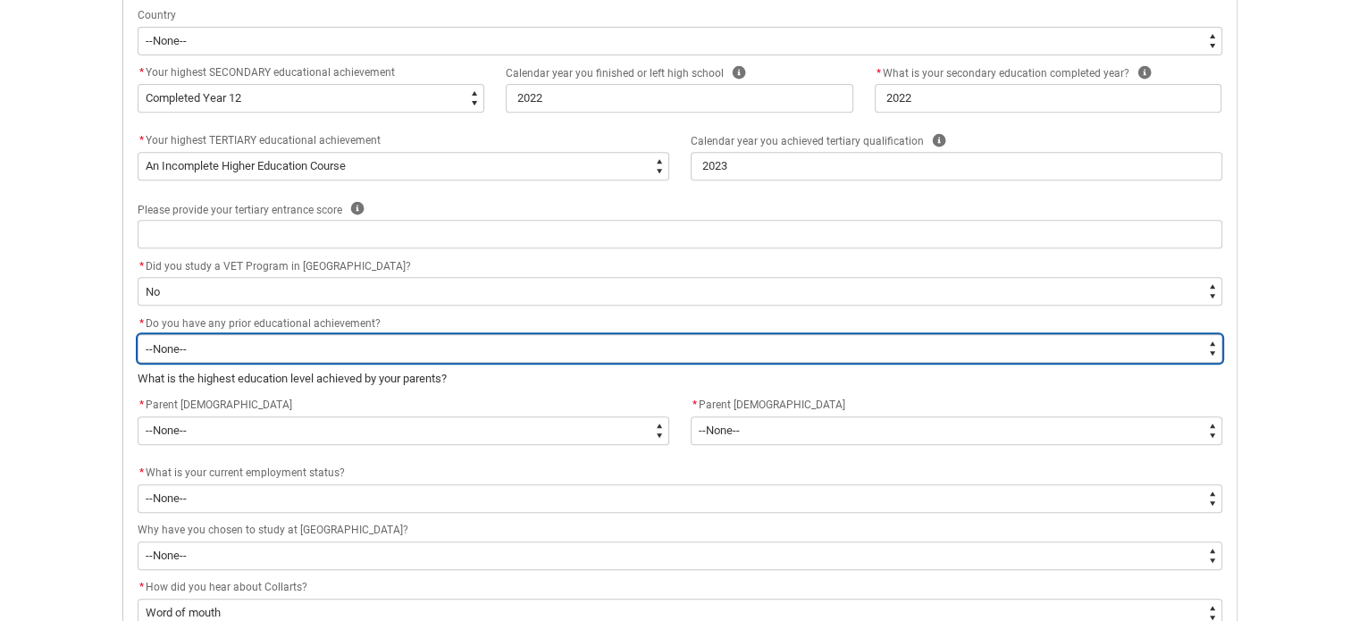
click at [456, 350] on select "--None-- Yes No" at bounding box center [680, 348] width 1085 height 29
type lightning-select "choice_N"
click at [138, 334] on select "--None-- Yes No" at bounding box center [680, 348] width 1085 height 29
select select "choice_N"
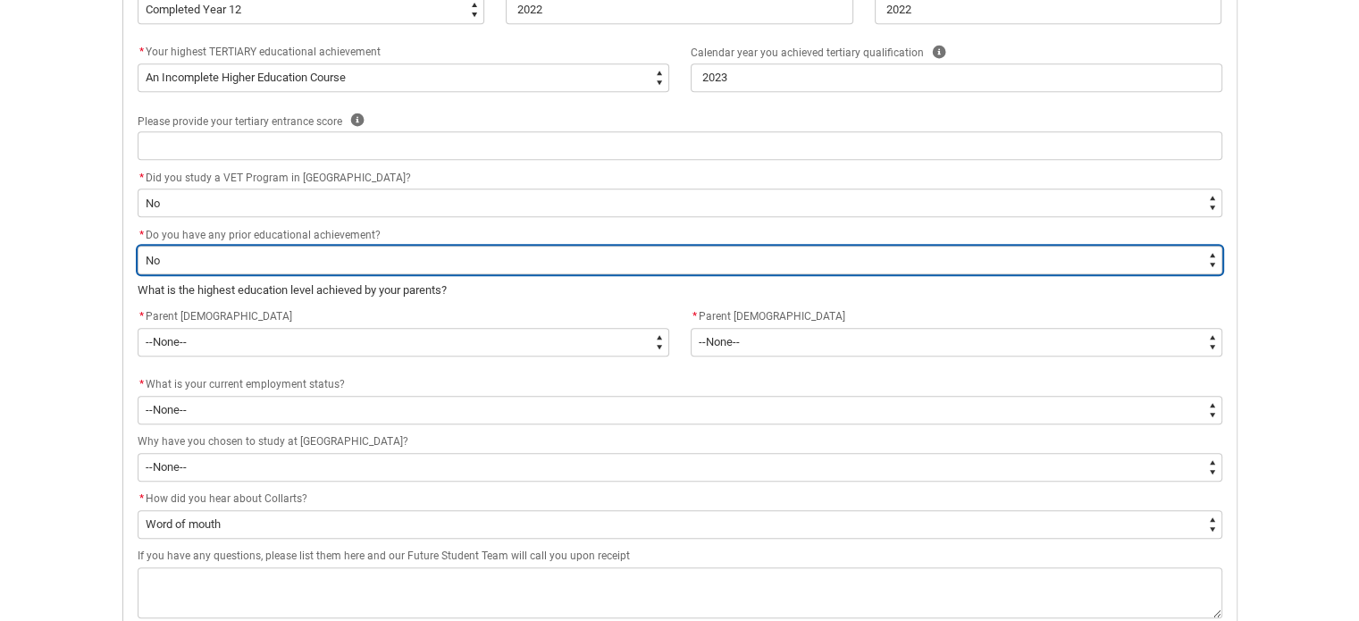
scroll to position [847, 0]
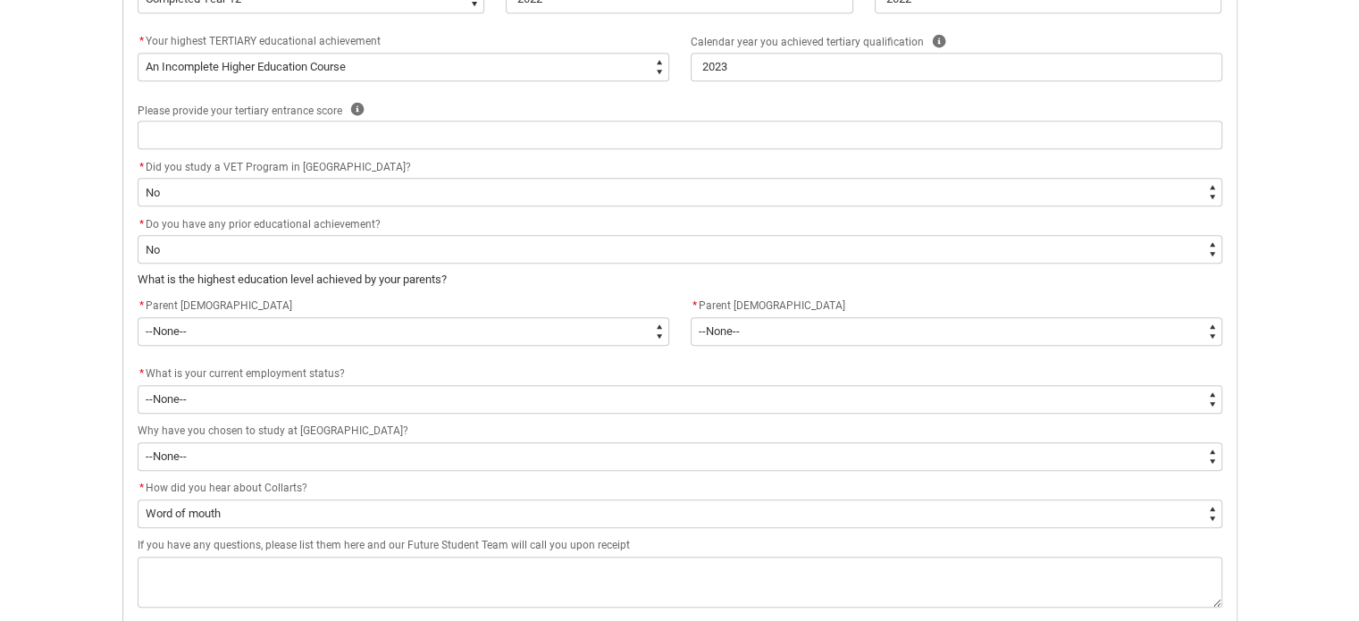
click at [498, 296] on div "* Parent [DEMOGRAPHIC_DATA]" at bounding box center [404, 306] width 532 height 21
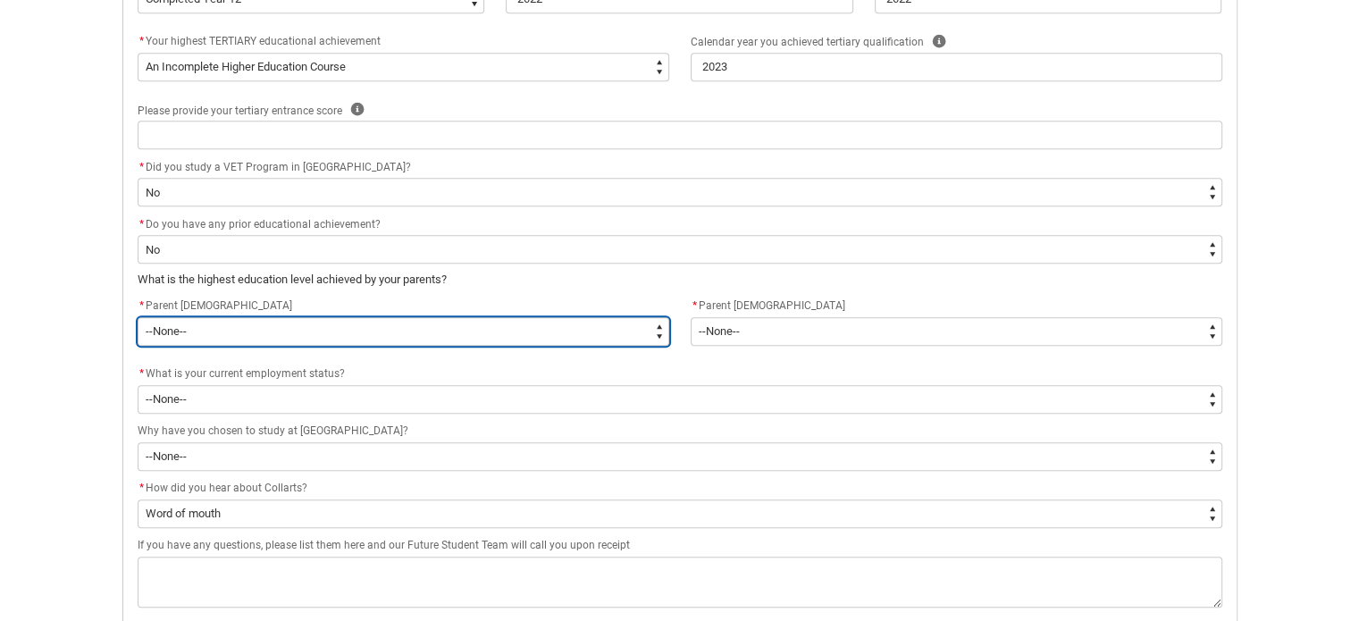
click at [416, 323] on select "--None-- Postgraduate qualification (e.g. Postgraduate Diploma, Master's, PhD) …" at bounding box center [404, 331] width 532 height 29
type lightning-select "ParentEducationLevel_Options.22"
click at [138, 317] on select "--None-- Postgraduate qualification (e.g. Postgraduate Diploma, Master's, PhD) …" at bounding box center [404, 331] width 532 height 29
select select "ParentEducationLevel_Options.22"
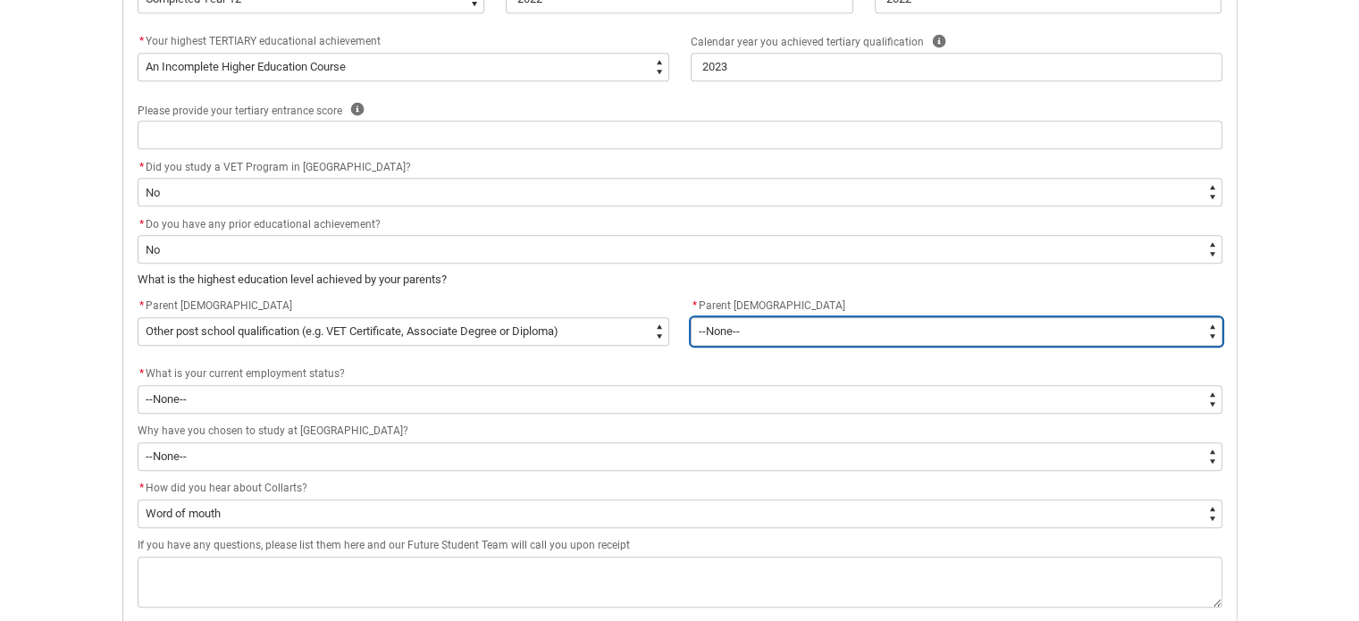
click at [732, 339] on select "--None-- Postgraduate qualification (e.g. Postgraduate Diploma, Master's, PhD) …" at bounding box center [957, 331] width 532 height 29
type lightning-select "ParentEducationLevel2_Options.22"
click at [691, 317] on select "--None-- Postgraduate qualification (e.g. Postgraduate Diploma, Master's, PhD) …" at bounding box center [957, 331] width 532 height 29
select select "ParentEducationLevel2_Options.22"
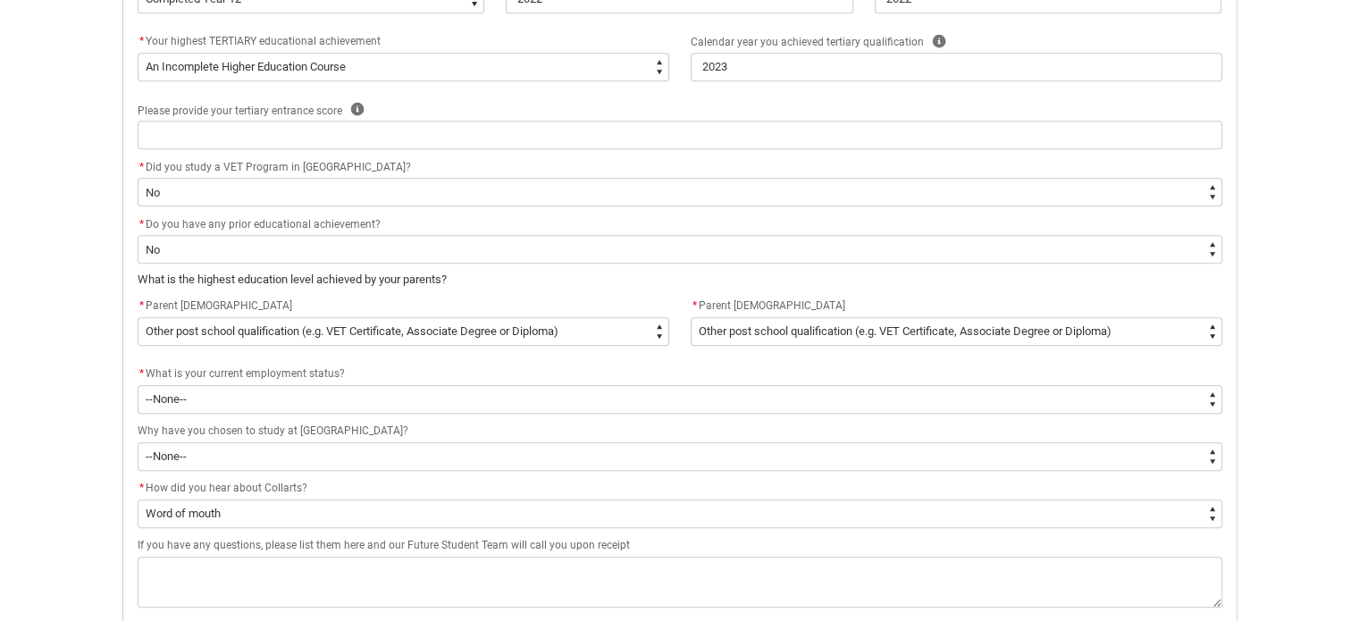
click at [638, 371] on div "* What is your current employment status?" at bounding box center [680, 374] width 1085 height 21
click at [556, 361] on div "* Parent [DEMOGRAPHIC_DATA] * --None-- Postgraduate qualification (e.g. Postgra…" at bounding box center [680, 330] width 1106 height 68
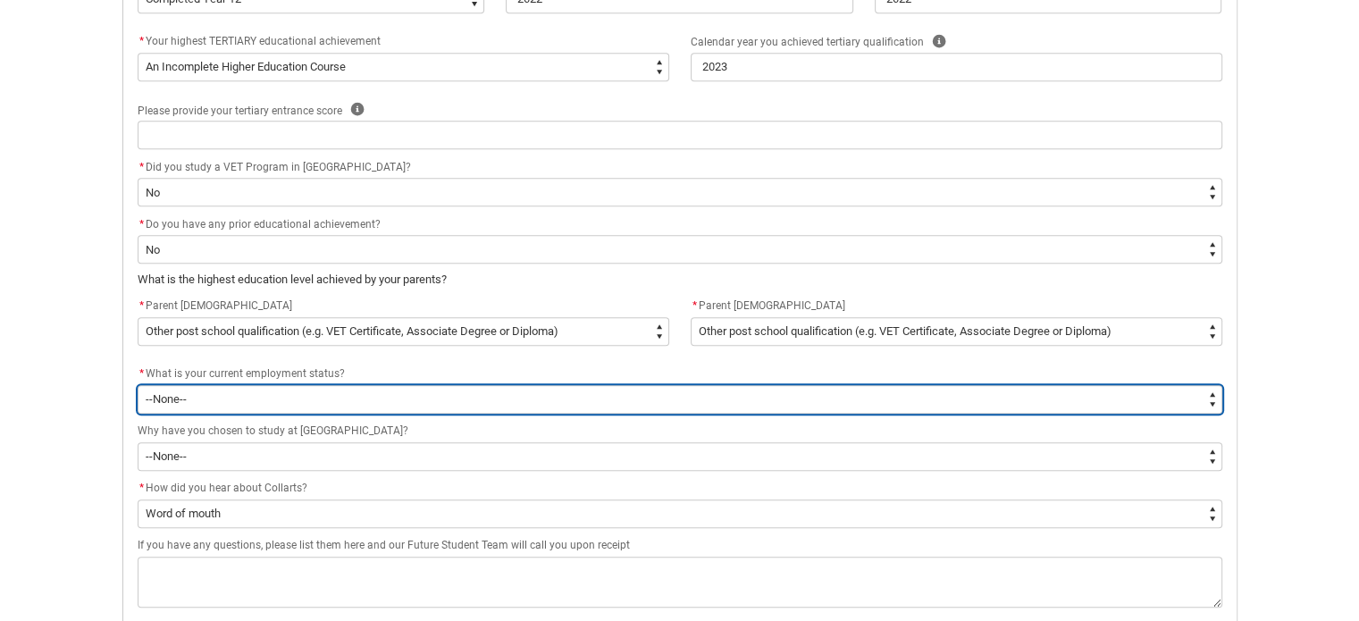
click at [497, 391] on select "--None-- [DEMOGRAPHIC_DATA] [DEMOGRAPHIC_DATA] [DEMOGRAPHIC_DATA] - not employi…" at bounding box center [680, 399] width 1085 height 29
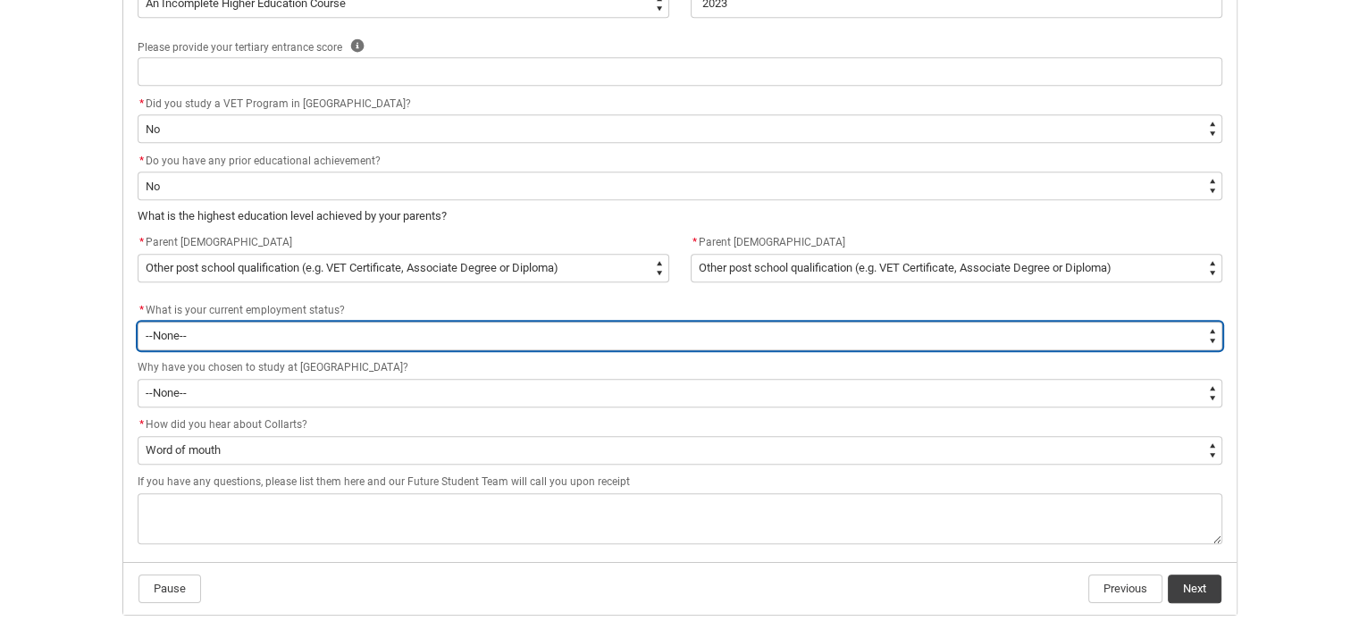
scroll to position [908, 0]
click at [429, 339] on select "--None-- [DEMOGRAPHIC_DATA] [DEMOGRAPHIC_DATA] [DEMOGRAPHIC_DATA] - not employi…" at bounding box center [680, 338] width 1085 height 29
type lightning-select "EmploymentStatus_Options.02"
click at [138, 324] on select "--None-- [DEMOGRAPHIC_DATA] [DEMOGRAPHIC_DATA] [DEMOGRAPHIC_DATA] - not employi…" at bounding box center [680, 338] width 1085 height 29
select select "EmploymentStatus_Options.02"
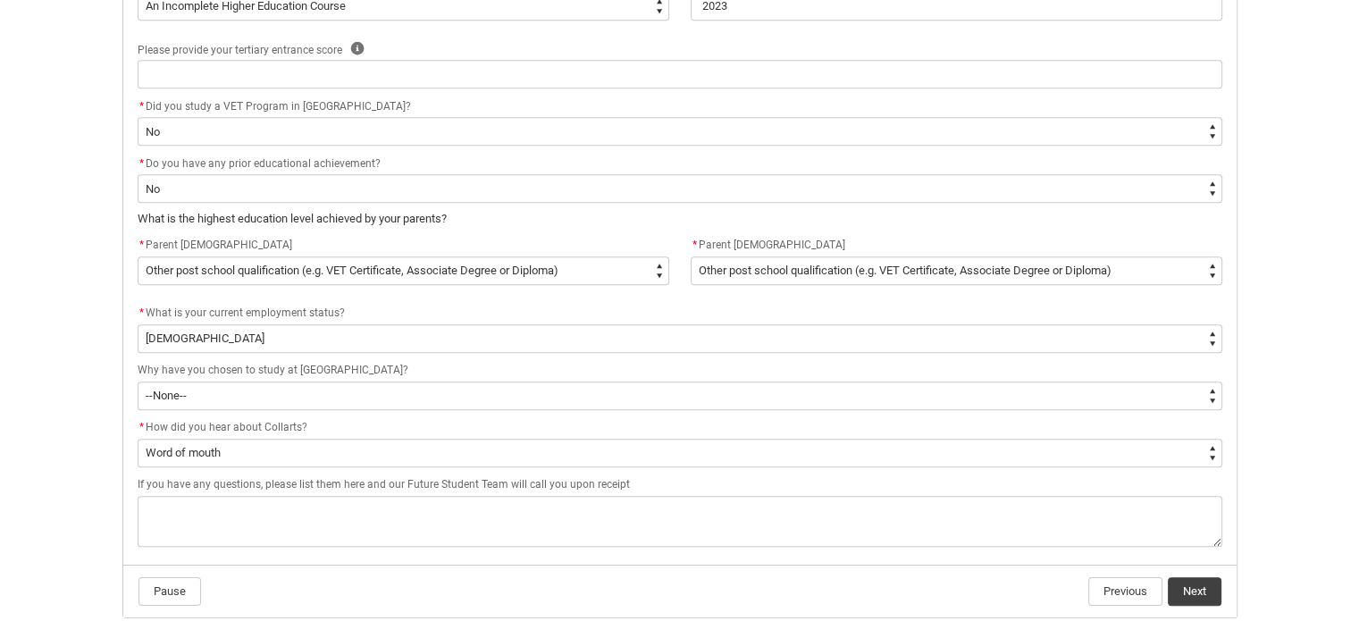
click at [519, 374] on div "Why have you chosen to study at [GEOGRAPHIC_DATA]?" at bounding box center [680, 370] width 1085 height 21
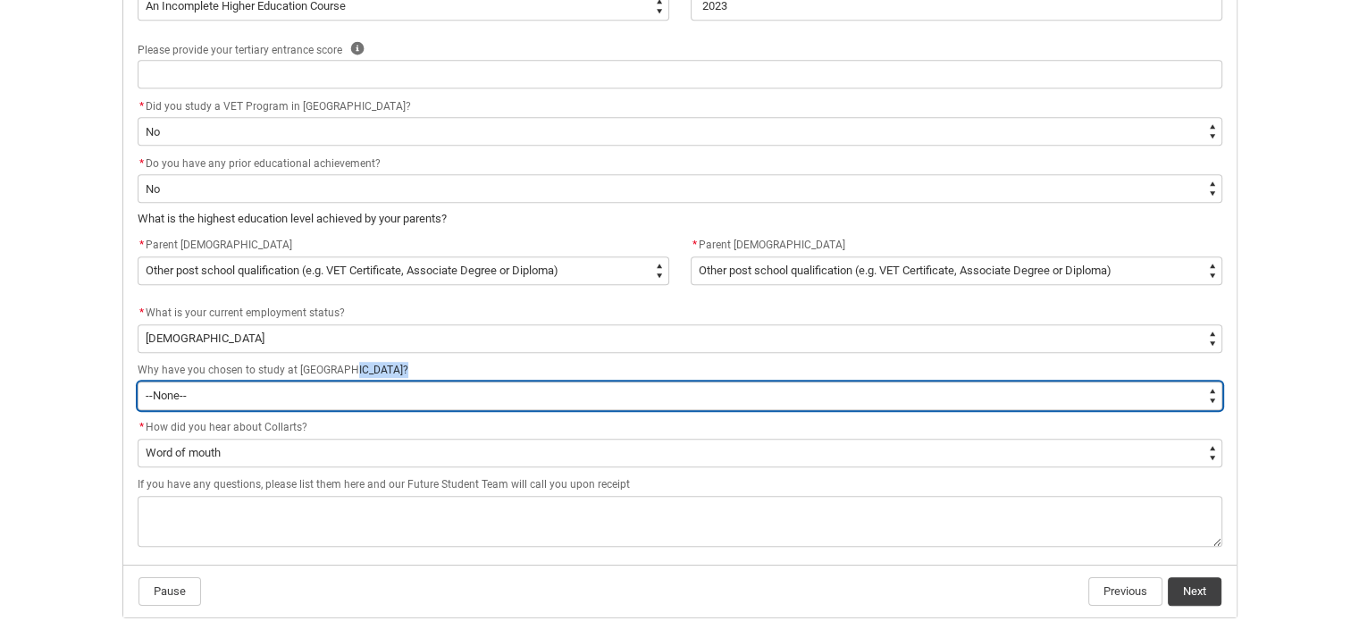
click at [449, 395] on select "--None-- To get a job To develop my existing business To start my own business …" at bounding box center [680, 396] width 1085 height 29
type lightning-select "StudyReason_Options.01"
click at [138, 382] on select "--None-- To get a job To develop my existing business To start my own business …" at bounding box center [680, 396] width 1085 height 29
select select "StudyReason_Options.01"
click at [364, 406] on select "--None-- To get a job To develop my existing business To start my own business …" at bounding box center [680, 396] width 1085 height 29
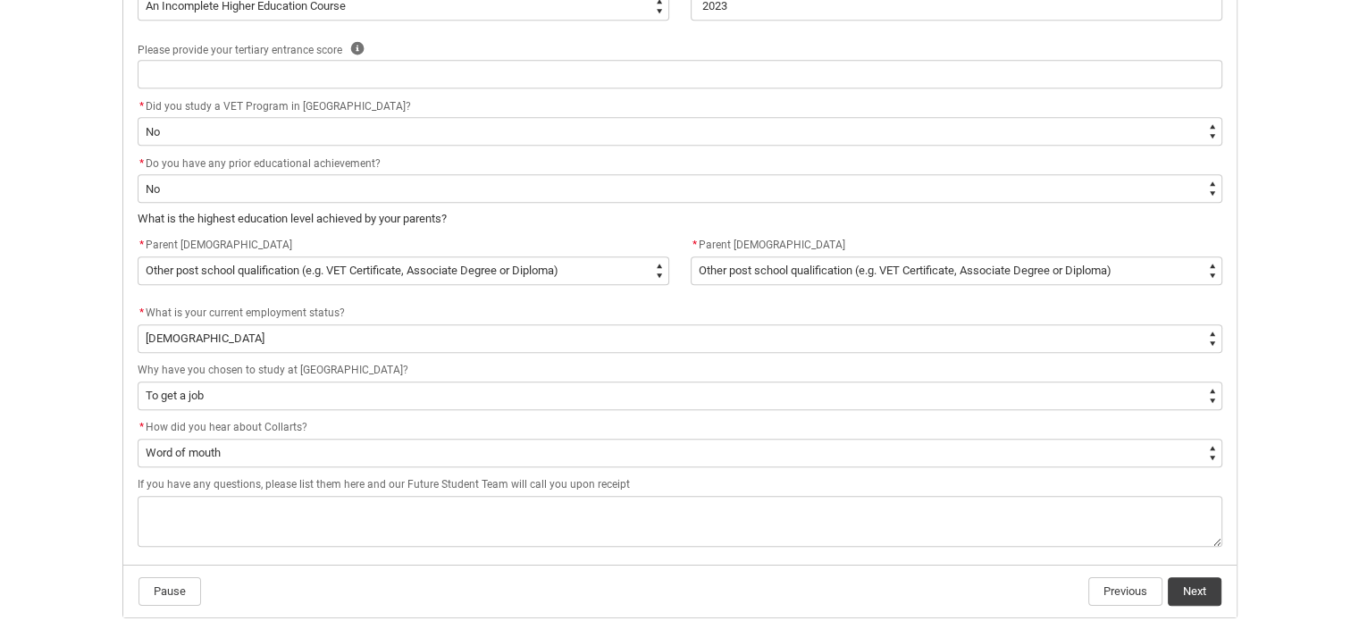
click at [372, 482] on span "If you have any questions, please list them here and our Future Student Team wi…" at bounding box center [384, 484] width 492 height 13
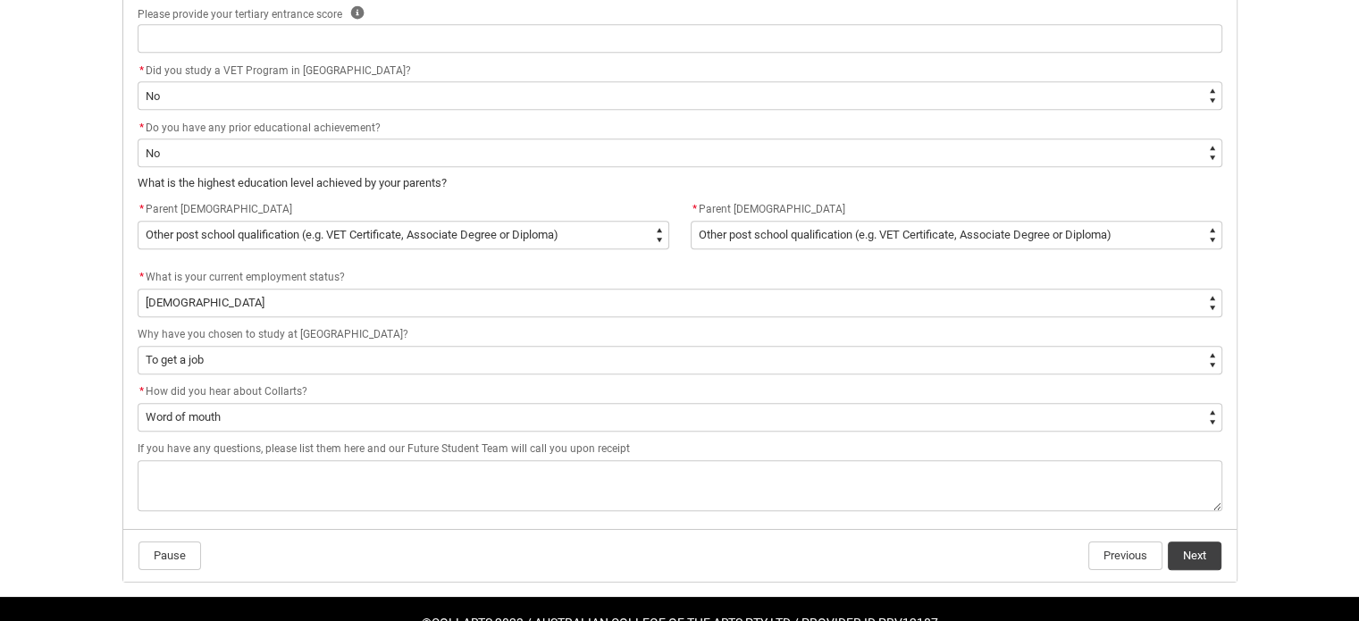
scroll to position [944, 0]
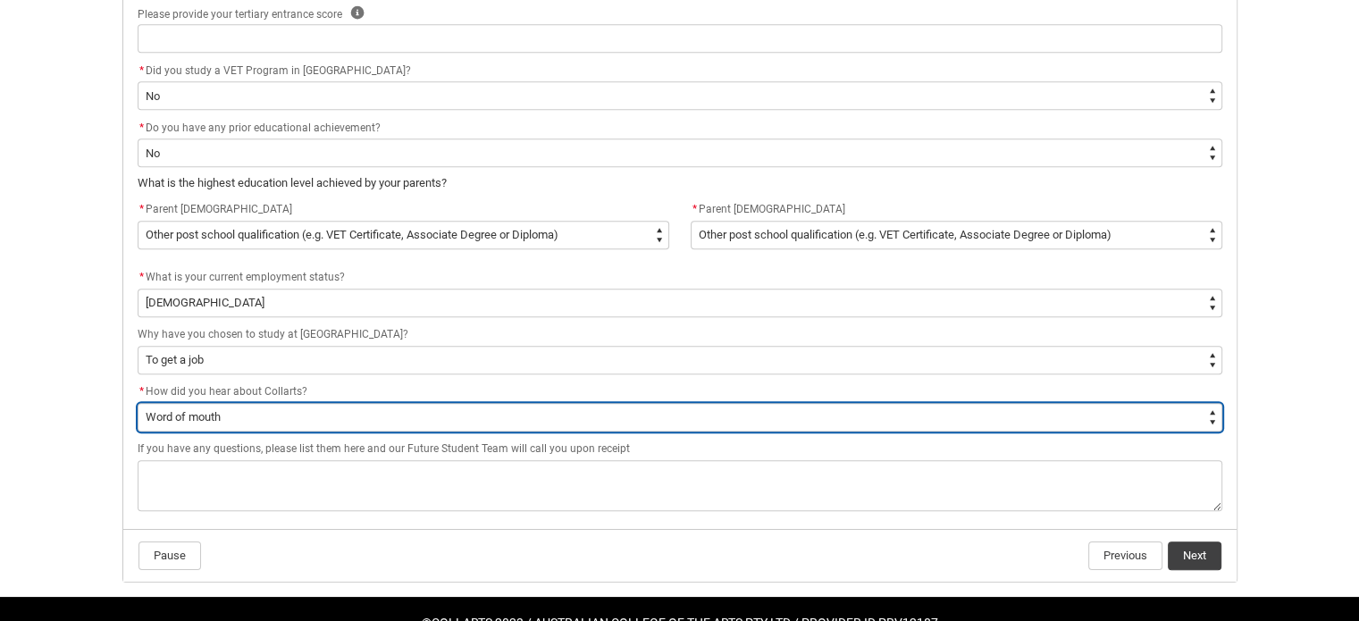
click at [326, 417] on select "--None-- Advertising - Facebook Advertising - Google Advertising - Instagram Ad…" at bounding box center [680, 417] width 1085 height 29
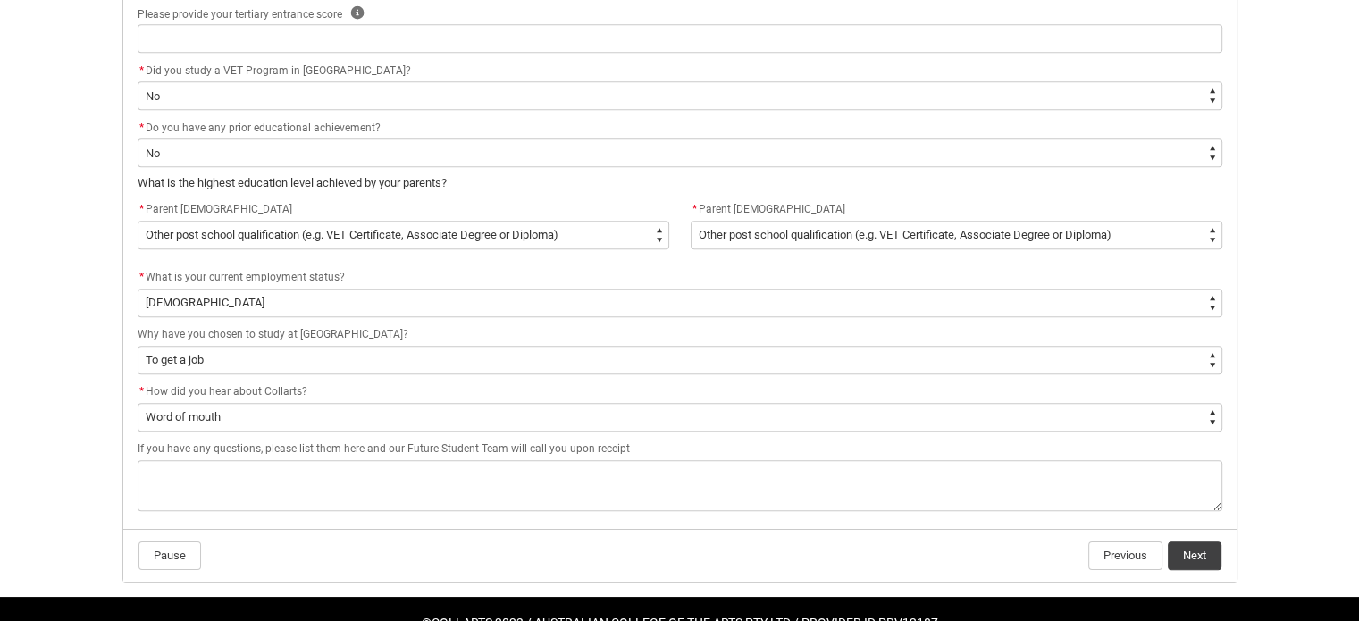
click at [356, 457] on div "If you have any questions, please list them here and our Future Student Team wi…" at bounding box center [680, 449] width 1085 height 21
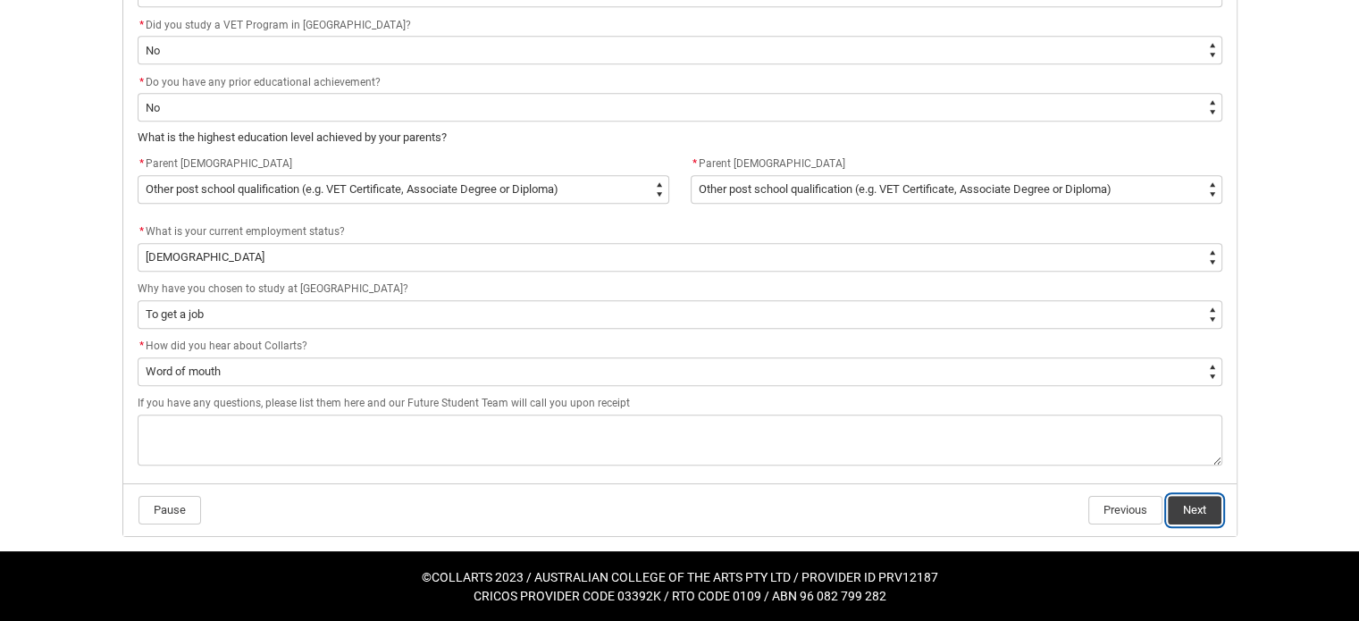
click at [1198, 505] on button "Next" at bounding box center [1195, 510] width 54 height 29
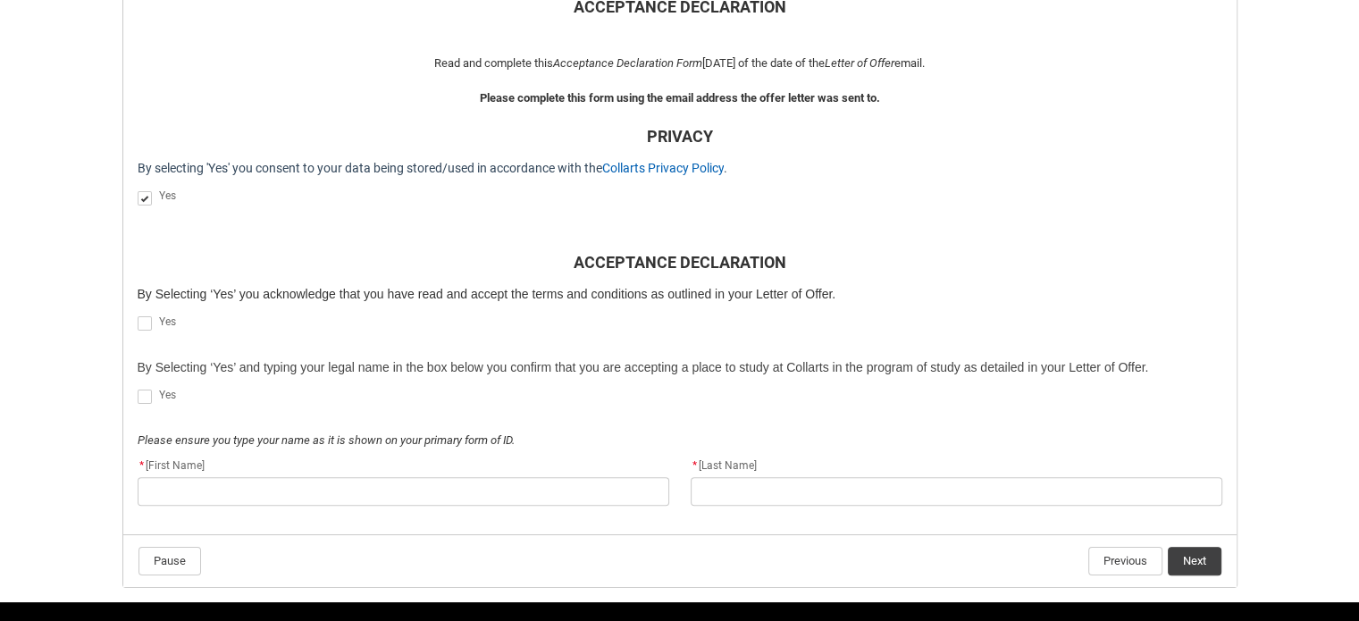
scroll to position [451, 0]
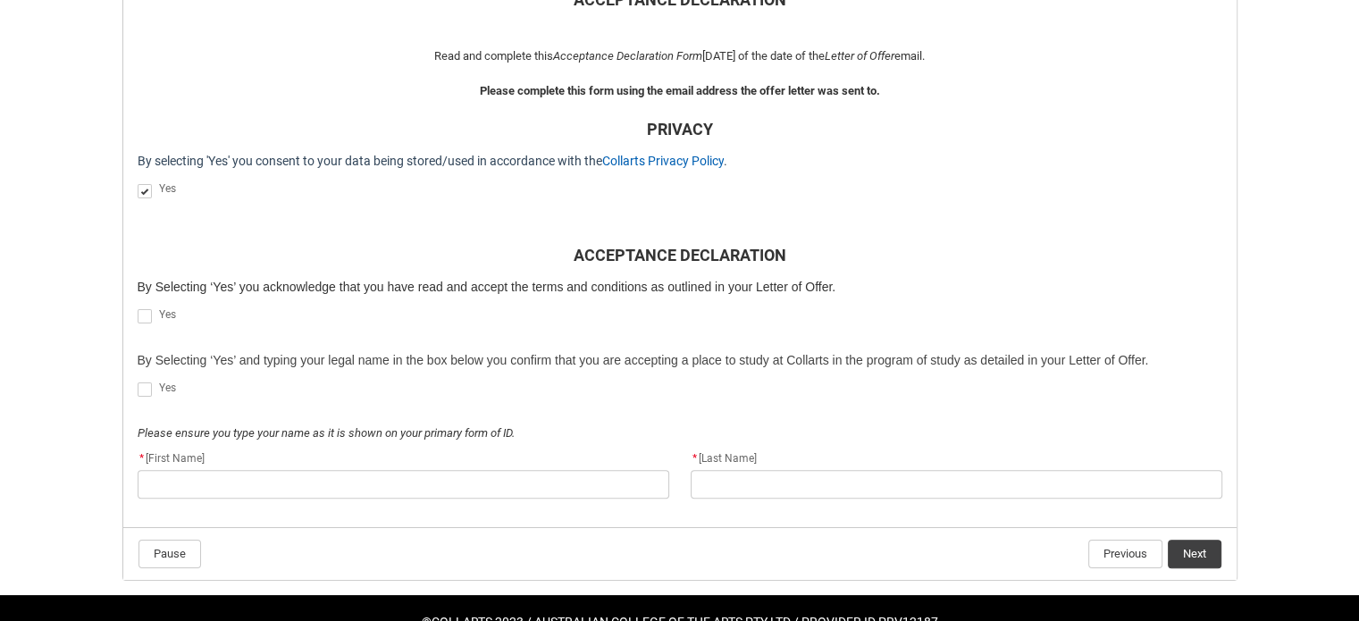
click at [141, 311] on span "REDU_Acceptance_Declaration flow" at bounding box center [145, 316] width 14 height 14
click at [138, 307] on input "REDU_Acceptance_Declaration flow" at bounding box center [137, 307] width 1 height 1
type lightning-input "true"
checkbox input "true"
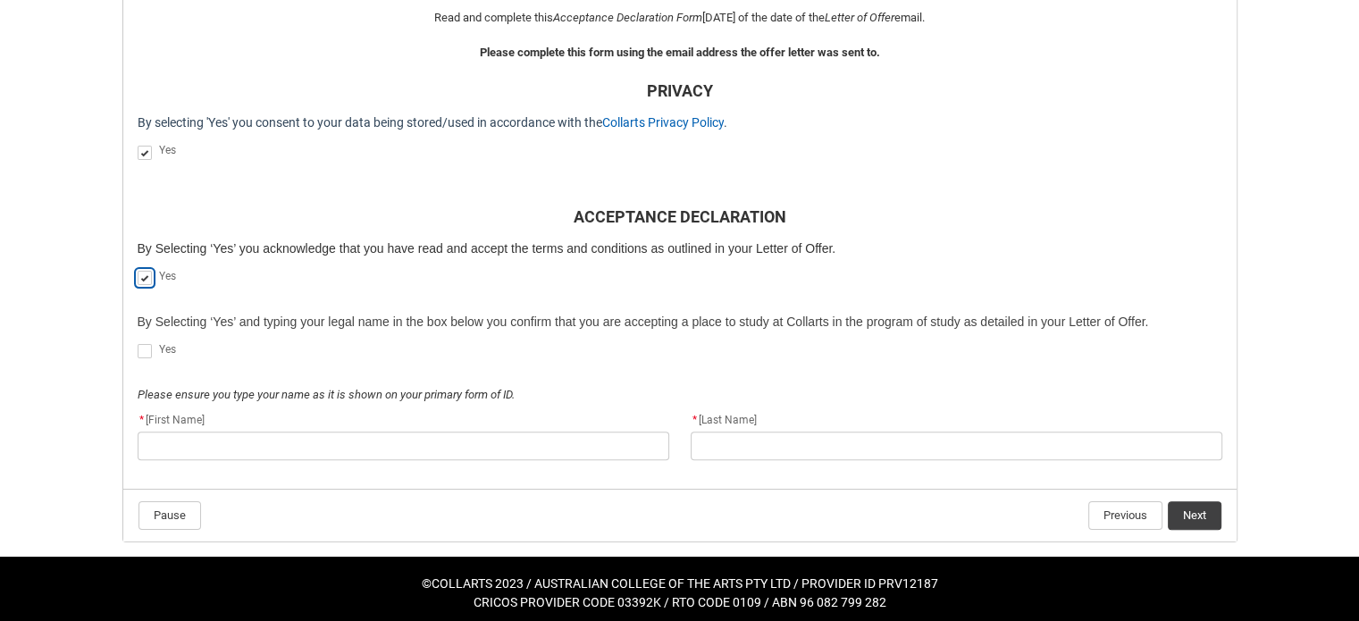
scroll to position [497, 0]
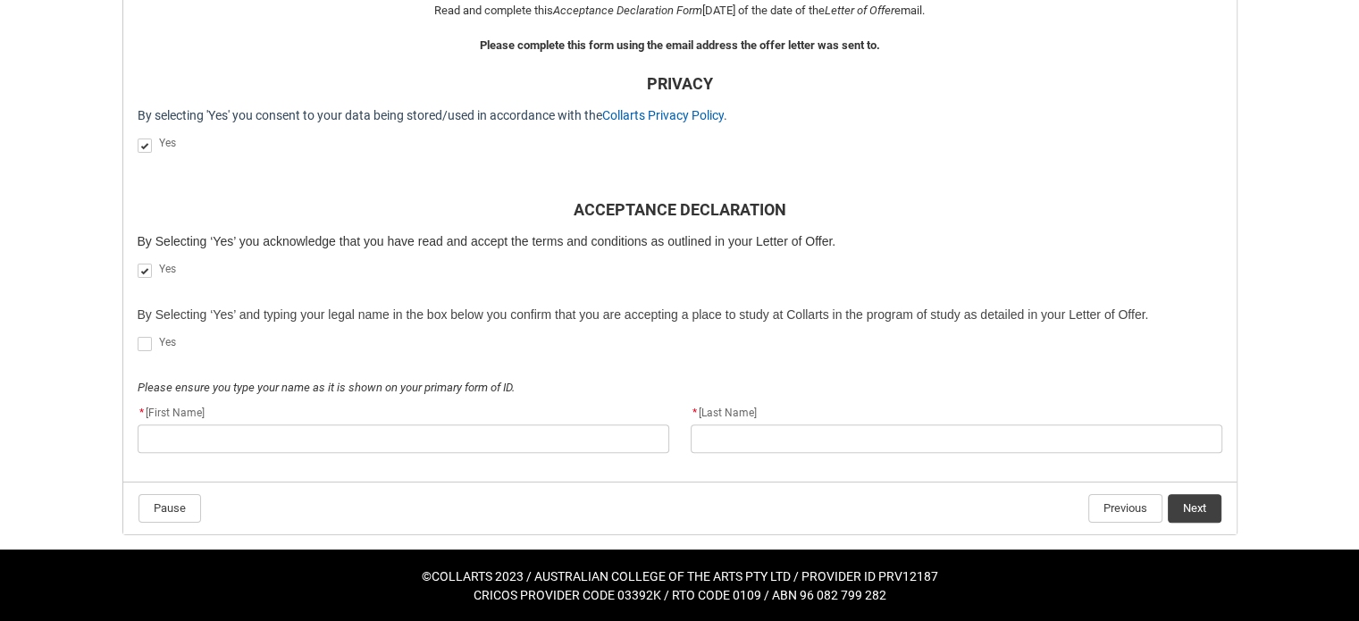
click at [146, 346] on span "REDU_Acceptance_Declaration flow" at bounding box center [145, 344] width 14 height 14
click at [138, 335] on input "REDU_Acceptance_Declaration flow" at bounding box center [137, 334] width 1 height 1
type lightning-input "true"
checkbox input "true"
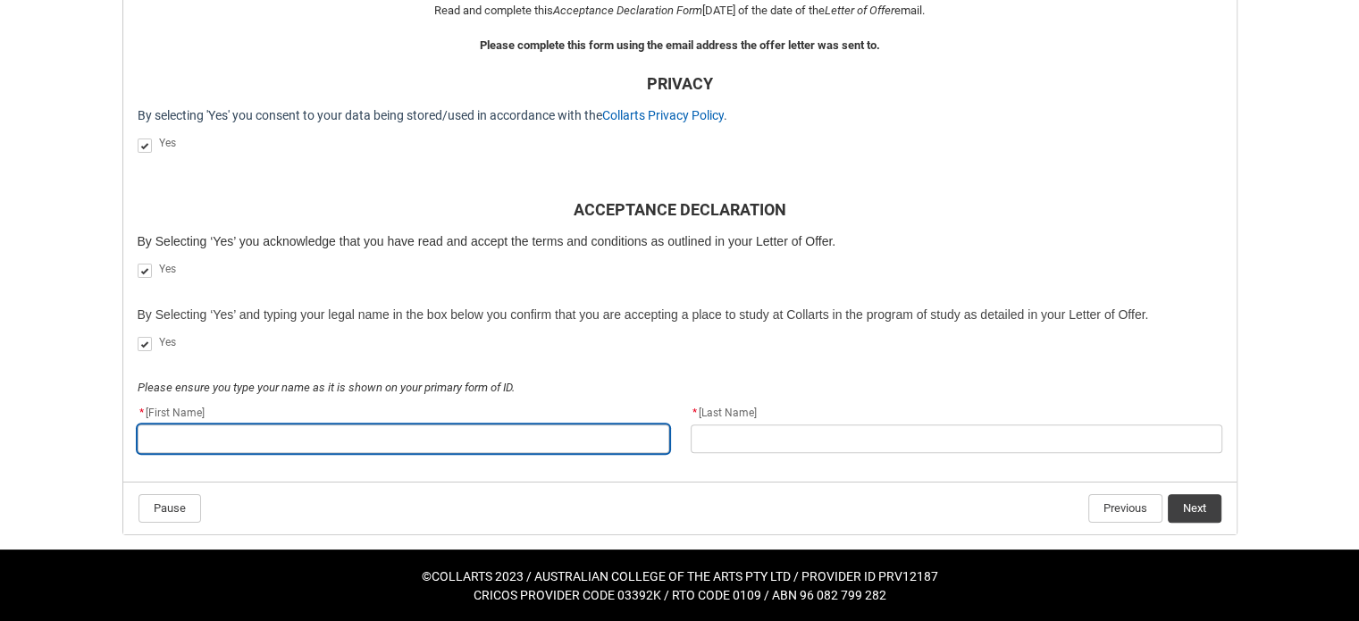
click at [517, 440] on input "REDU_Acceptance_Declaration flow" at bounding box center [404, 438] width 532 height 29
type lightning-primitive-input-simple "J"
type input "J"
type lightning-primitive-input-simple "[PERSON_NAME]"
type input "[PERSON_NAME]"
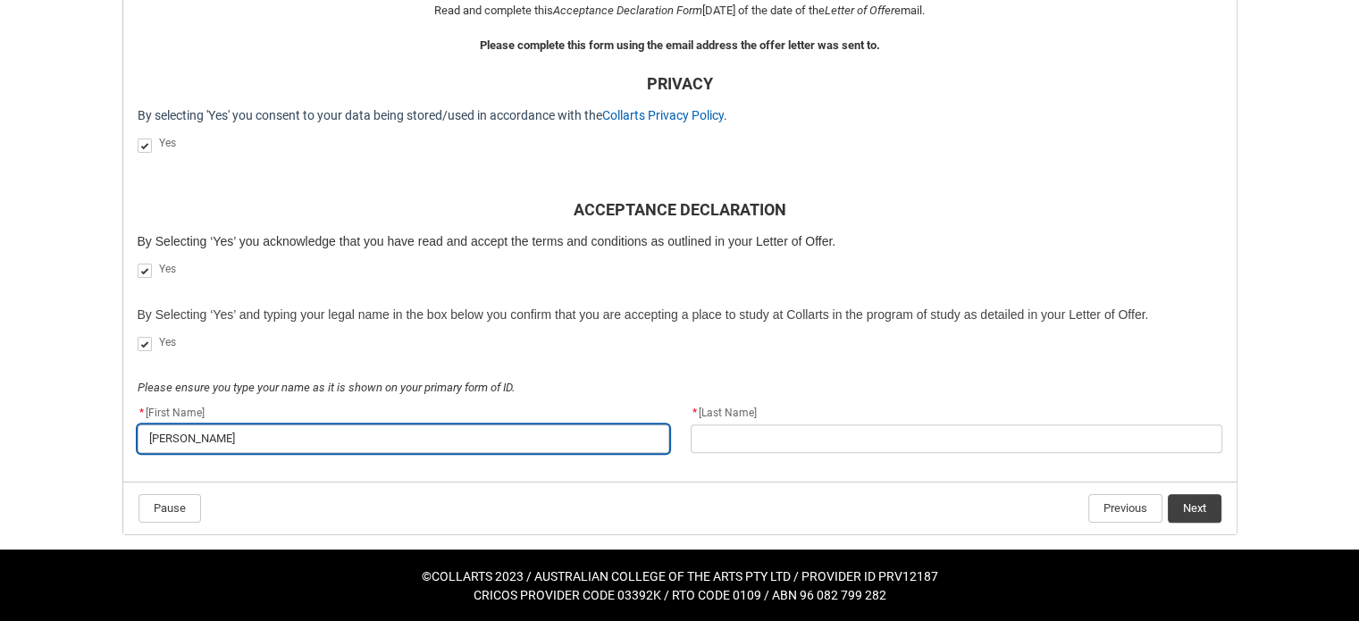
type lightning-primitive-input-simple "Jac"
type input "Jac"
type lightning-primitive-input-simple "Jack"
type input "Jack"
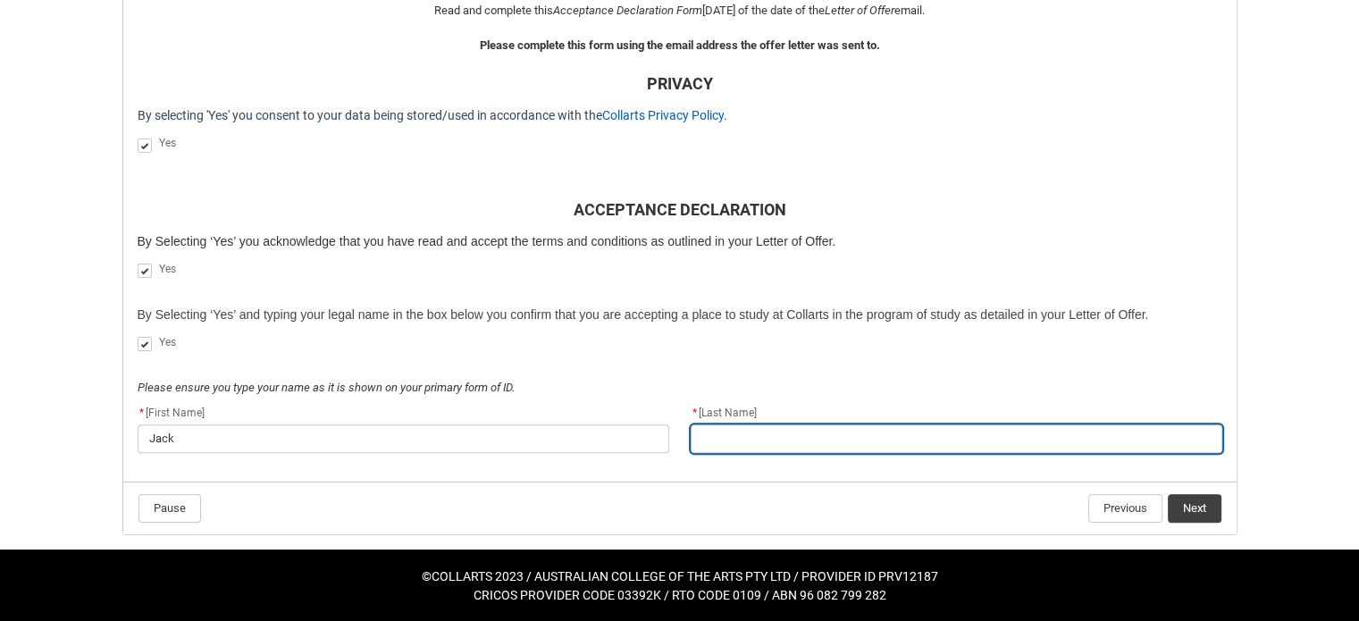
click at [794, 429] on input "REDU_Acceptance_Declaration flow" at bounding box center [957, 438] width 532 height 29
type lightning-primitive-input-simple "B"
type input "B"
type lightning-primitive-input-simple "Br"
type input "Br"
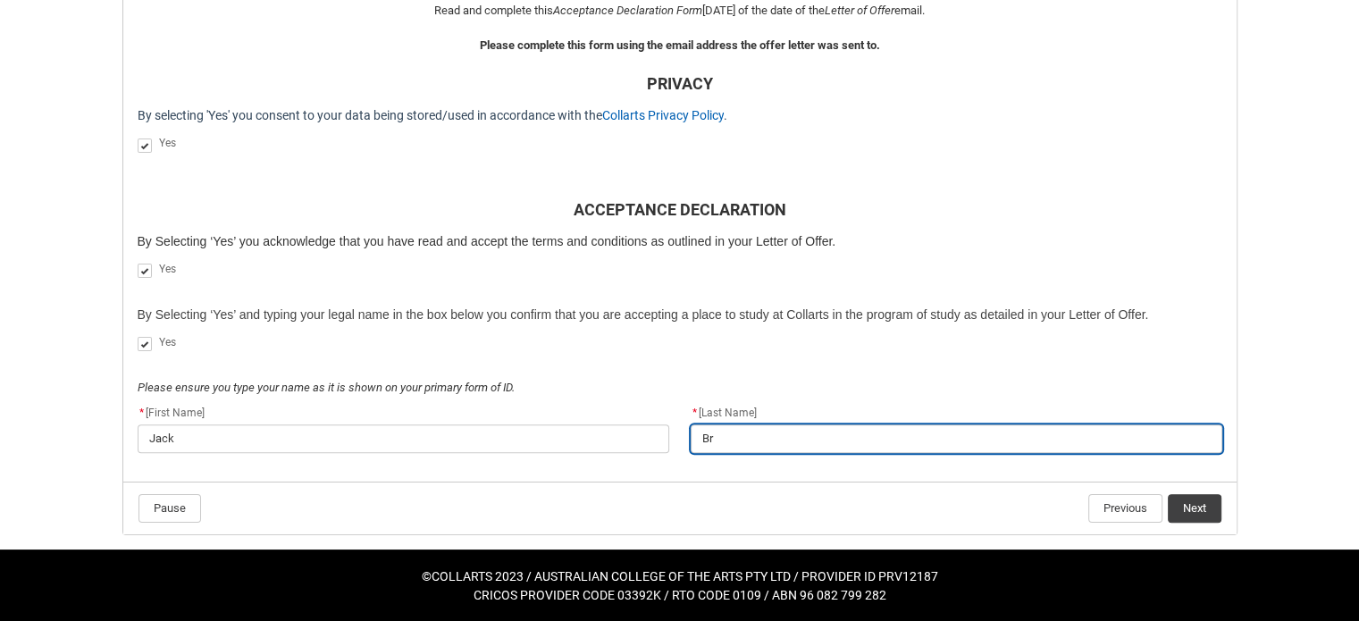
type lightning-primitive-input-simple "Bre"
type input "Bre"
type lightning-primitive-input-simple "[PERSON_NAME]"
type input "[PERSON_NAME]"
type lightning-primitive-input-simple "[PERSON_NAME]"
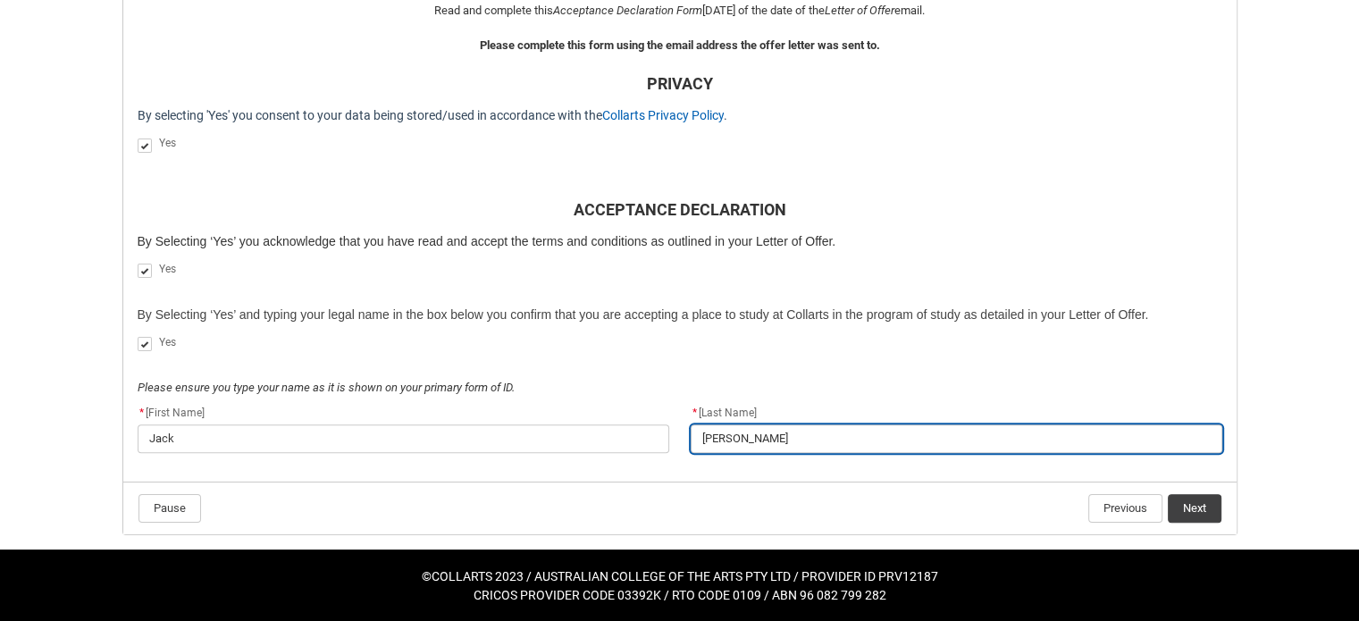
type input "[PERSON_NAME]"
type lightning-primitive-input-simple "Brethe"
type input "Brethe"
type lightning-primitive-input-simple "Brether"
type input "Brether"
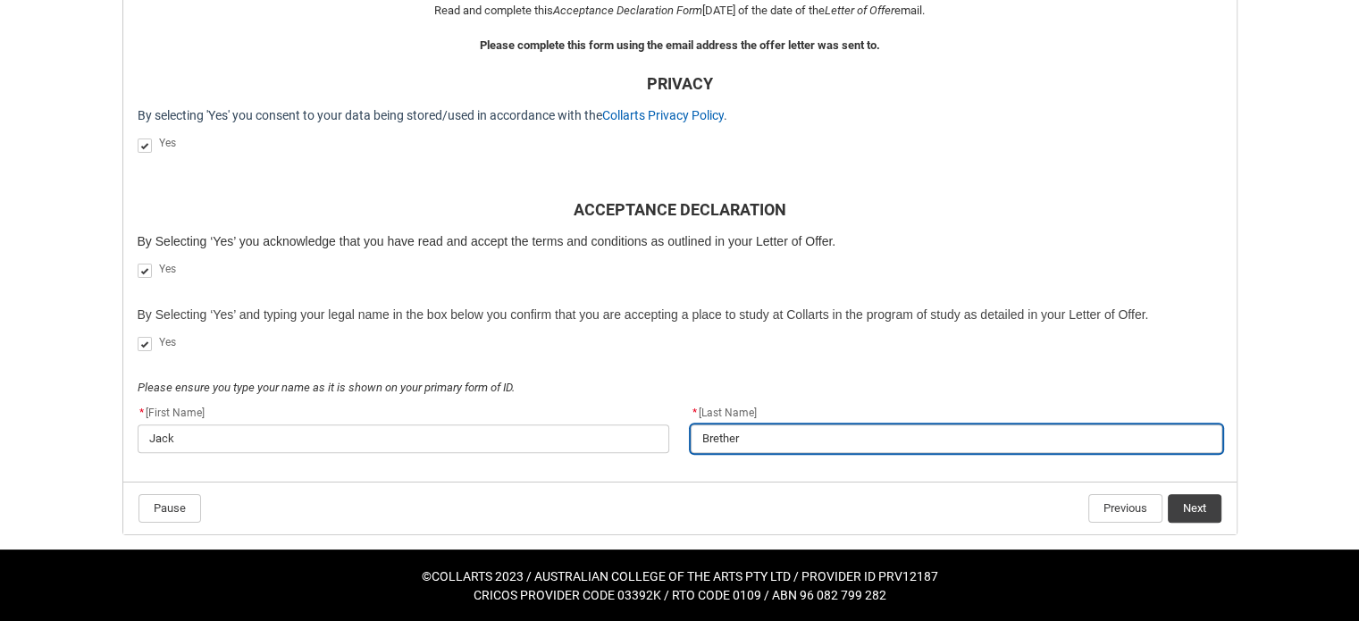
type lightning-primitive-input-simple "Brethert"
type input "Brethert"
type lightning-primitive-input-simple "Bretherto"
type input "Bretherto"
type lightning-primitive-input-simple "Bretherton"
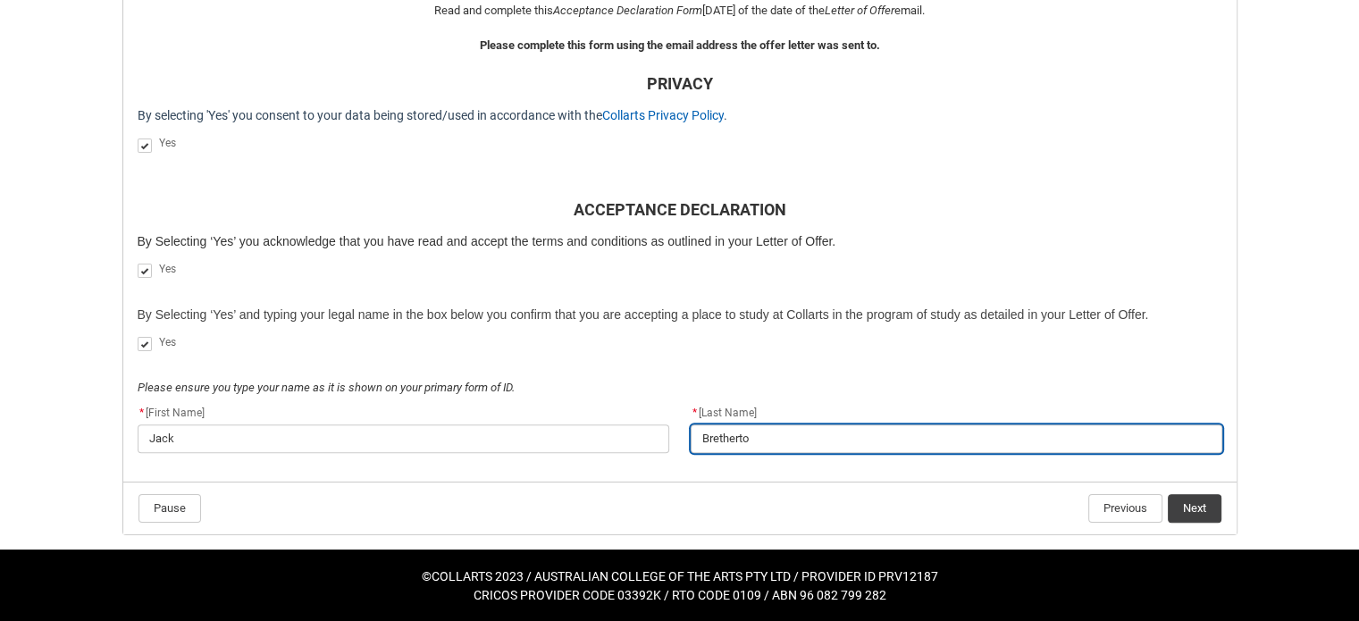
type input "Bretherton"
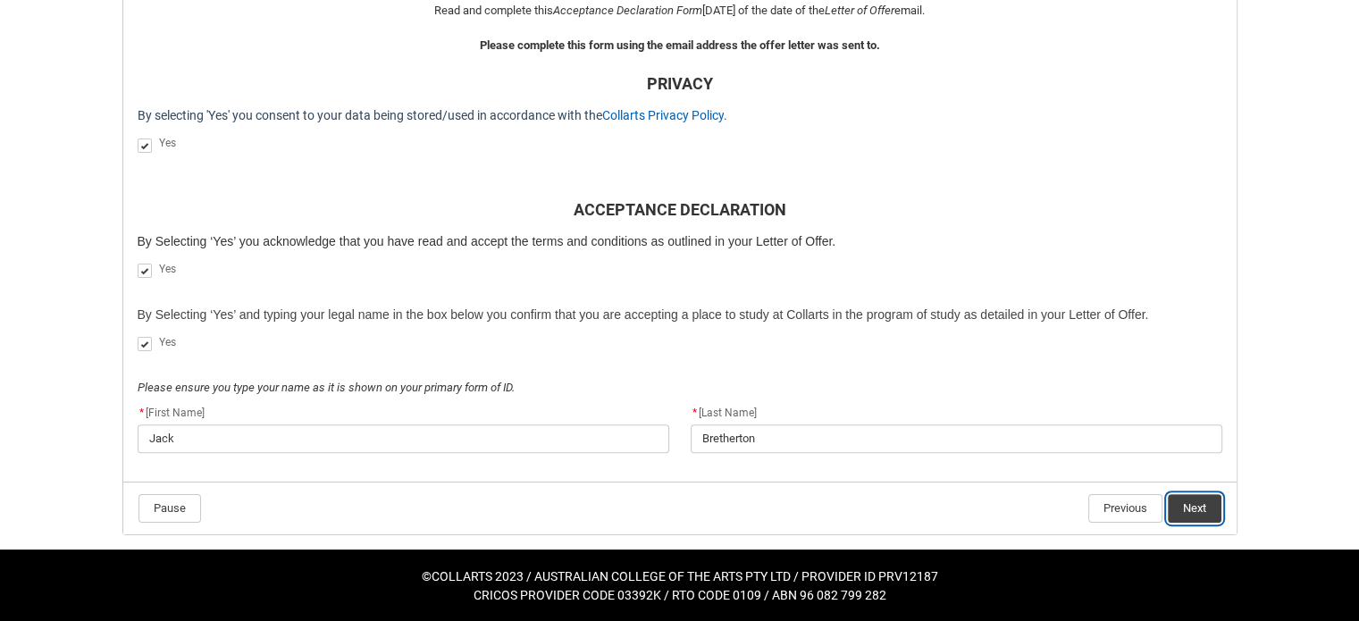
click at [1201, 508] on button "Next" at bounding box center [1195, 508] width 54 height 29
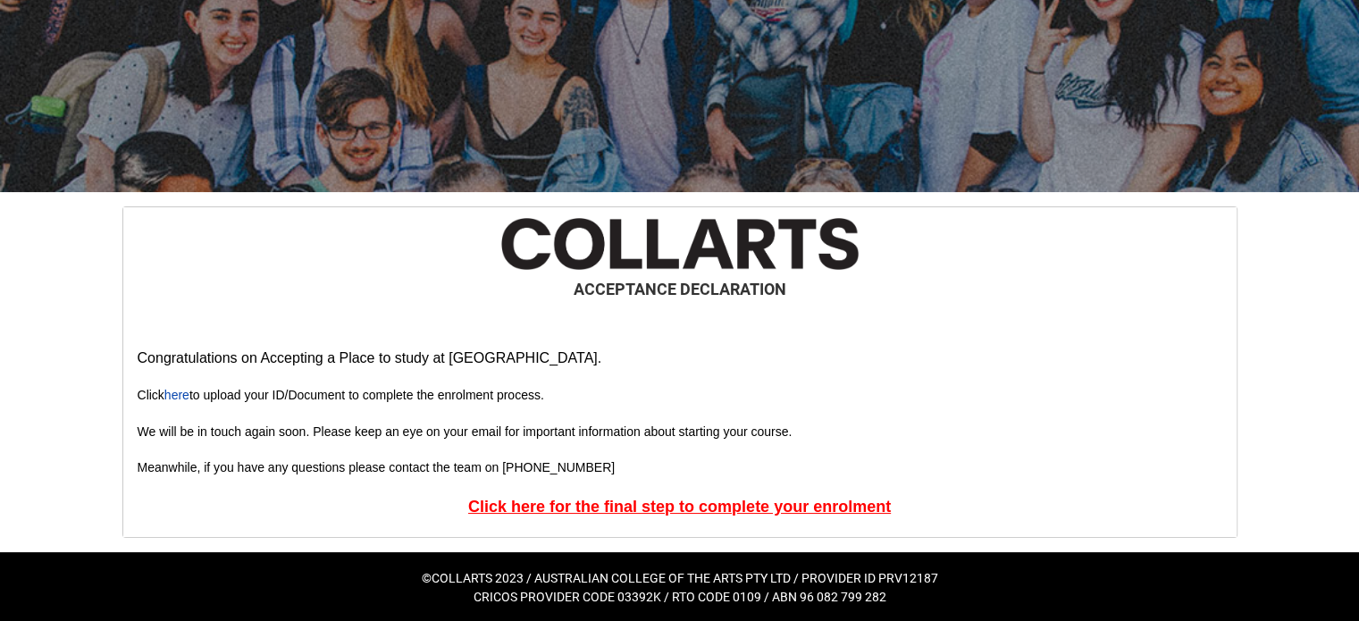
scroll to position [164, 0]
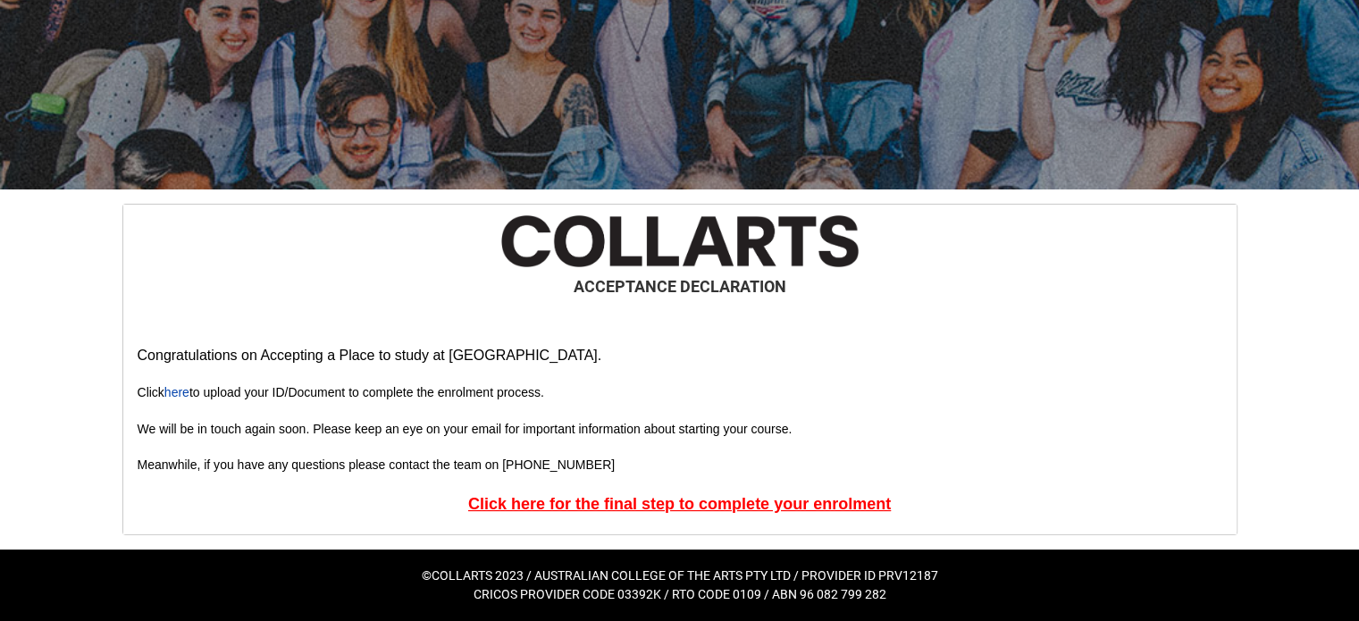
click at [635, 506] on u "Click here for the final step to complete your enrolment" at bounding box center [679, 504] width 423 height 18
